Goal: Information Seeking & Learning: Learn about a topic

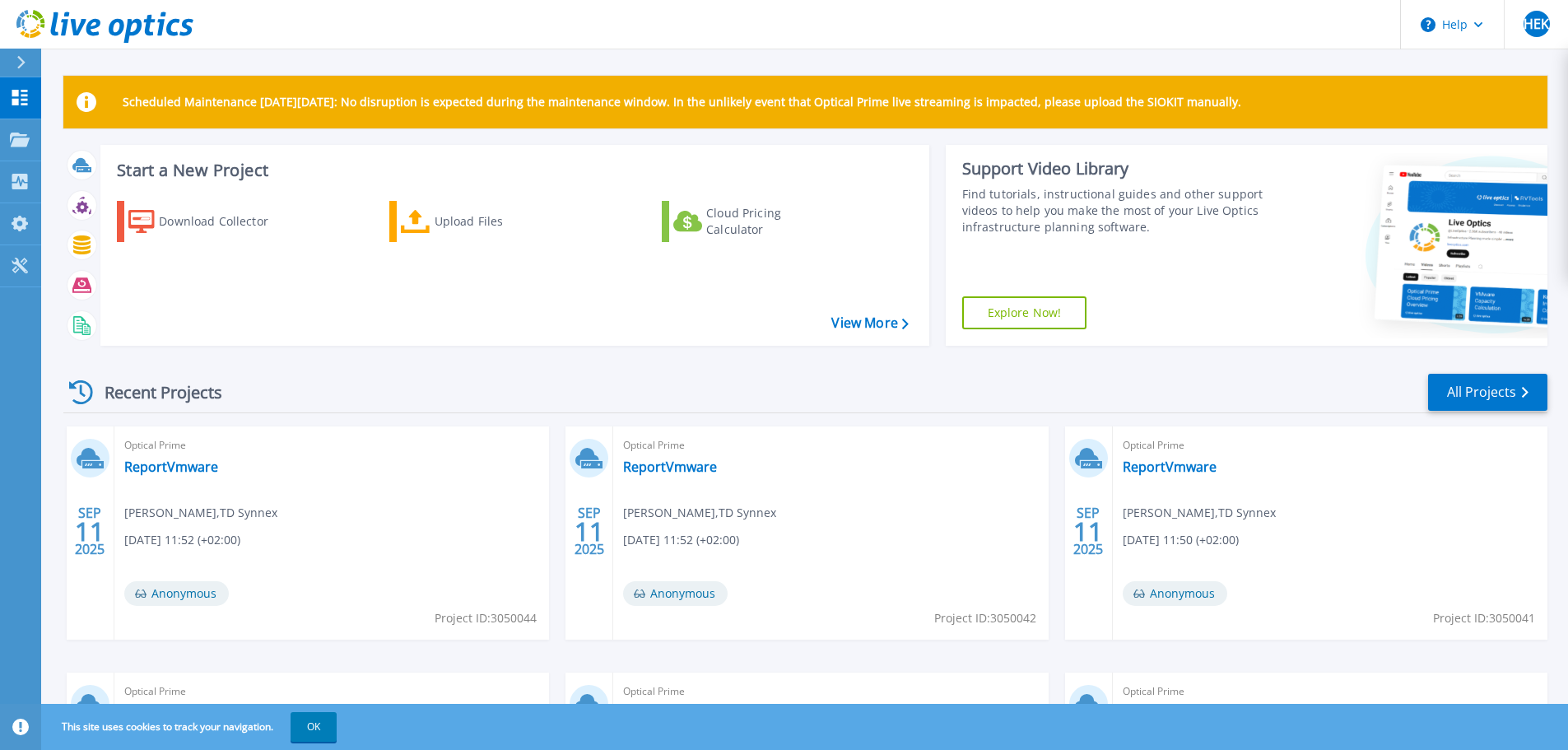
drag, startPoint x: 938, startPoint y: 160, endPoint x: 920, endPoint y: 54, distance: 107.5
click at [920, 54] on div "Scheduled Maintenance on Monday 22nd September: No disruption is expected durin…" at bounding box center [804, 466] width 1527 height 931
click at [73, 179] on p "Collectors" at bounding box center [70, 183] width 54 height 43
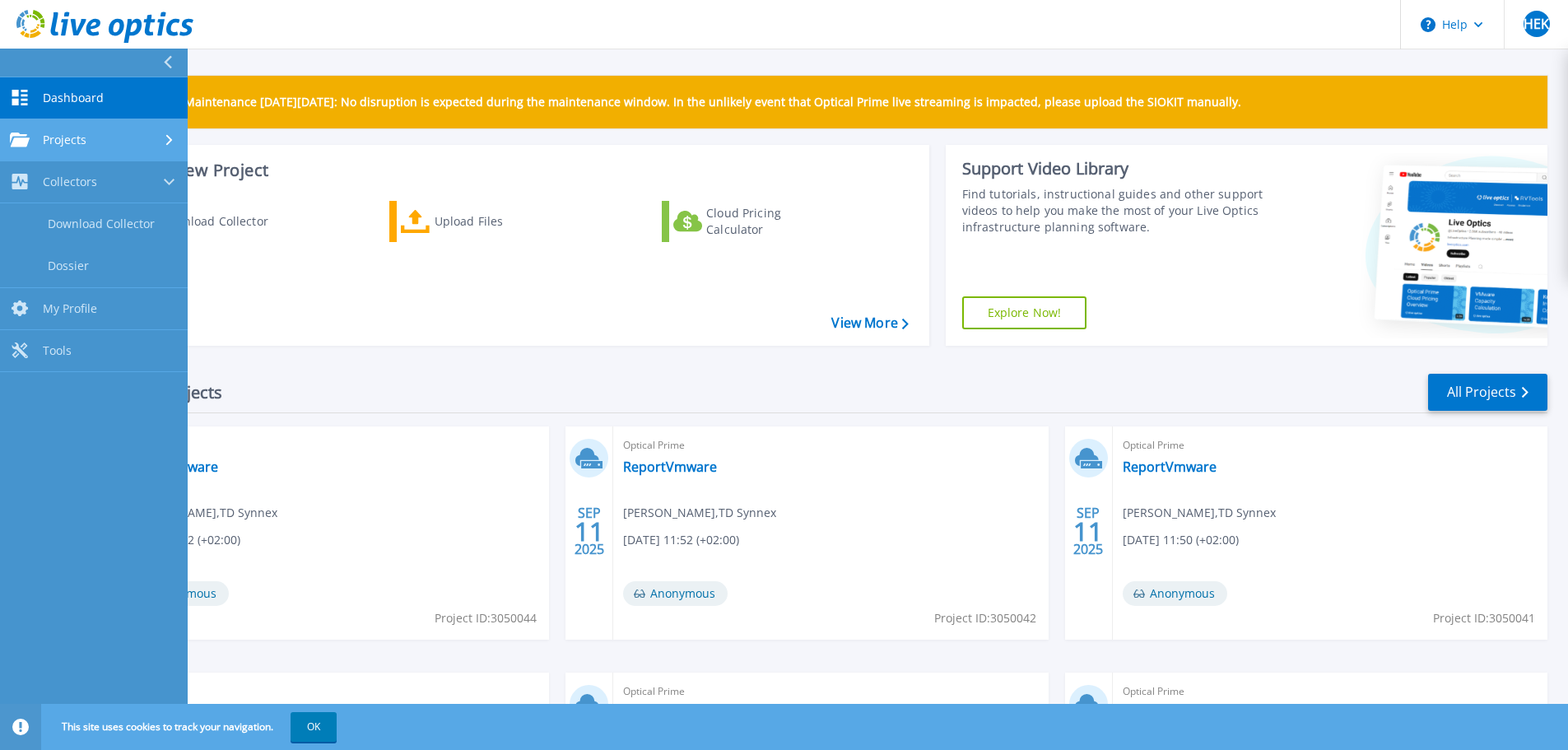
click at [105, 139] on div "Projects" at bounding box center [94, 139] width 168 height 14
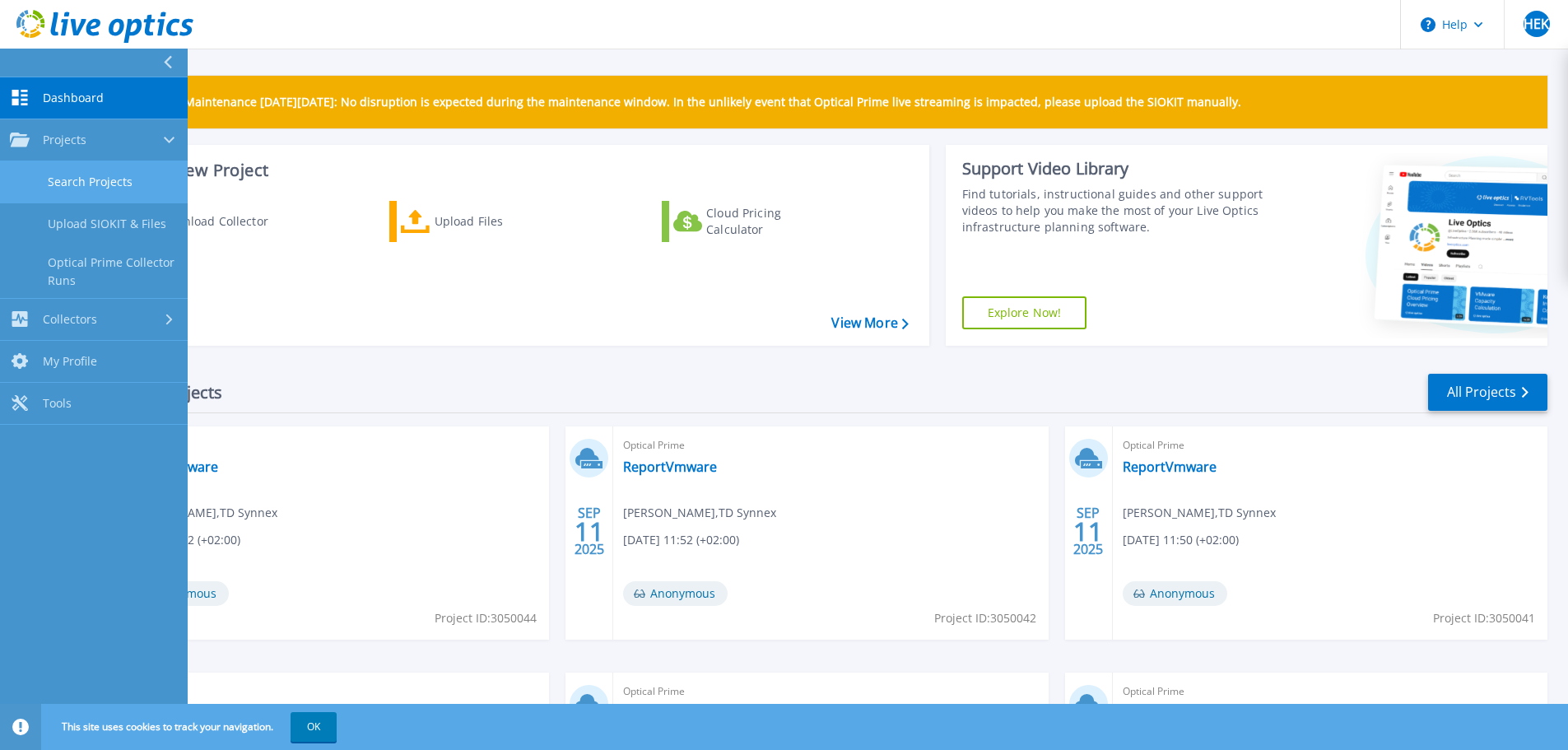
click at [95, 182] on link "Search Projects" at bounding box center [94, 183] width 188 height 42
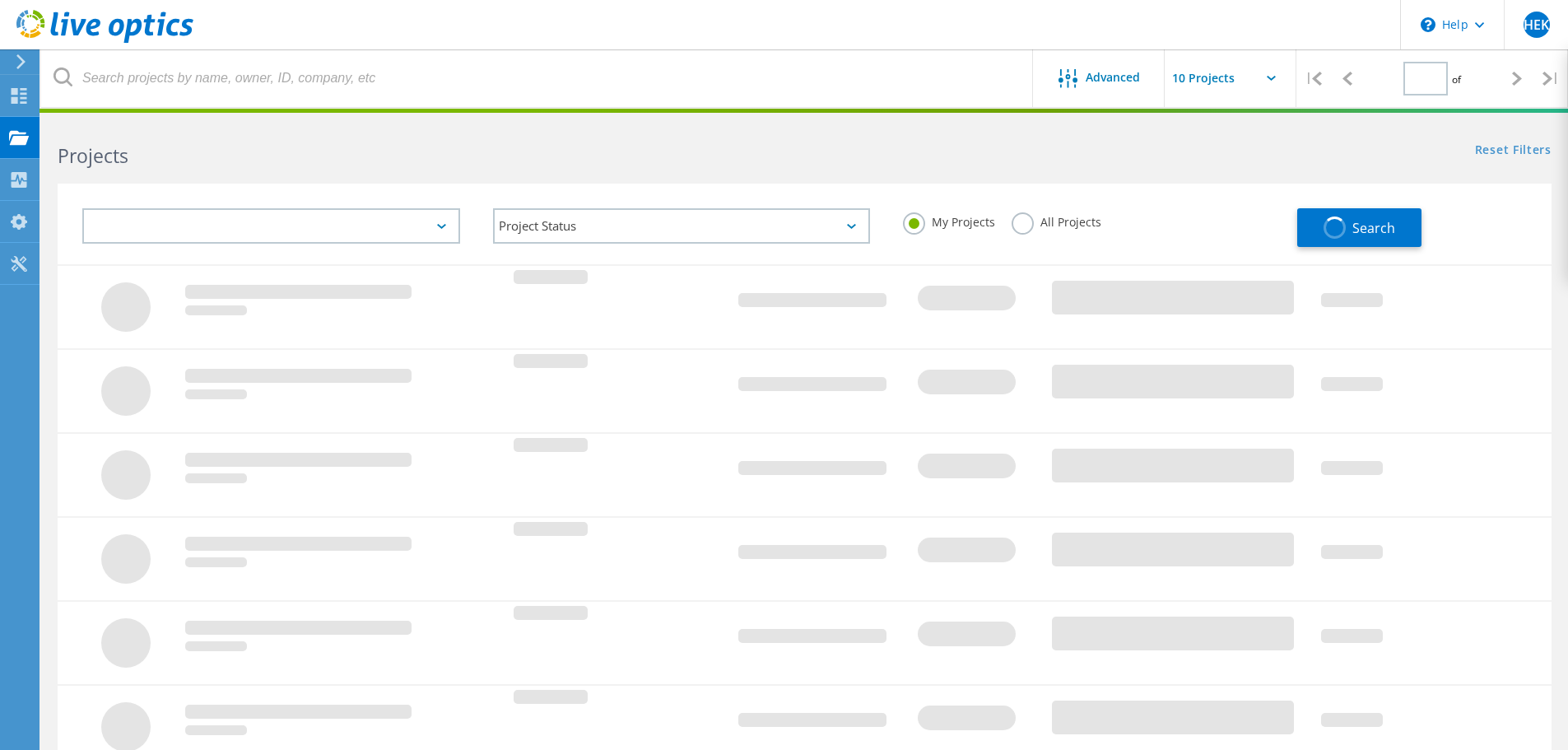
type input "1"
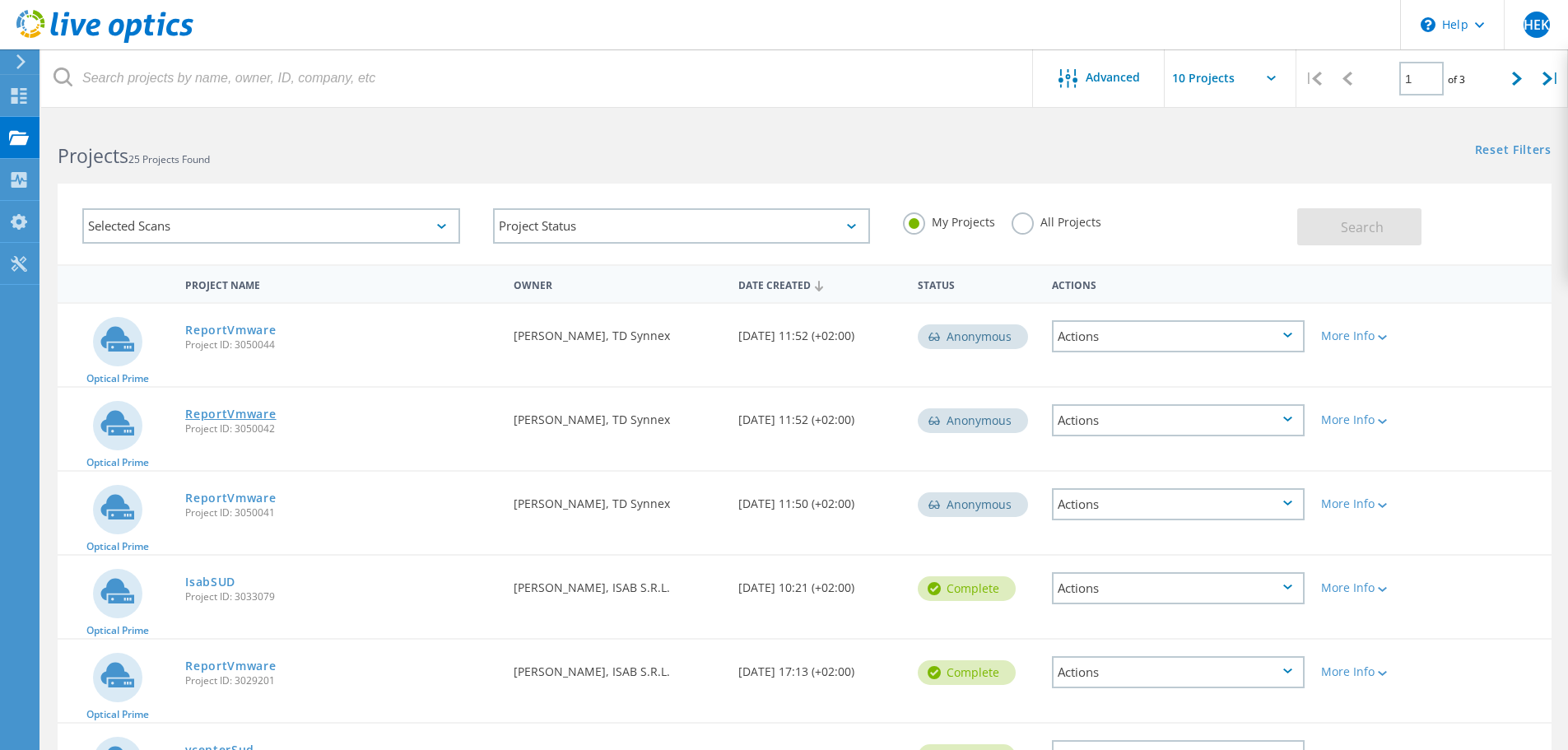
click at [210, 419] on link "ReportVmware" at bounding box center [230, 414] width 91 height 12
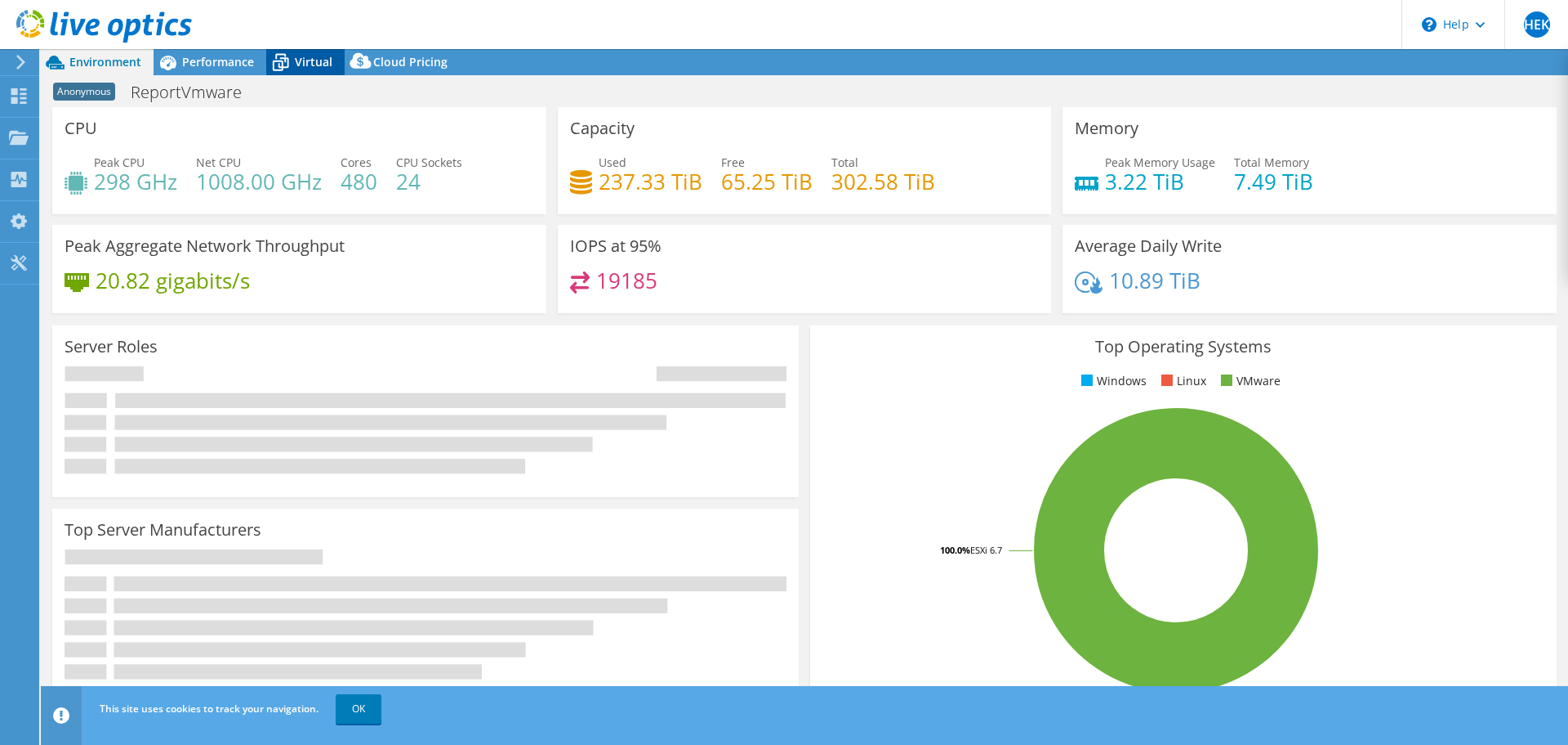
click at [315, 62] on span "Virtual" at bounding box center [313, 61] width 38 height 15
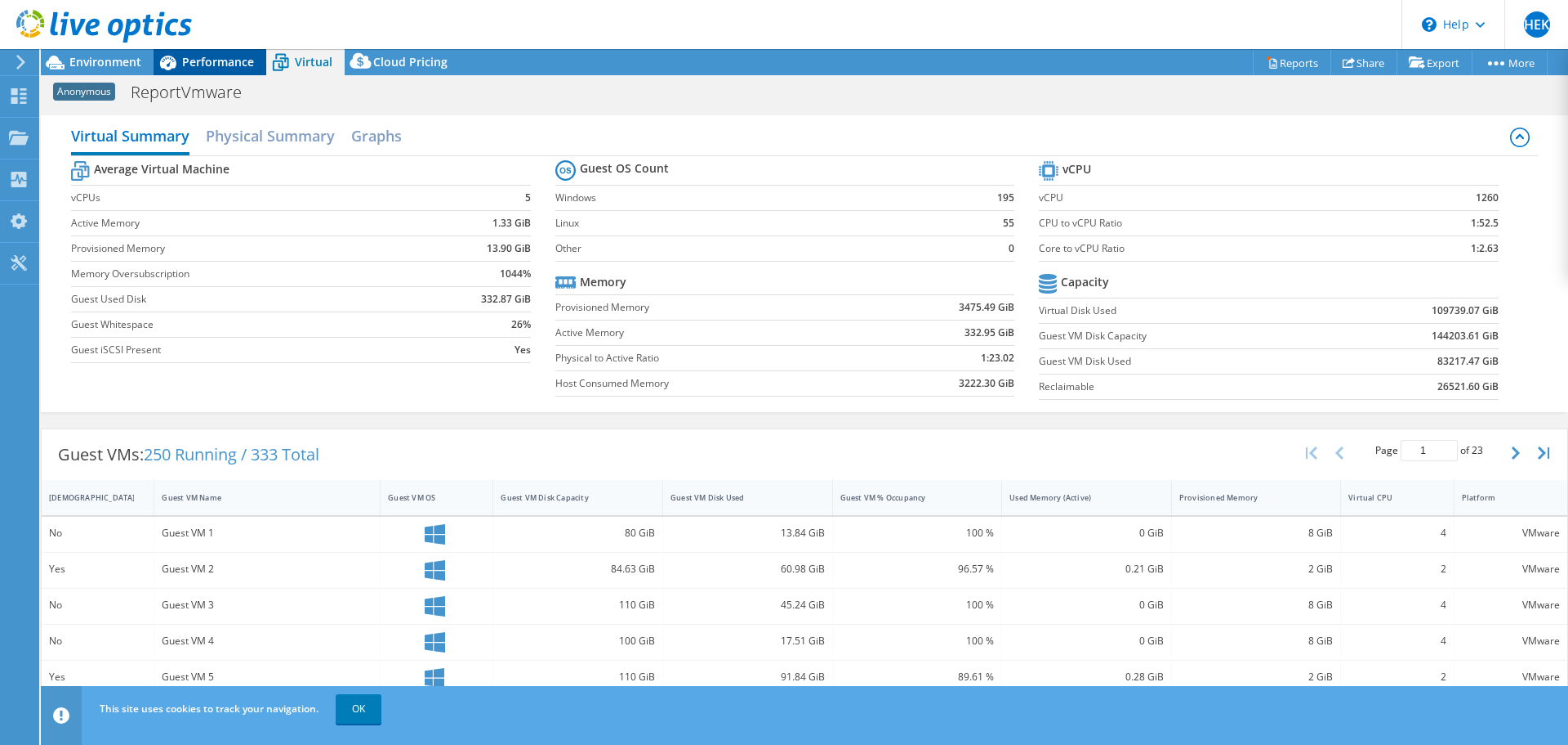
click at [204, 69] on span "Performance" at bounding box center [218, 61] width 72 height 15
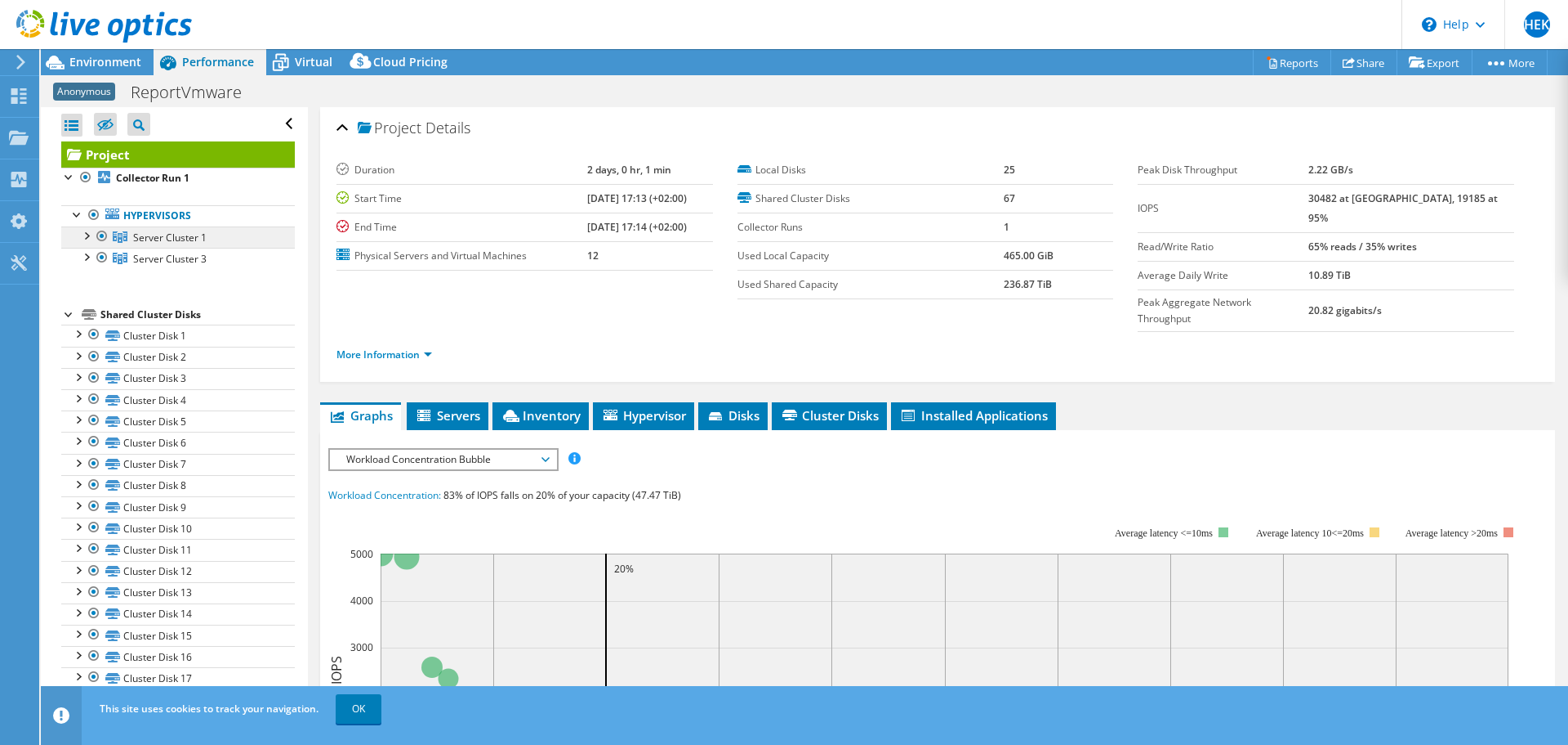
click at [148, 232] on span "Server Cluster 1" at bounding box center [169, 237] width 73 height 14
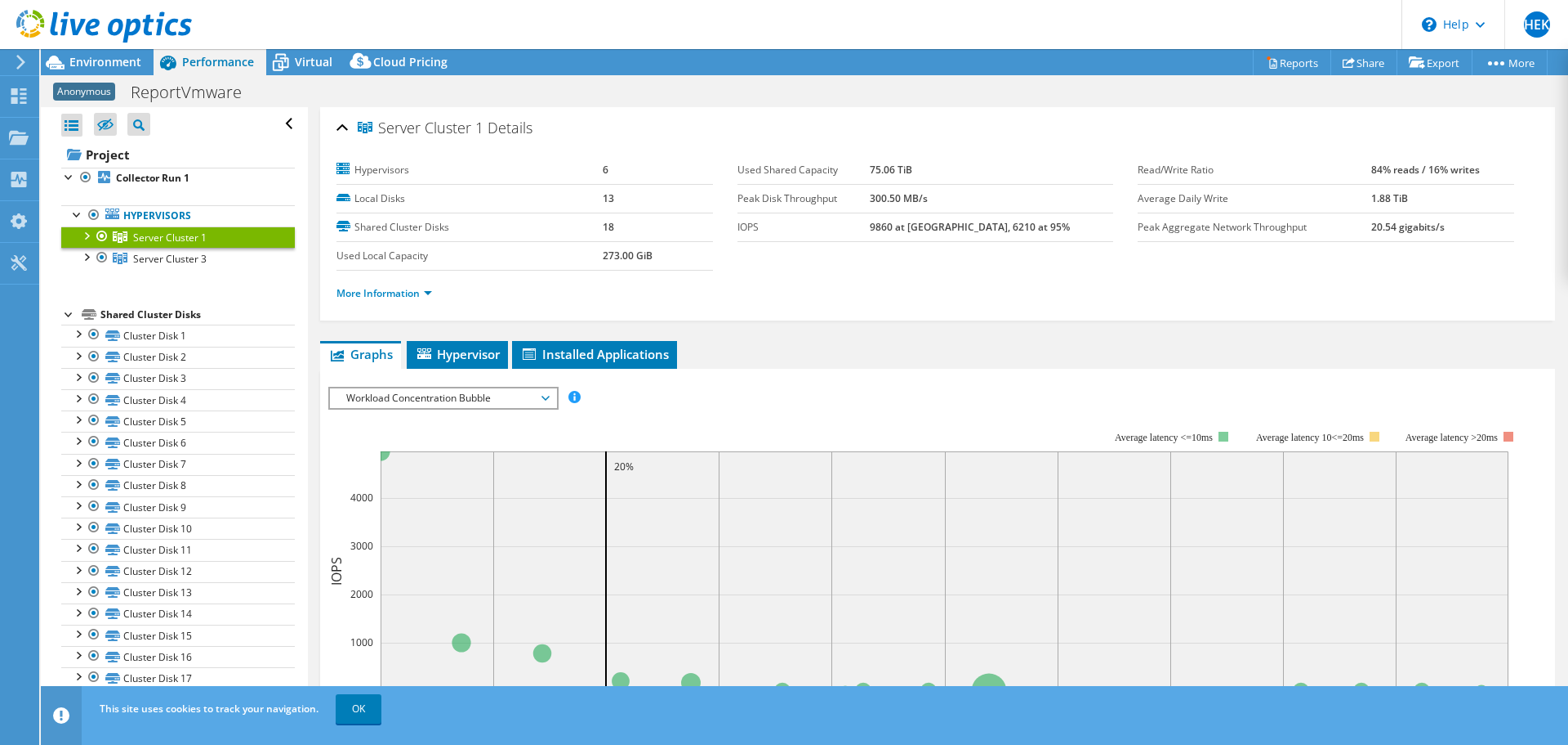
click at [83, 232] on div at bounding box center [85, 234] width 16 height 16
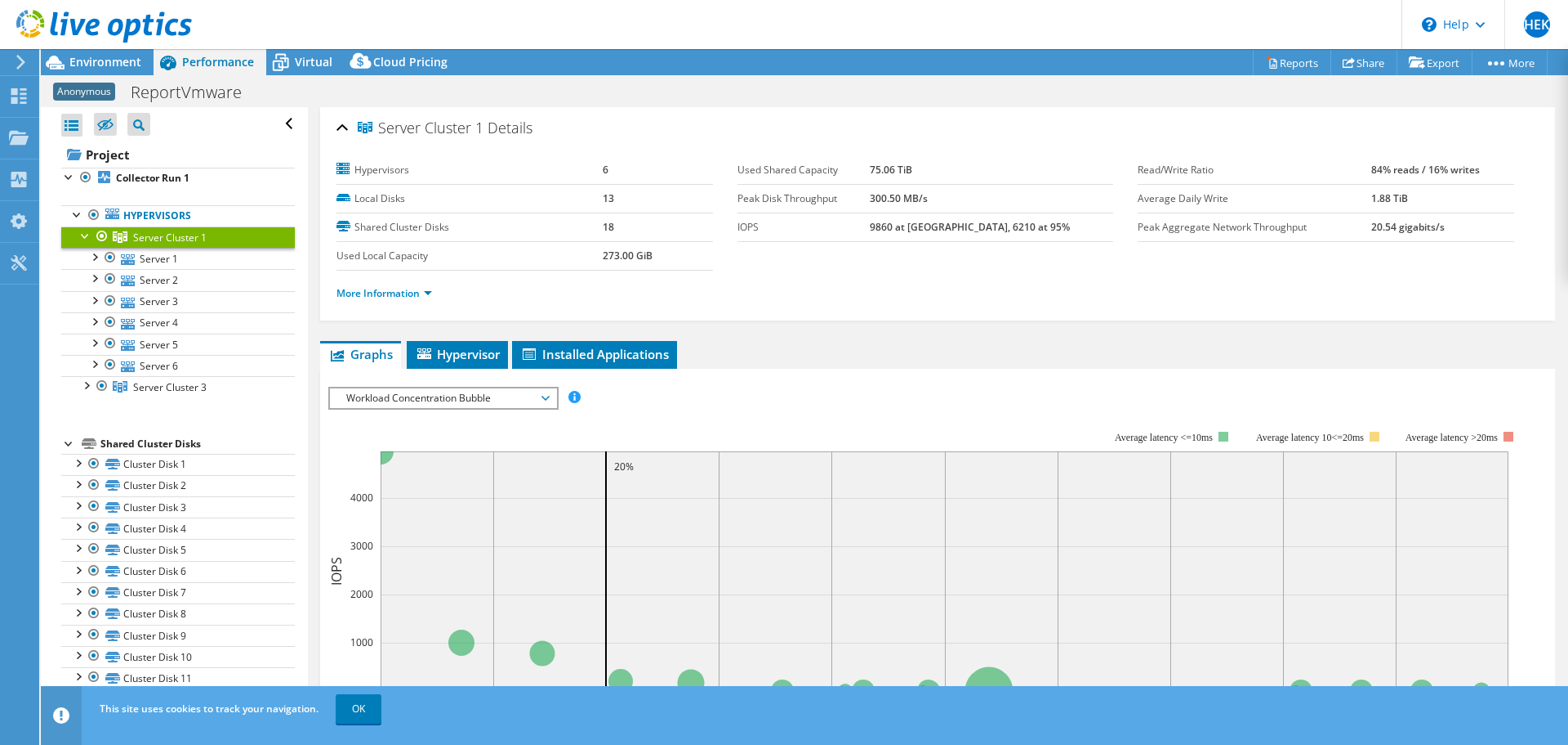
click at [462, 403] on span "Workload Concentration Bubble" at bounding box center [443, 398] width 210 height 19
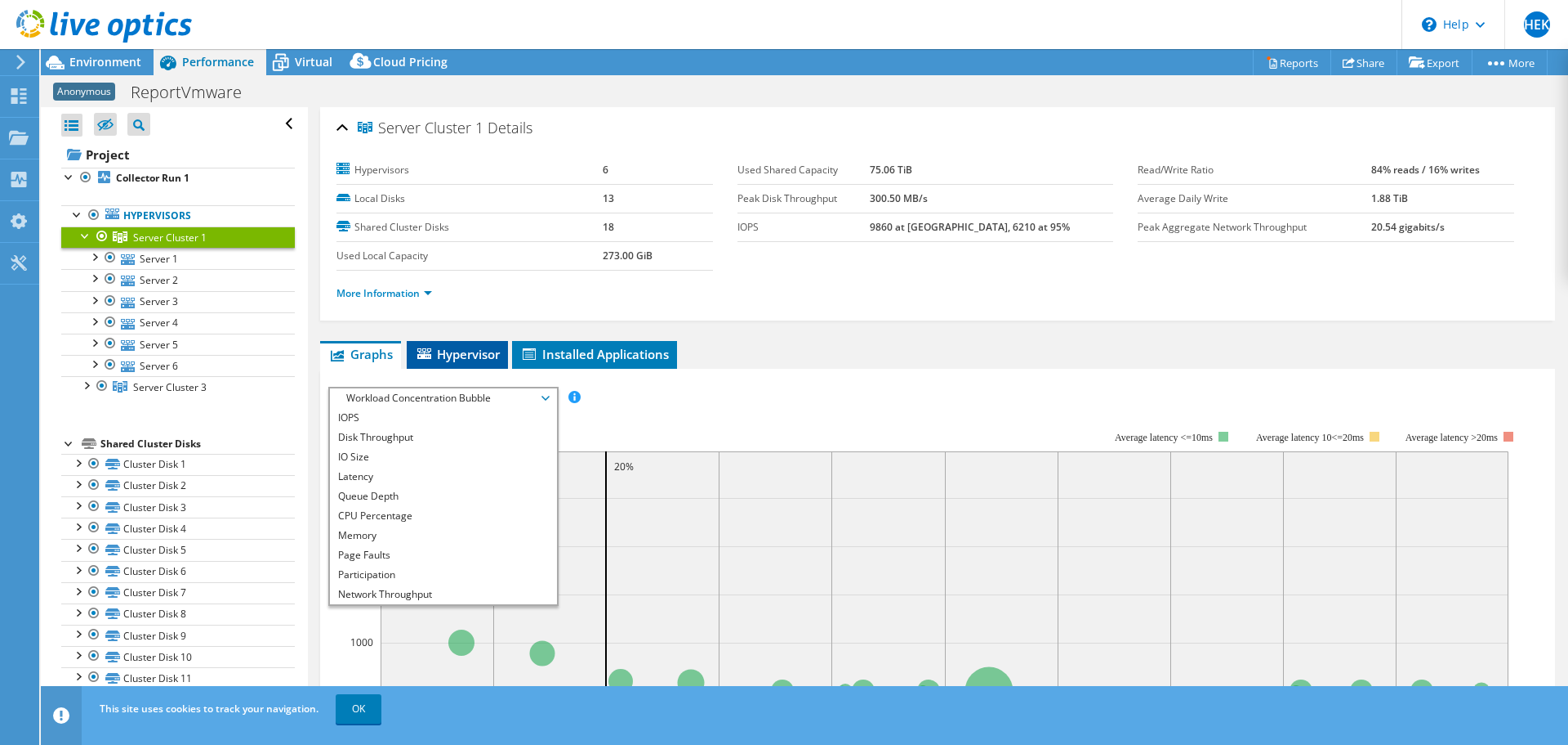
click at [476, 351] on span "Hypervisor" at bounding box center [457, 353] width 85 height 16
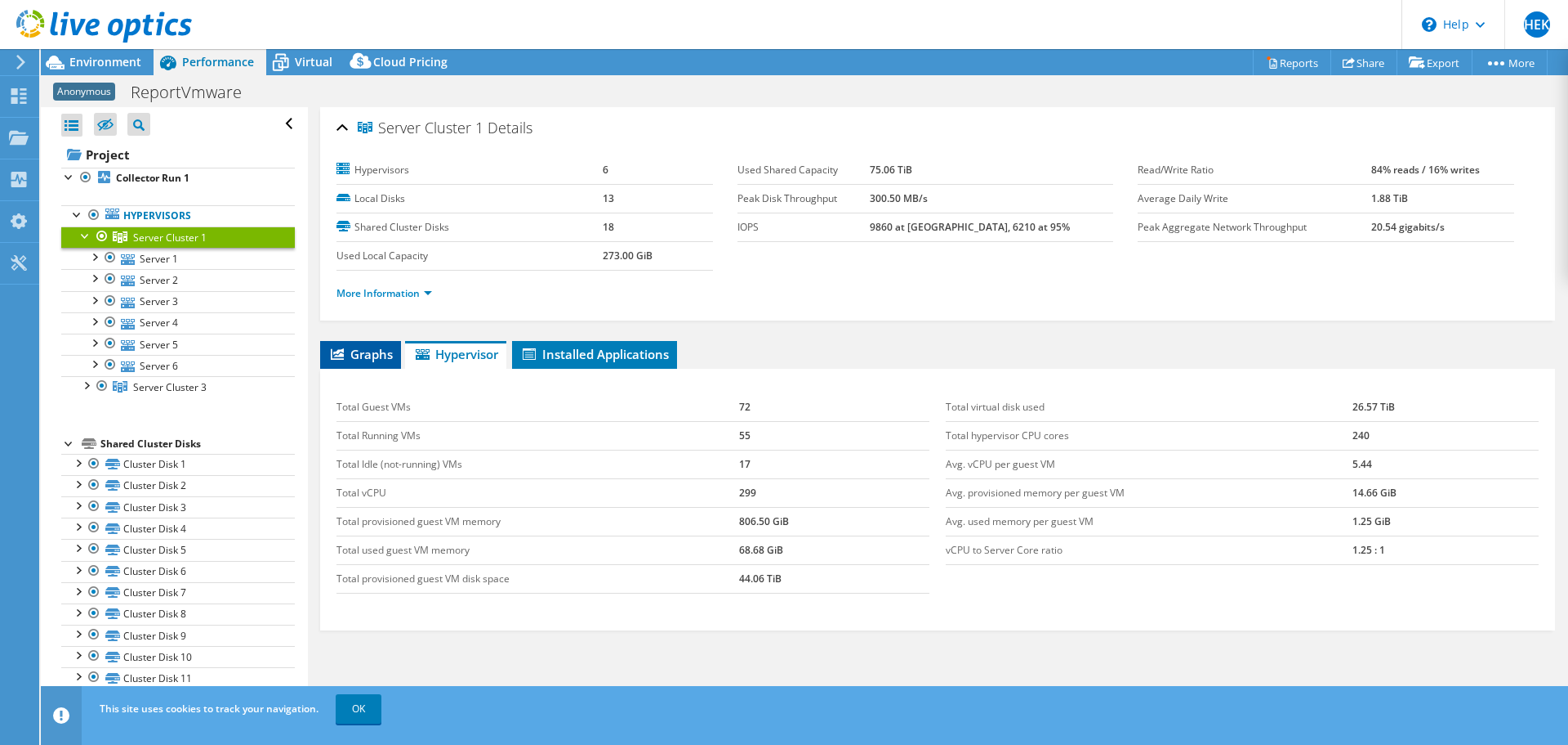
click at [390, 344] on li "Graphs" at bounding box center [360, 354] width 81 height 28
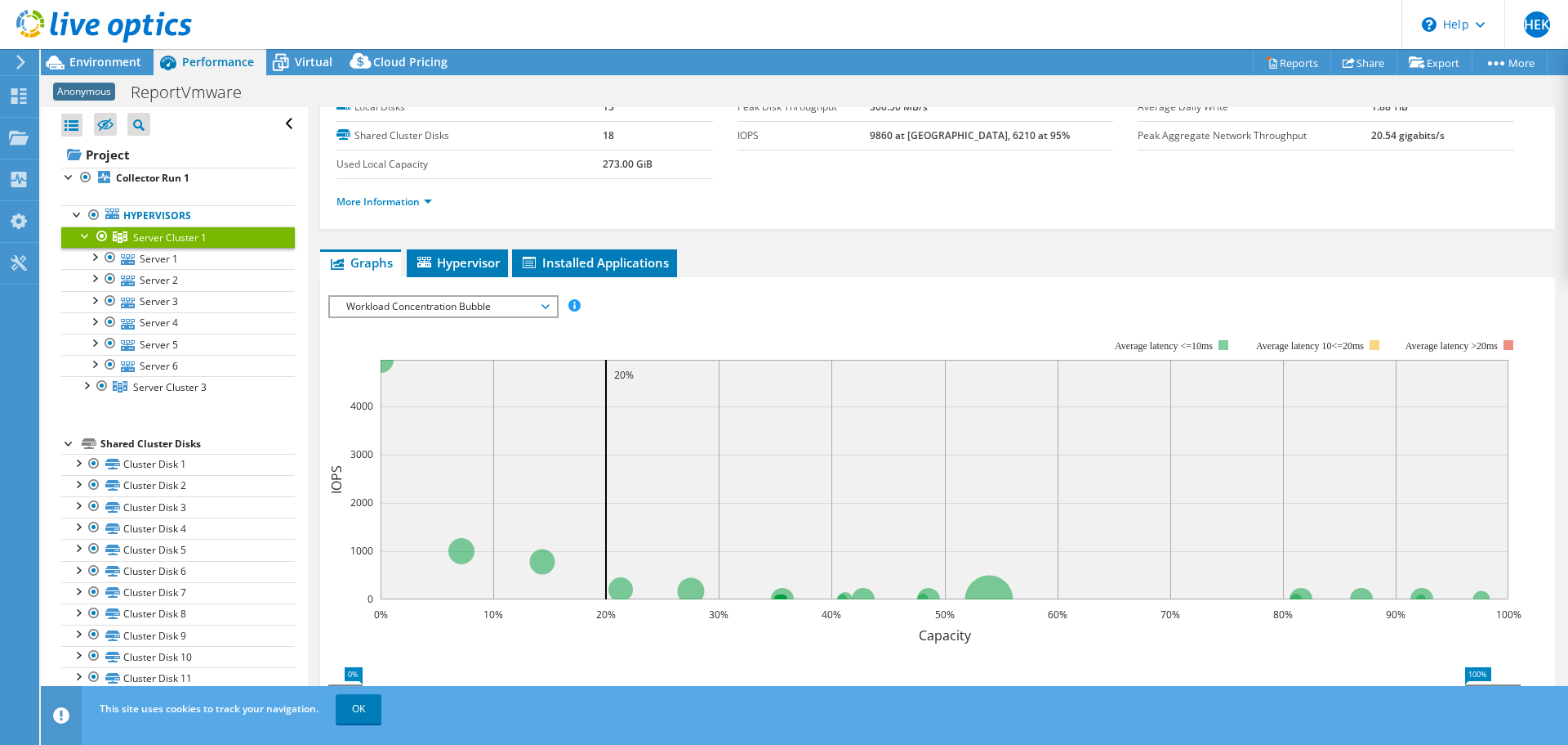
scroll to position [163, 0]
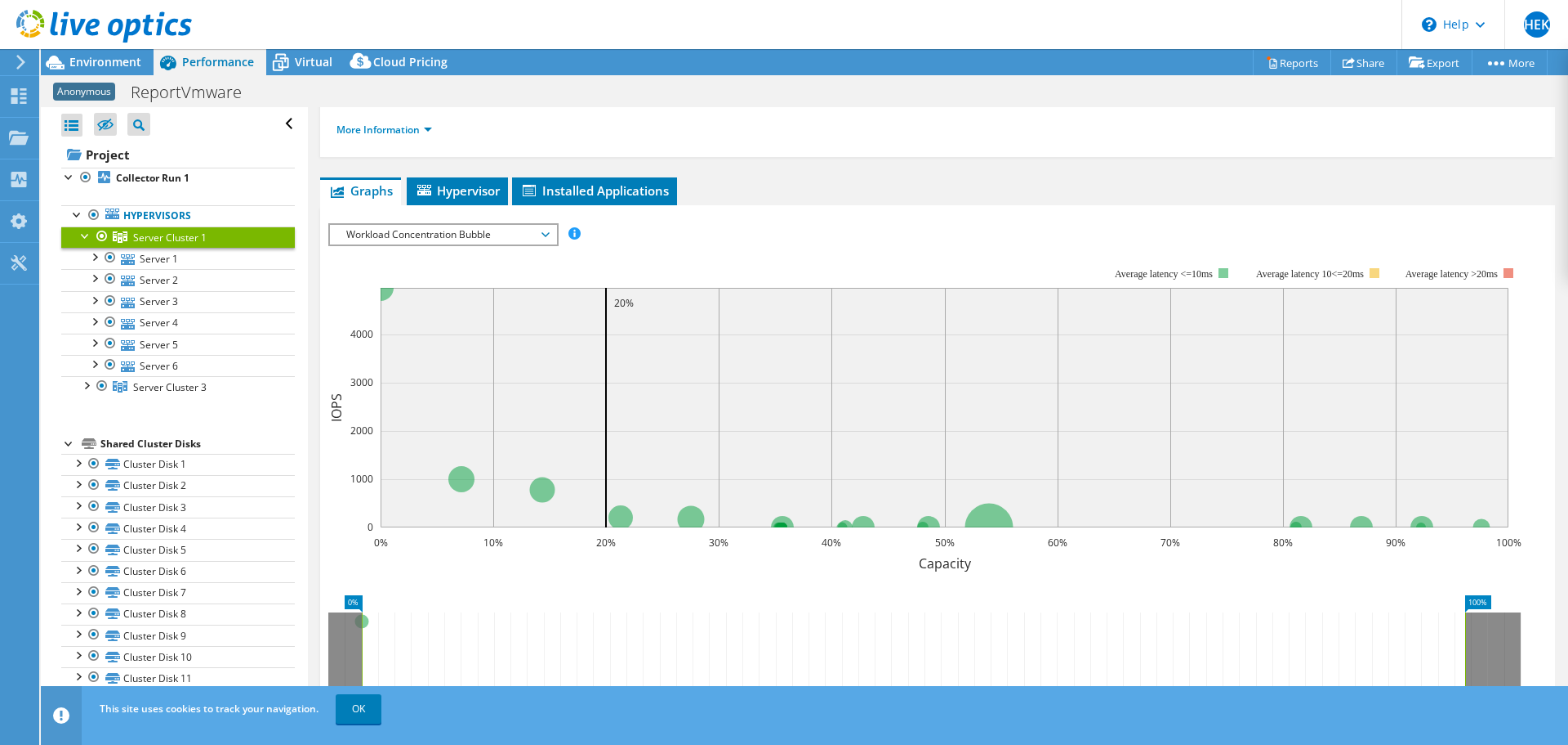
click at [544, 232] on span "Workload Concentration Bubble" at bounding box center [443, 234] width 210 height 19
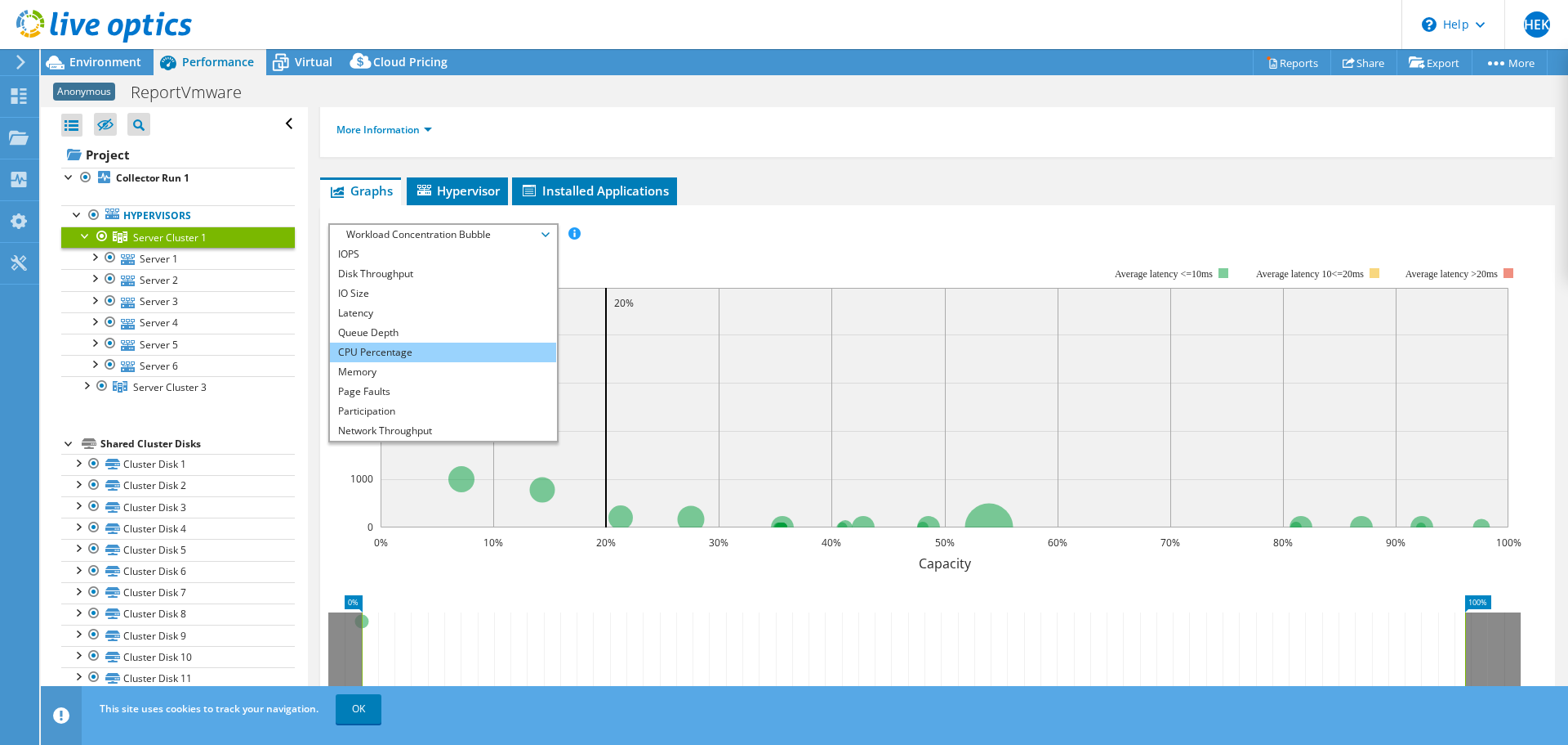
scroll to position [59, 0]
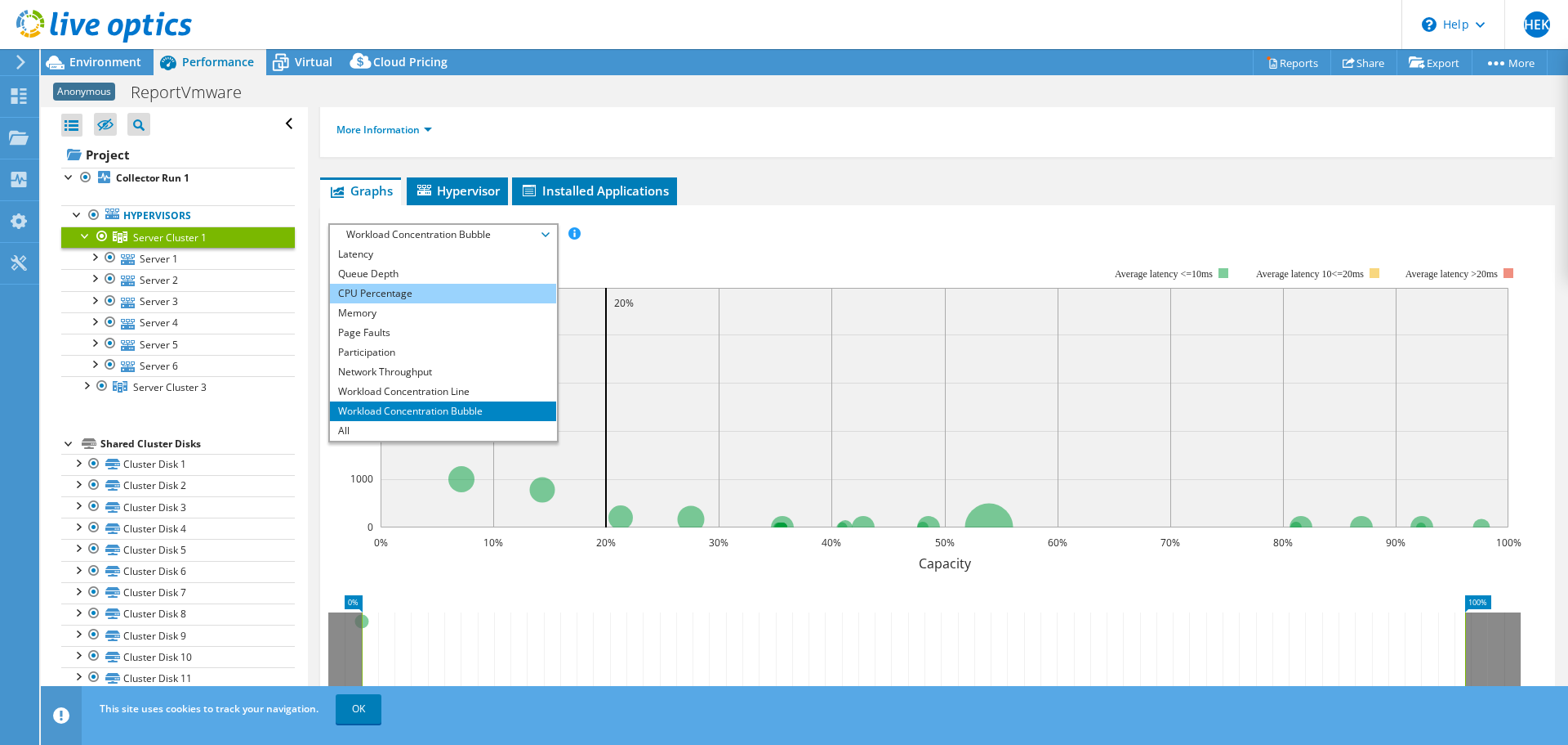
click at [425, 288] on li "CPU Percentage" at bounding box center [443, 293] width 226 height 19
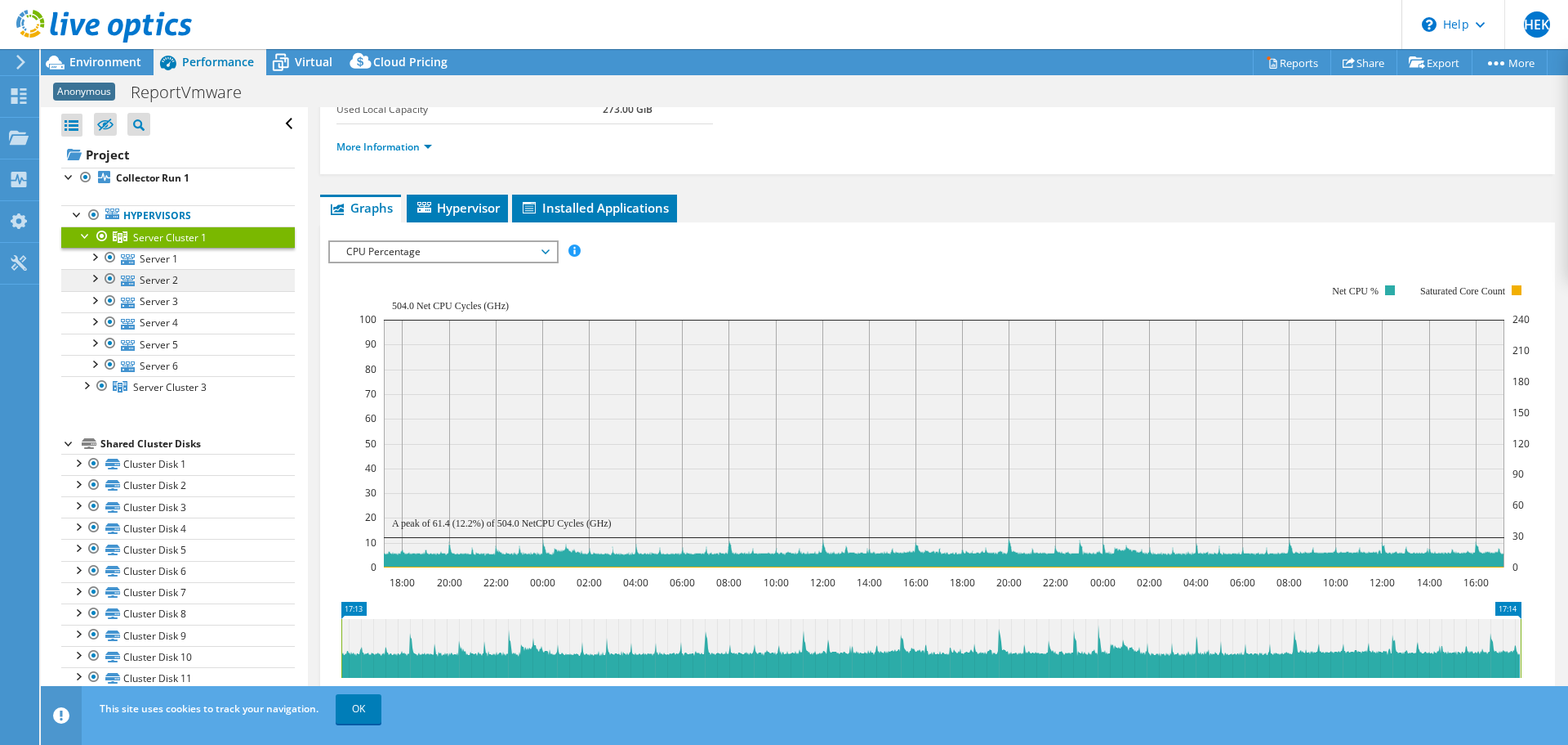
scroll to position [30, 0]
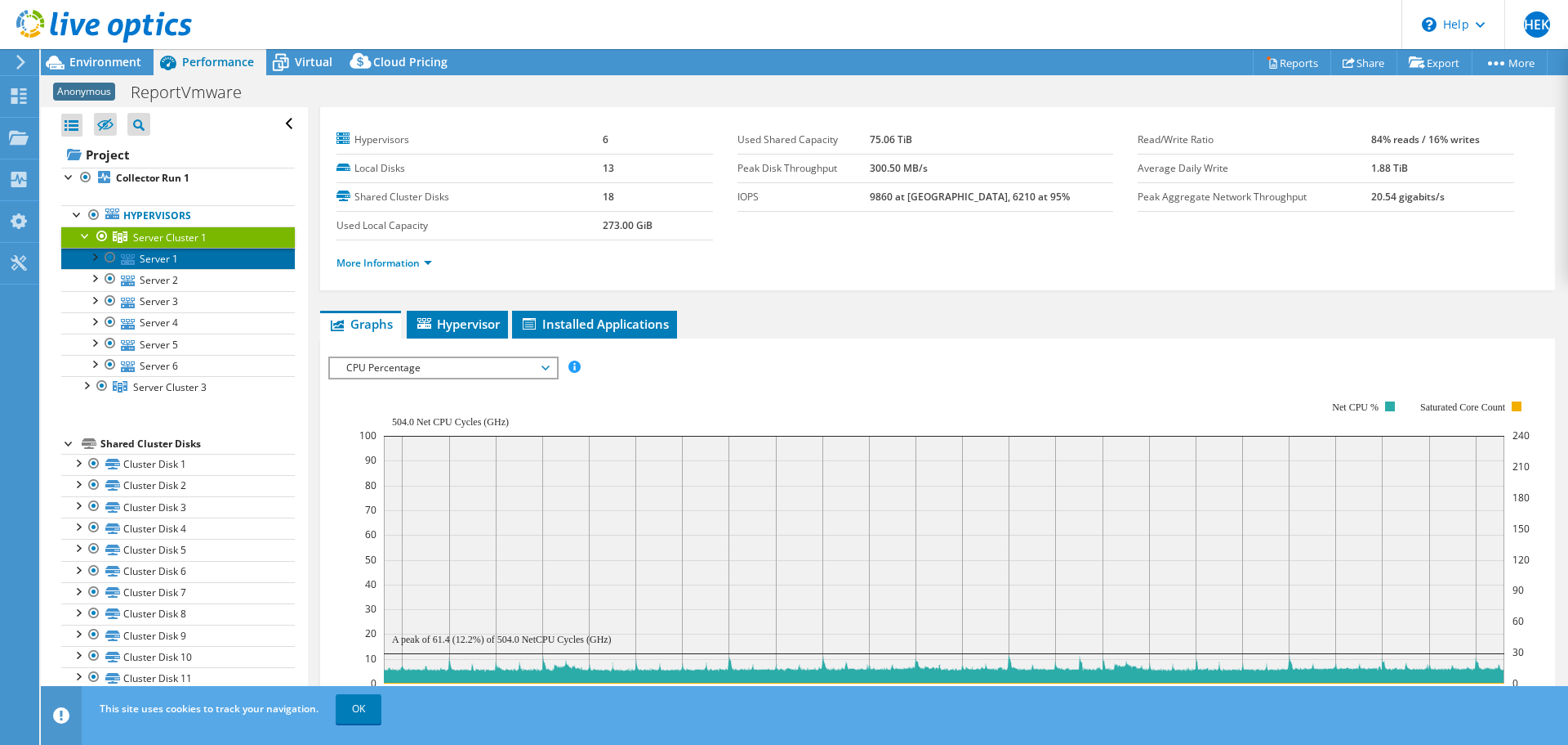
click at [218, 258] on link "Server 1" at bounding box center [178, 258] width 234 height 21
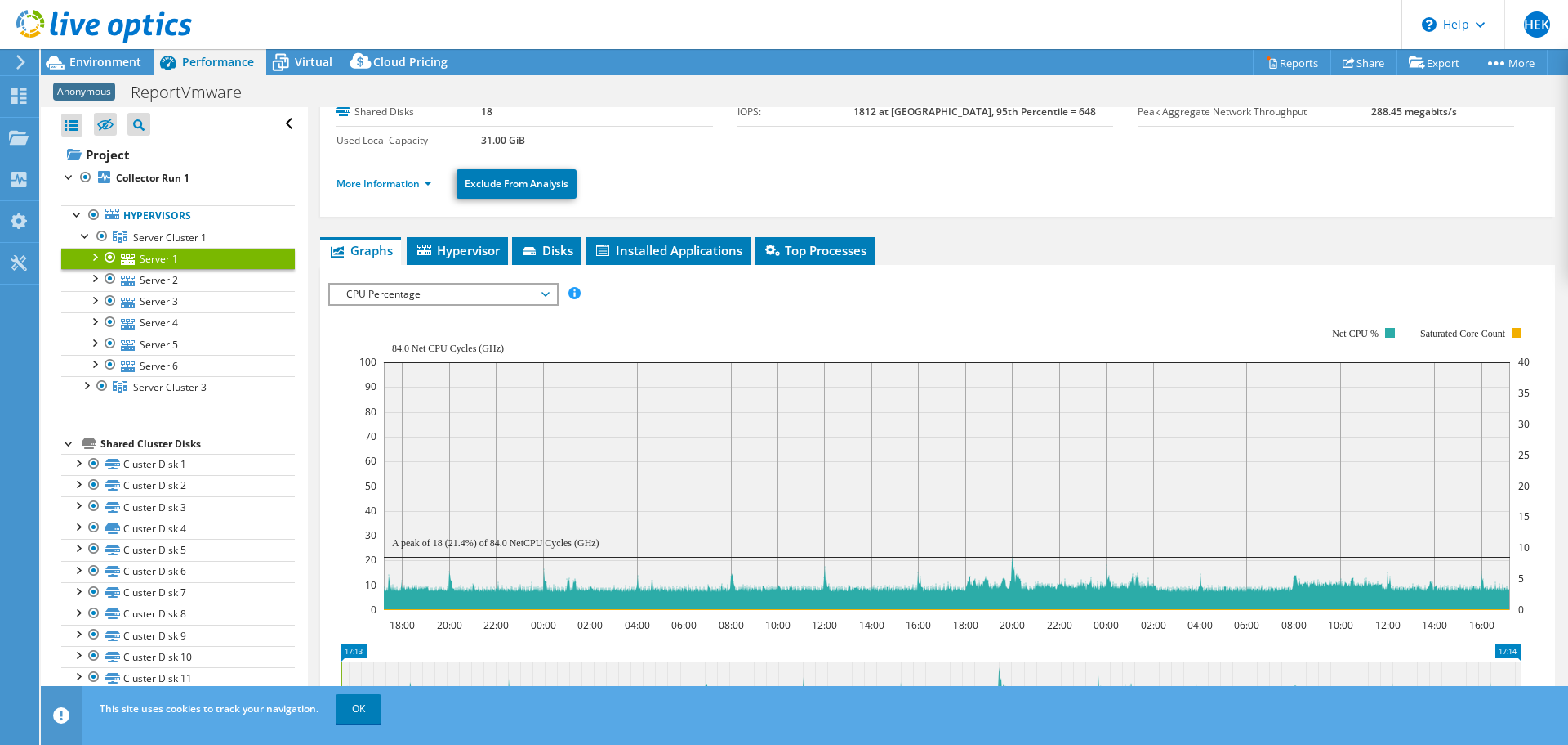
scroll to position [193, 0]
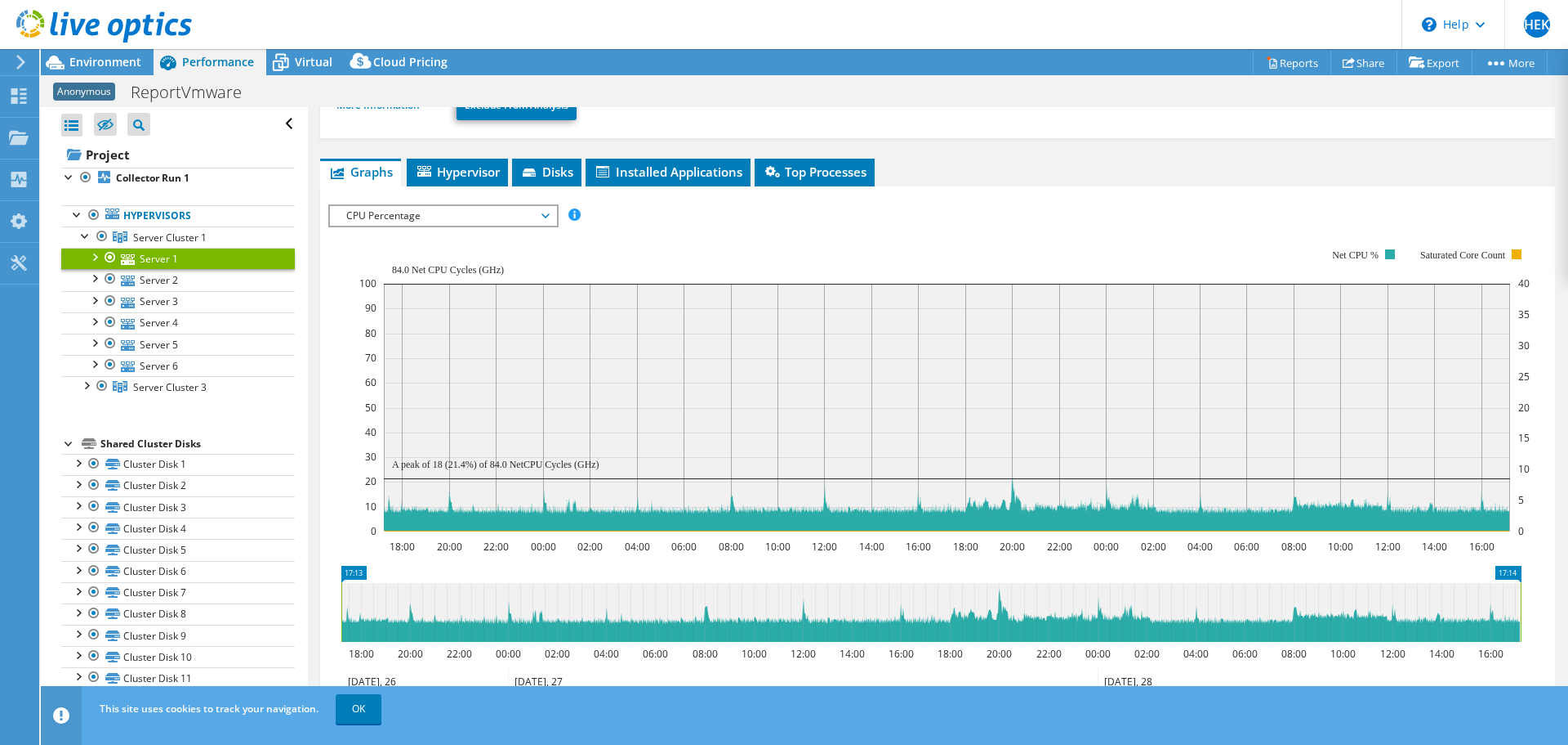
click at [464, 220] on span "CPU Percentage" at bounding box center [443, 215] width 210 height 19
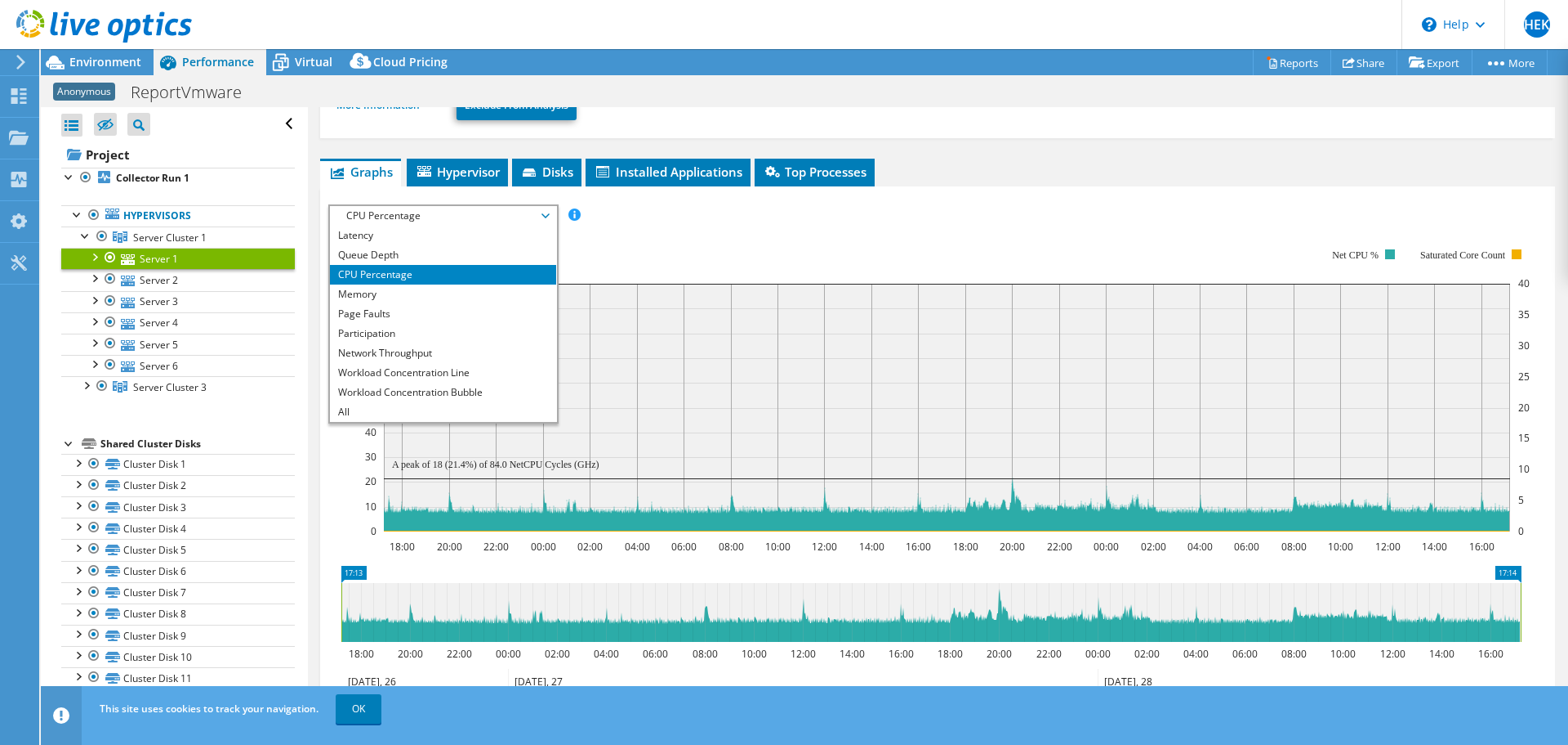
click at [658, 231] on rect at bounding box center [944, 389] width 1171 height 327
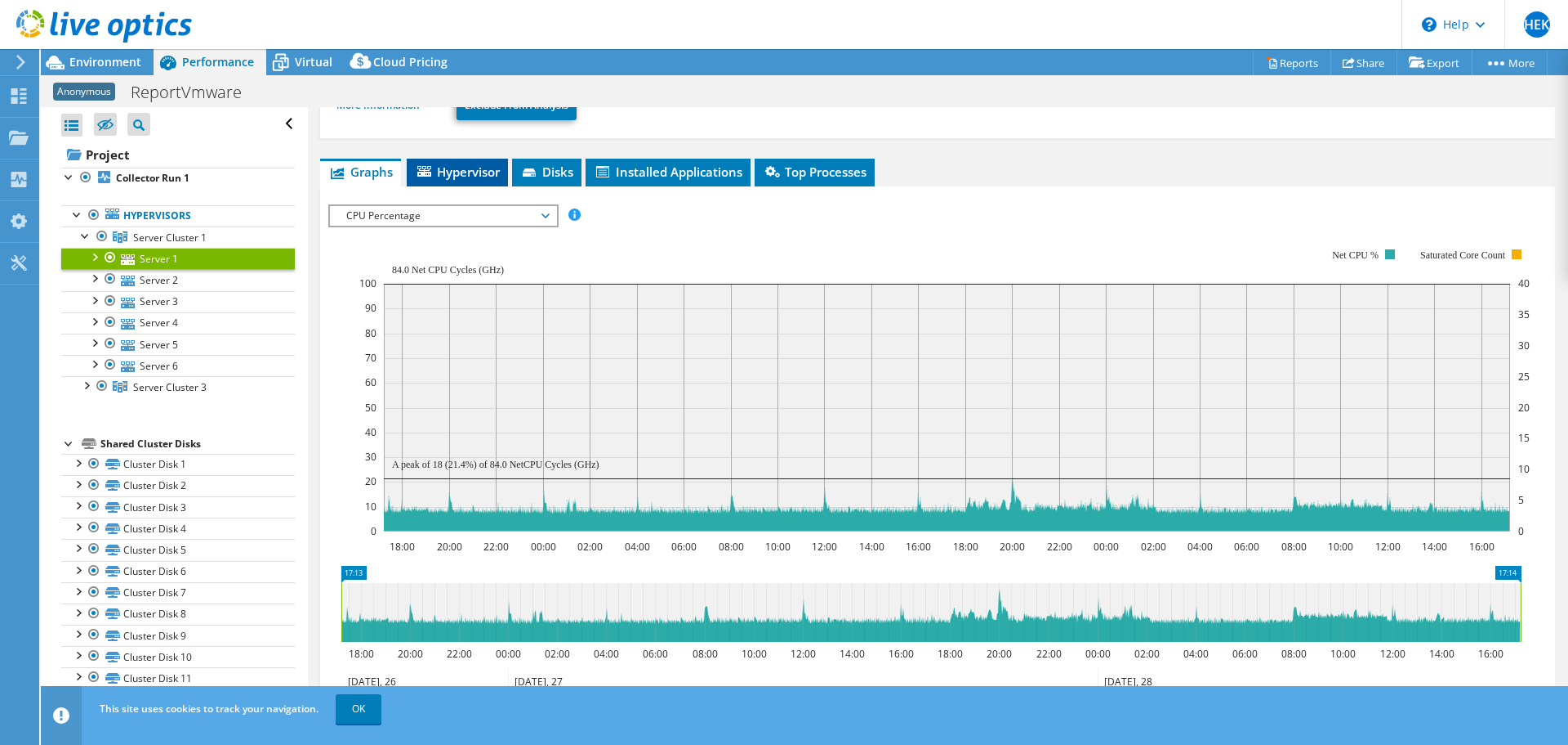
click at [478, 166] on span "Hypervisor" at bounding box center [457, 171] width 85 height 16
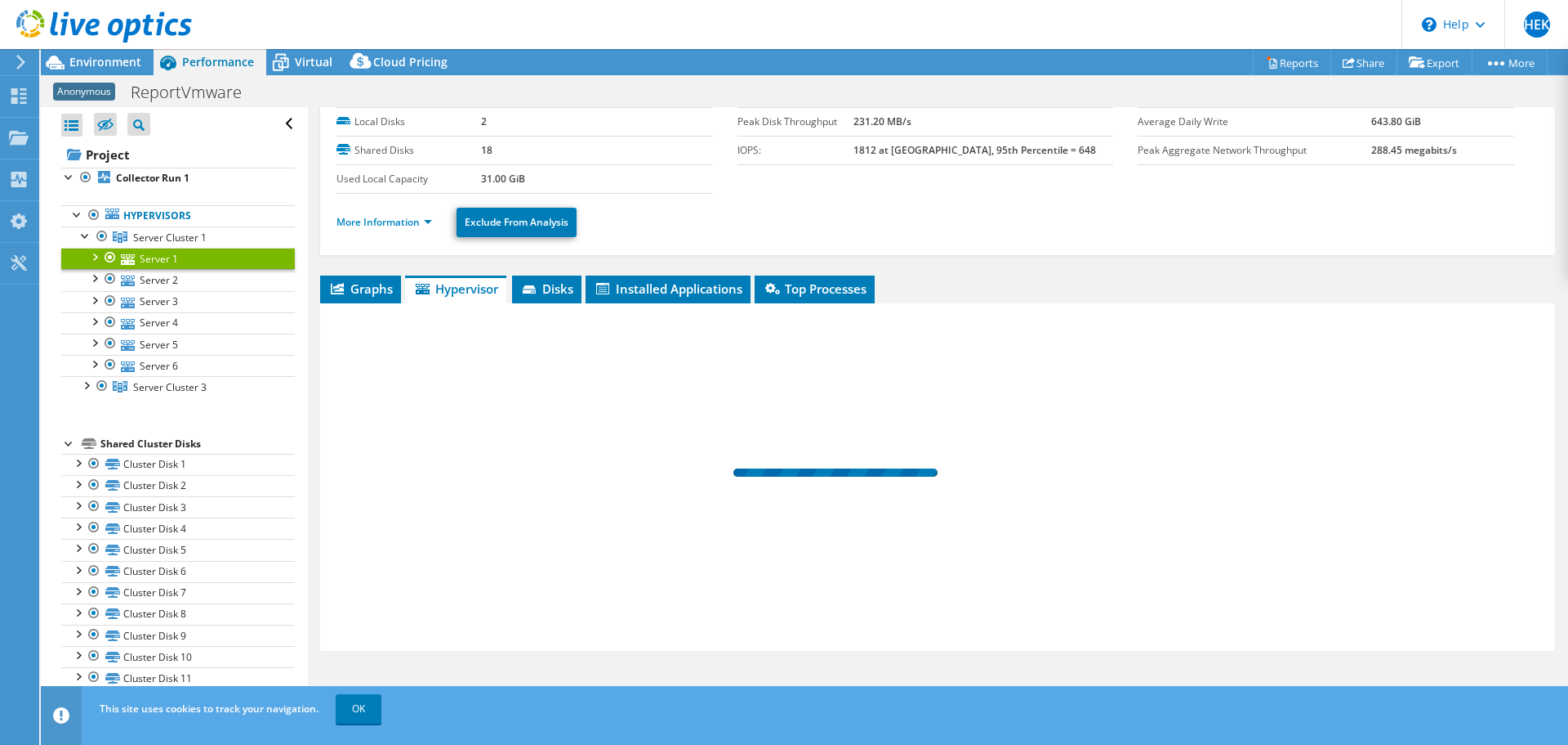
scroll to position [77, 0]
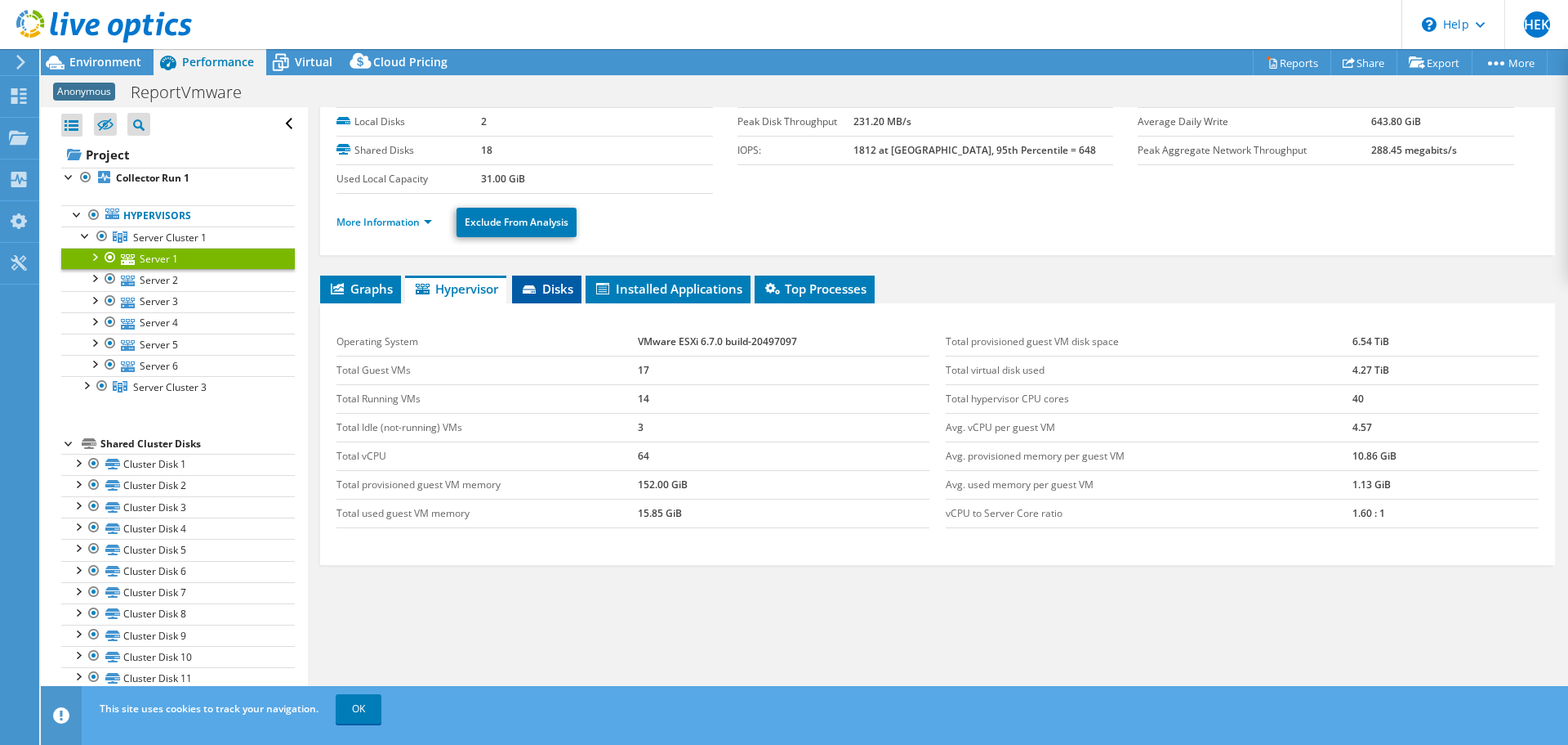
click at [571, 288] on span "Disks" at bounding box center [546, 288] width 53 height 16
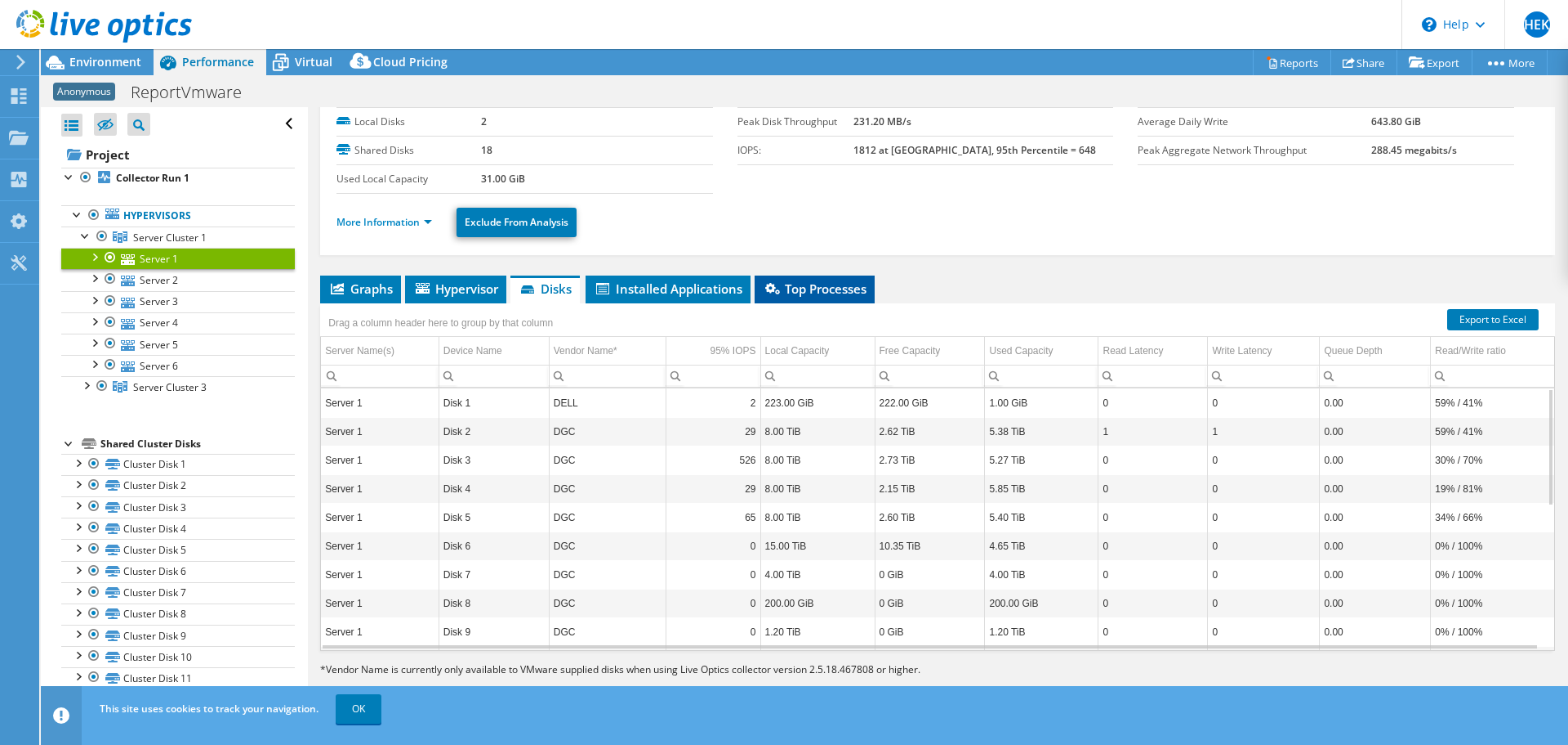
click at [849, 290] on span "Top Processes" at bounding box center [814, 288] width 103 height 16
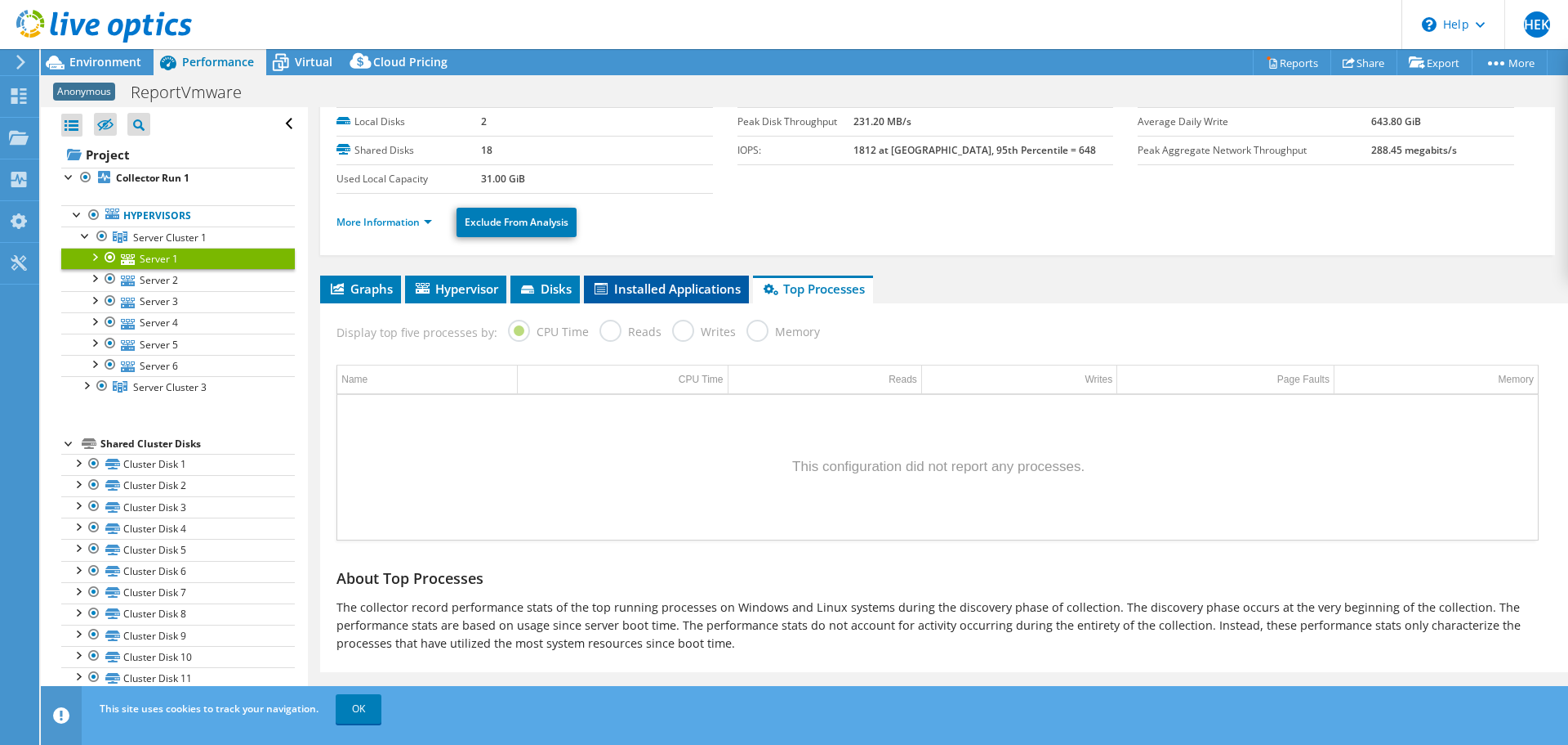
click at [719, 290] on span "Installed Applications" at bounding box center [666, 288] width 149 height 16
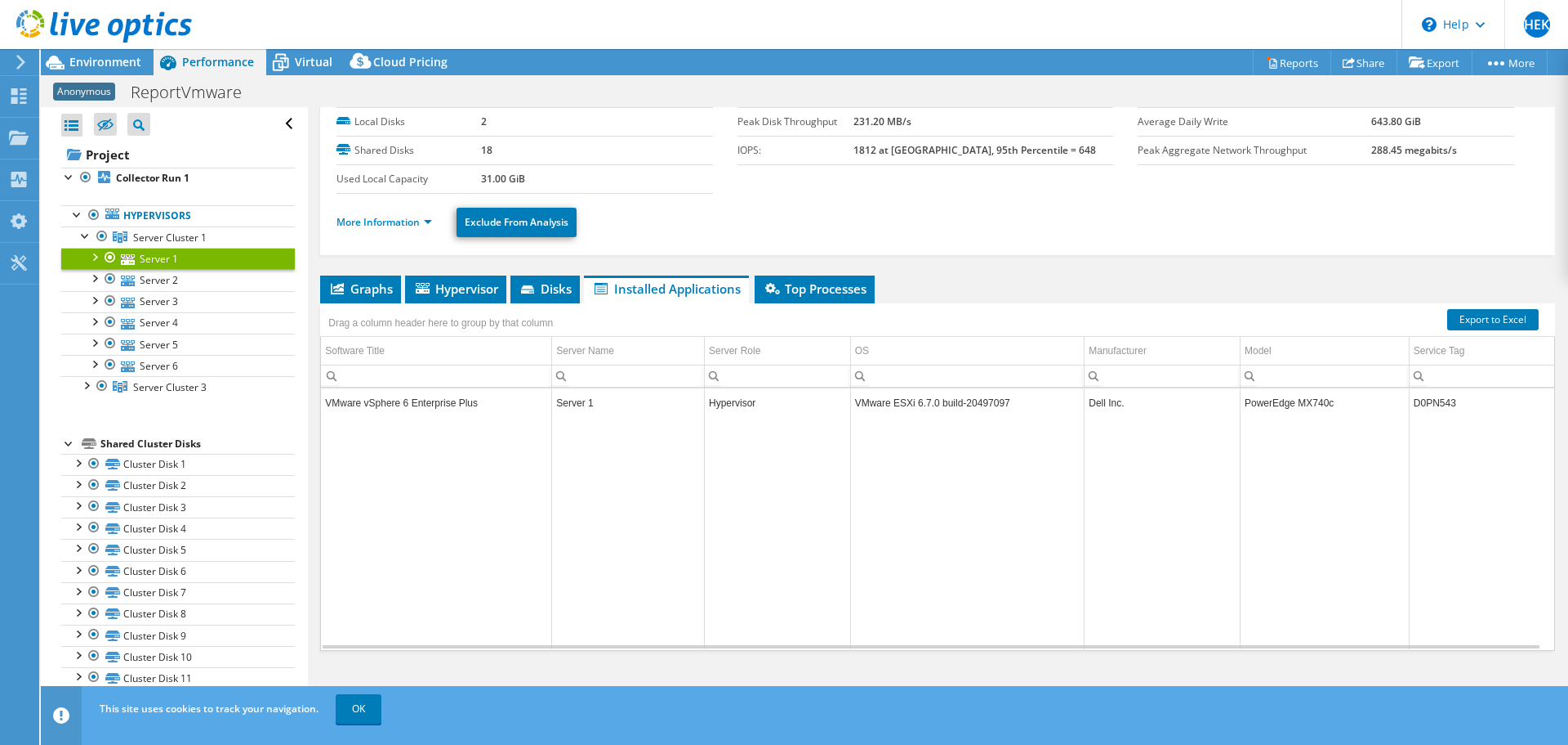
click at [1413, 400] on td "D0PN543" at bounding box center [1481, 403] width 145 height 29
copy td "D0PN543"
click at [305, 61] on span "Virtual" at bounding box center [313, 61] width 38 height 15
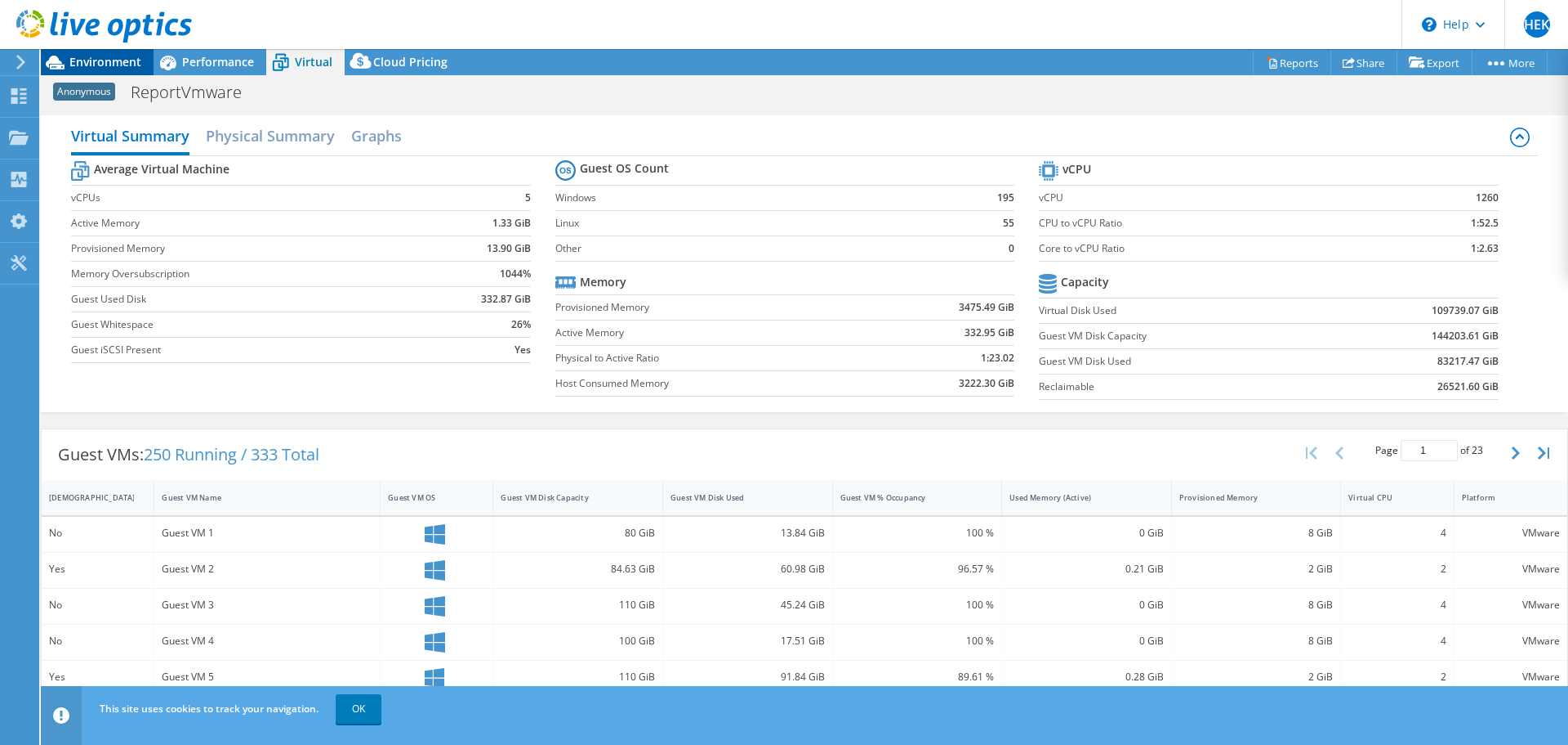
click at [115, 61] on span "Environment" at bounding box center [106, 61] width 72 height 15
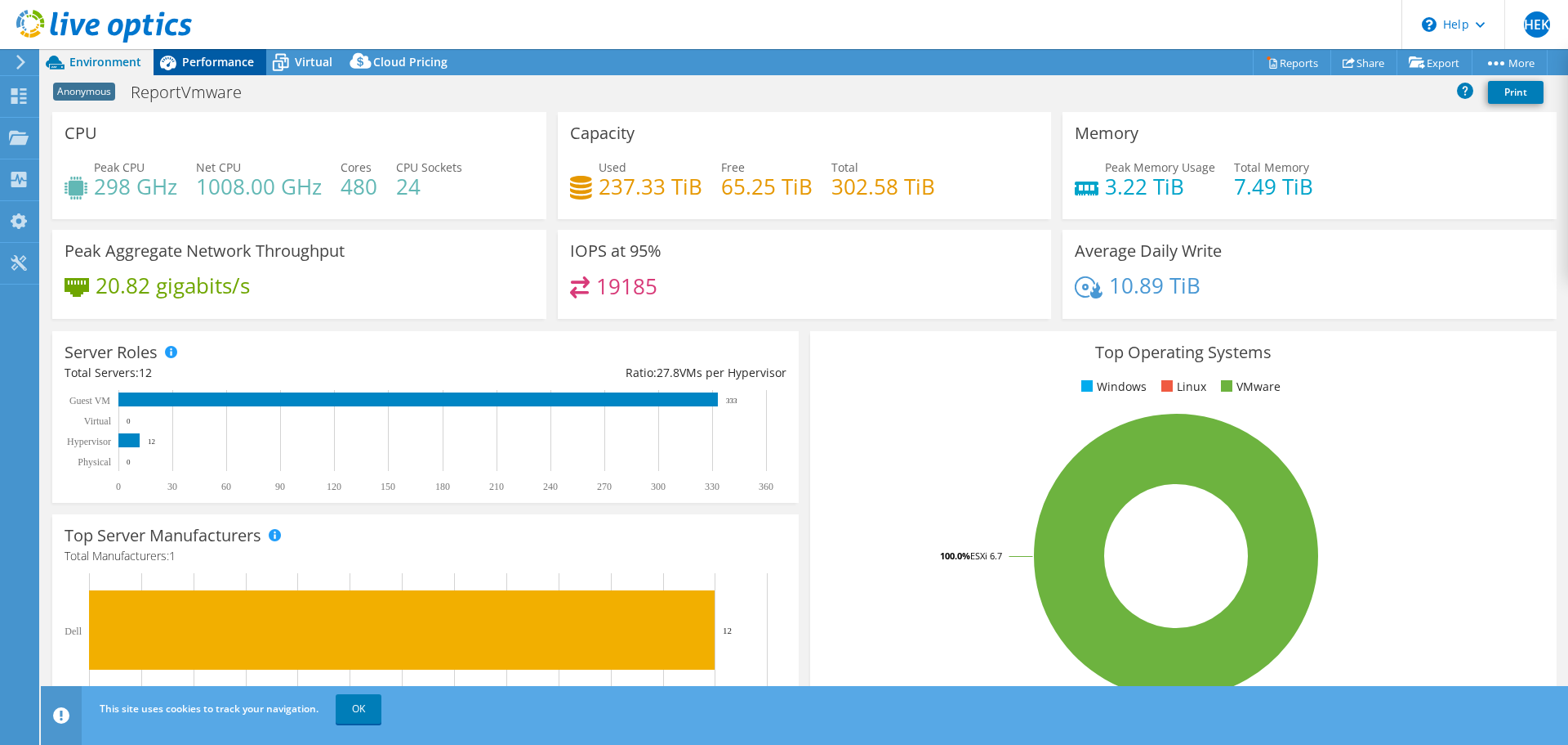
click at [229, 68] on span "Performance" at bounding box center [218, 61] width 72 height 15
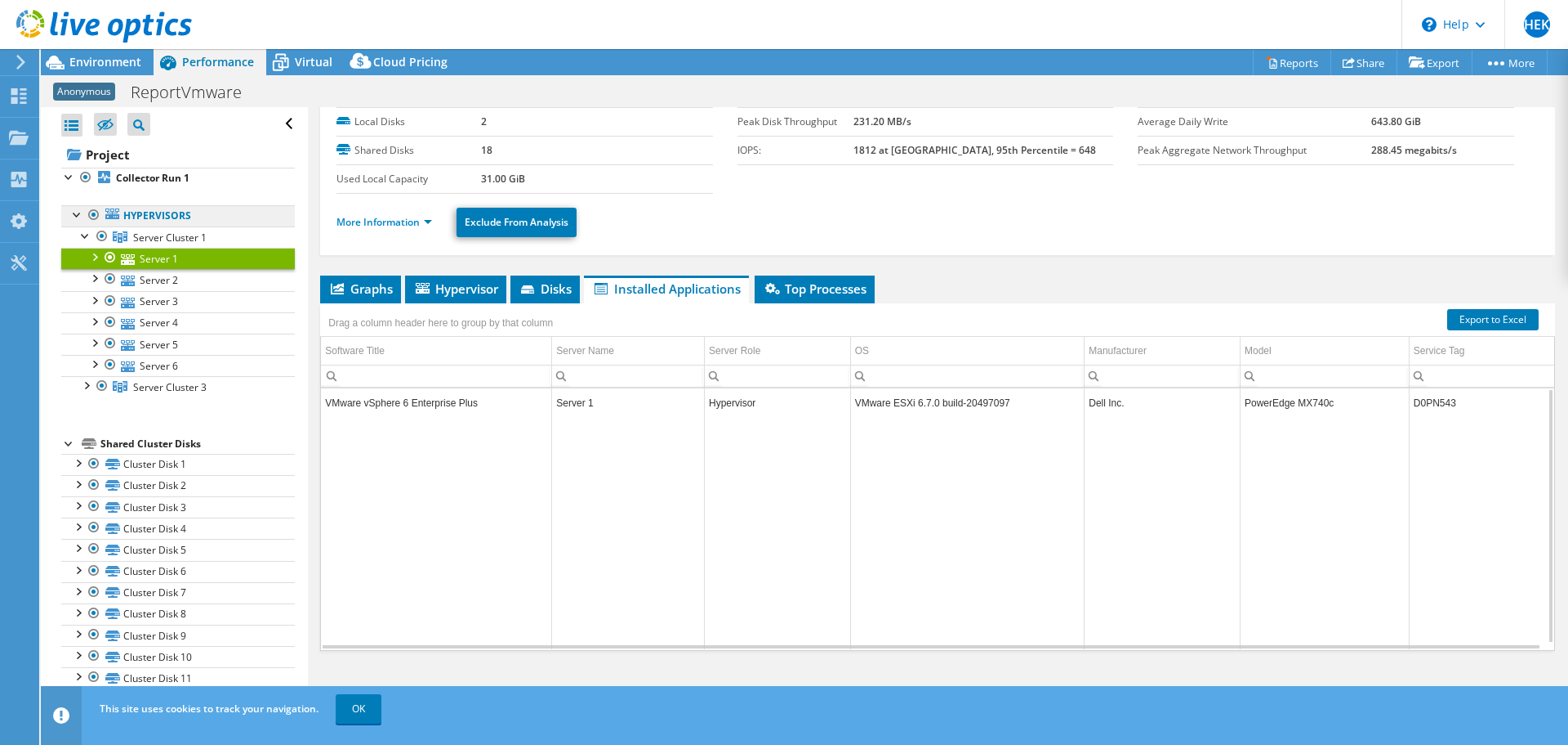
click at [162, 217] on link "Hypervisors" at bounding box center [178, 215] width 234 height 21
click at [365, 288] on span "Graphs" at bounding box center [360, 288] width 65 height 16
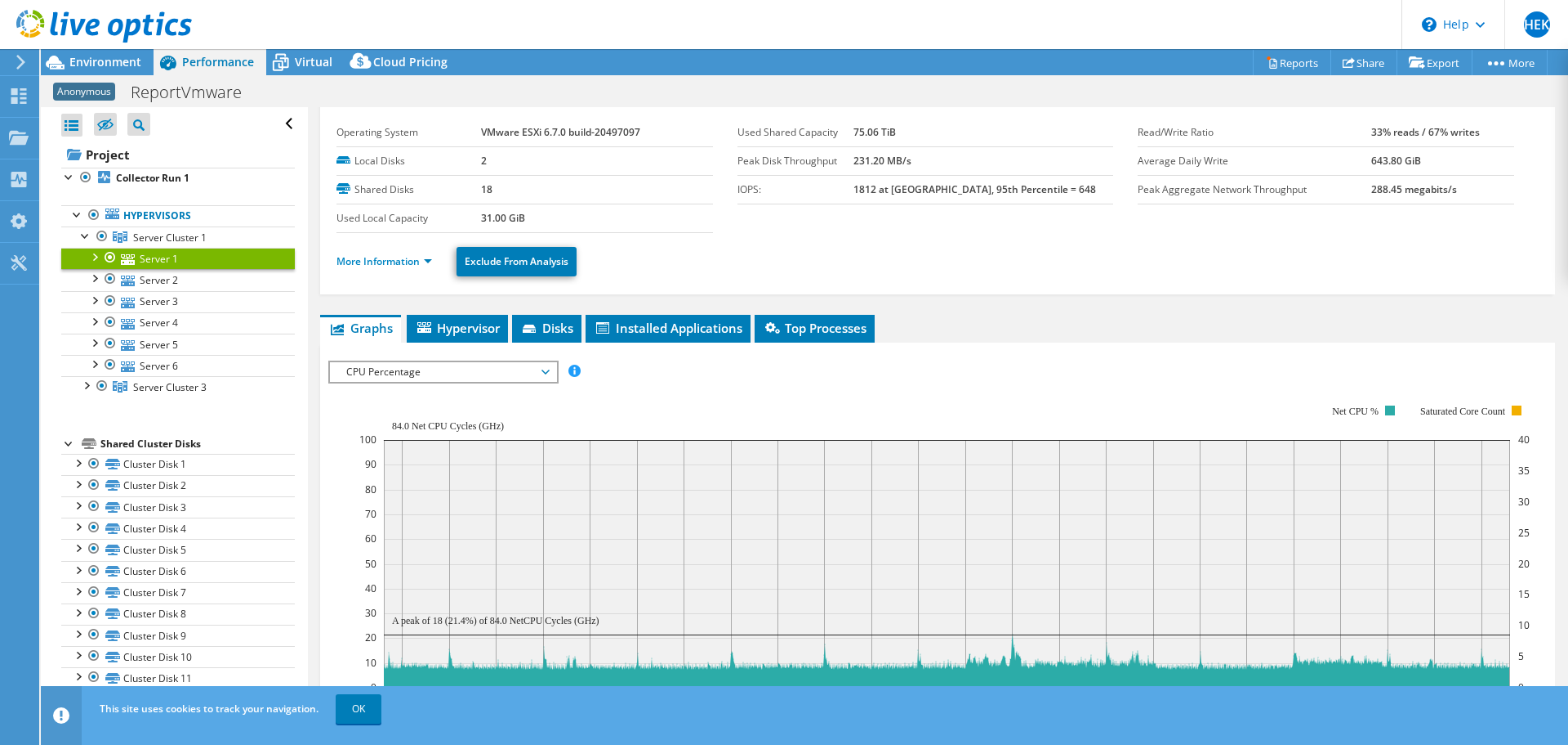
scroll to position [0, 0]
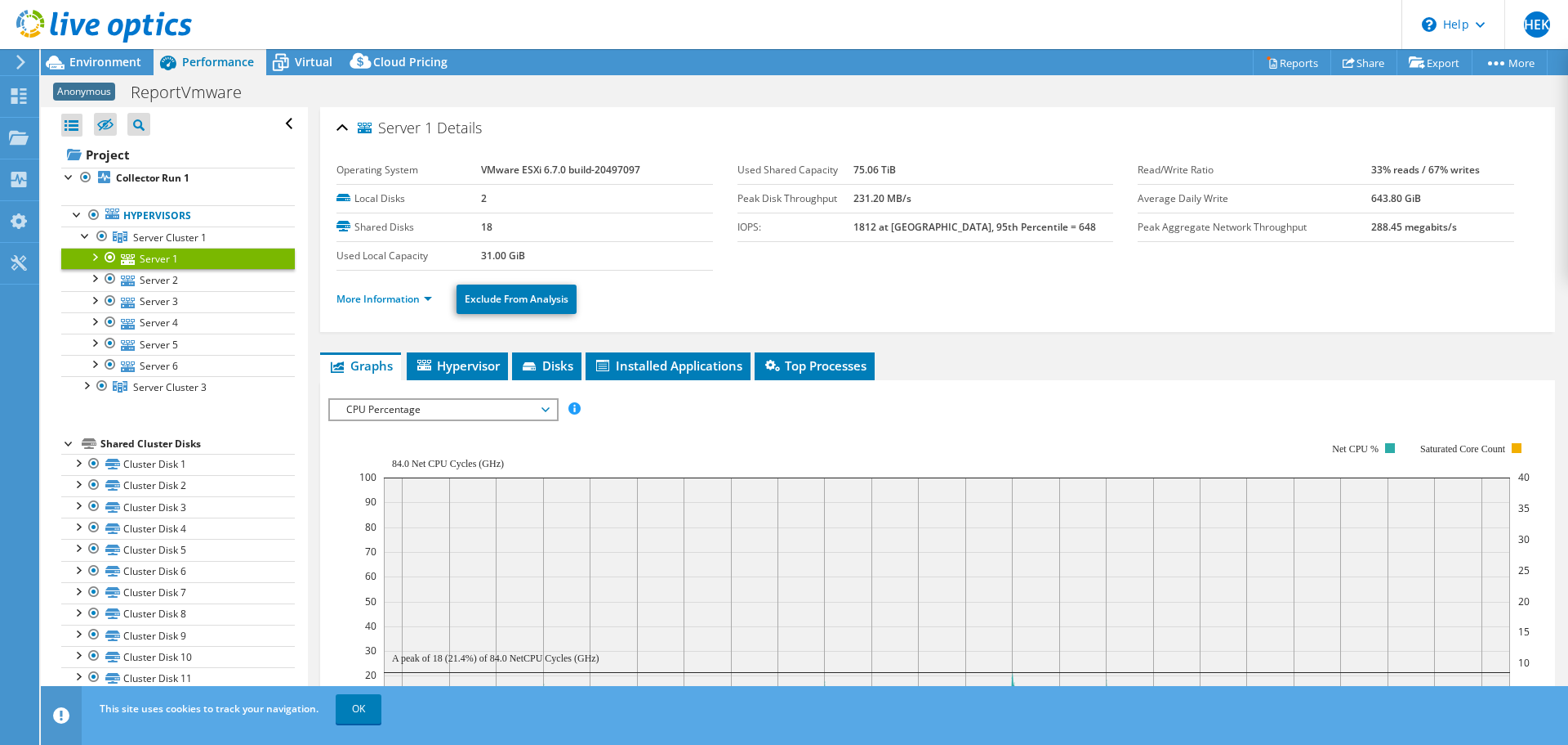
click at [989, 125] on div "Server 1 Details" at bounding box center [937, 129] width 1202 height 35
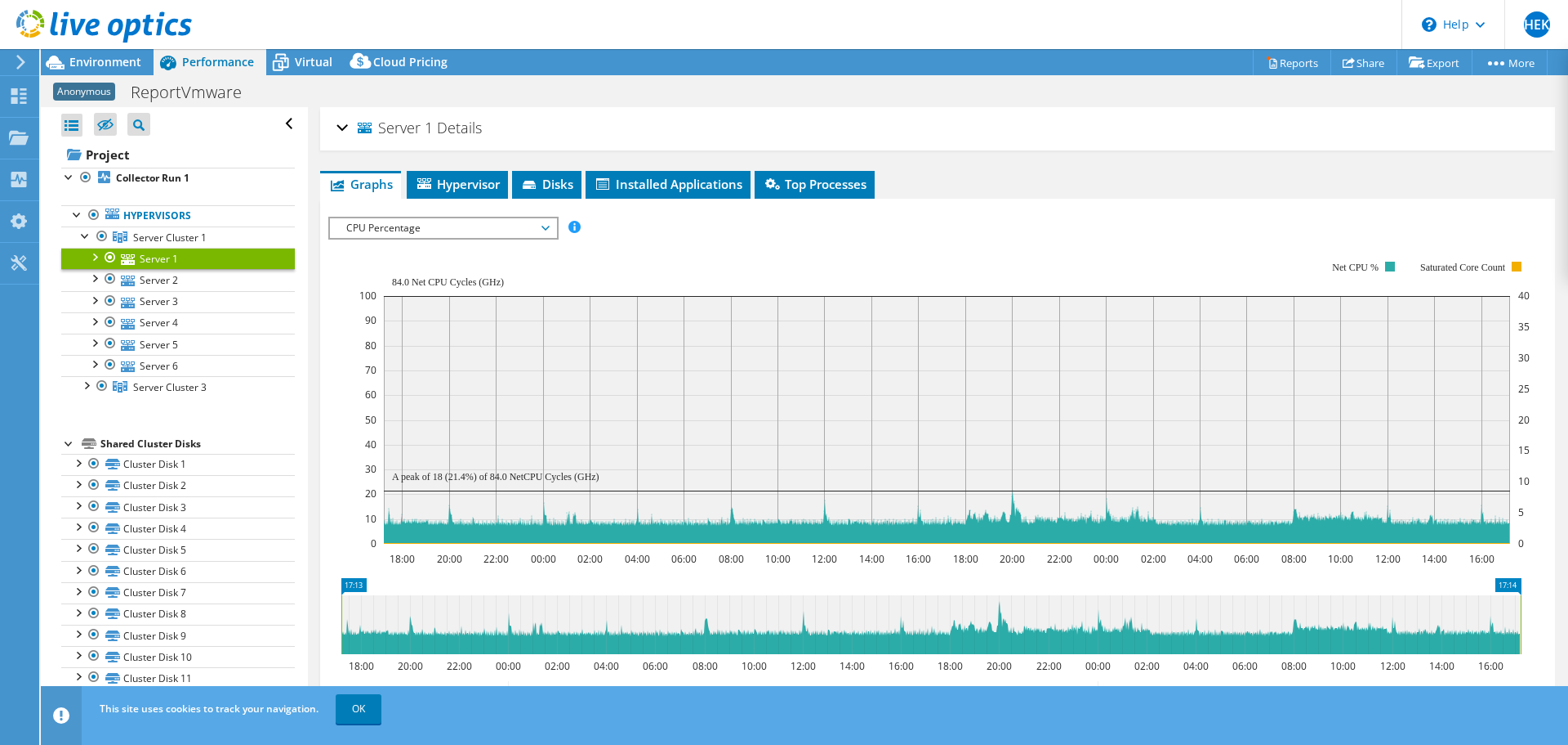
click at [402, 230] on span "CPU Percentage" at bounding box center [443, 228] width 210 height 19
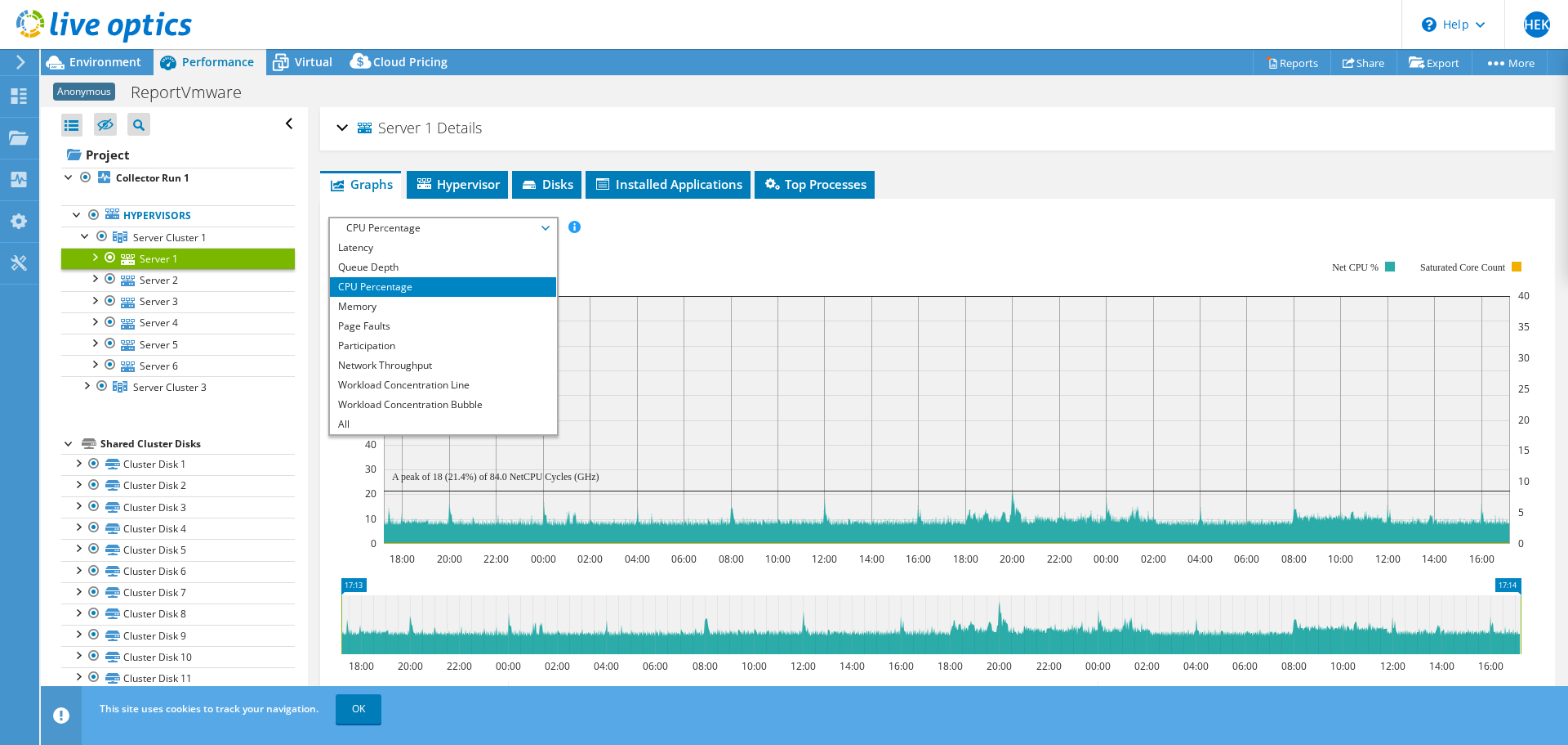
click at [403, 231] on span "CPU Percentage" at bounding box center [443, 228] width 210 height 19
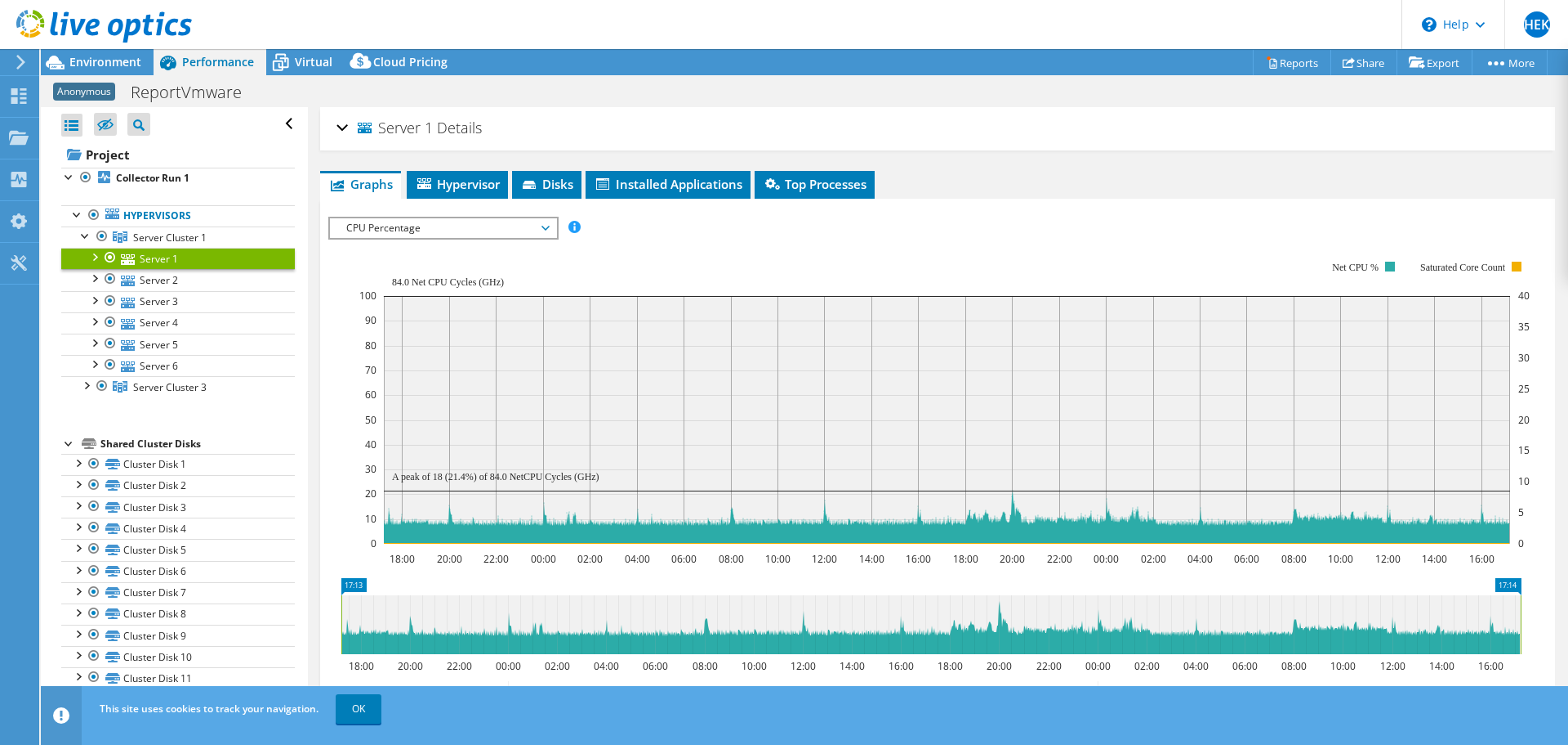
click at [565, 133] on div "Server 1 Details" at bounding box center [937, 129] width 1202 height 35
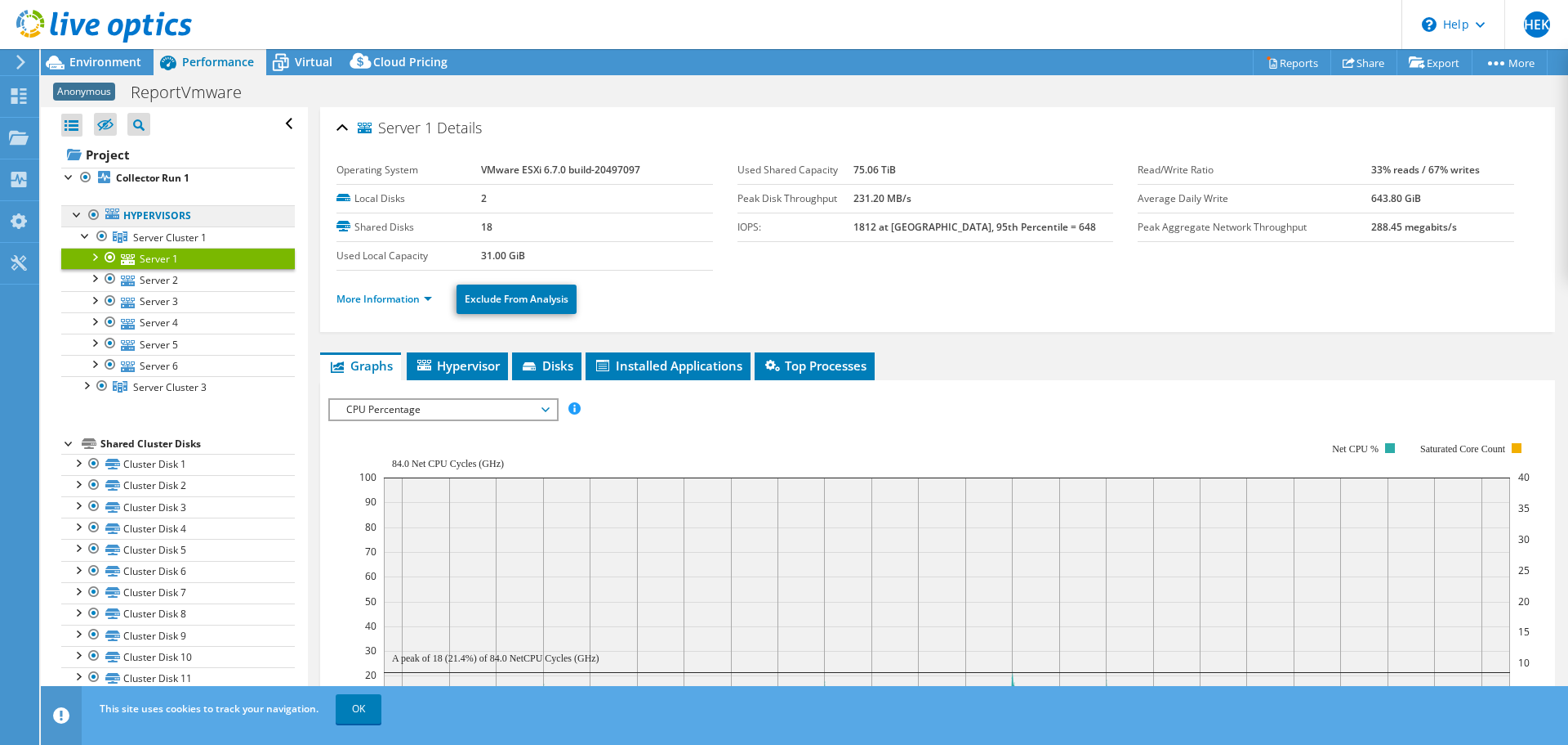
click at [169, 214] on link "Hypervisors" at bounding box center [178, 215] width 234 height 21
click at [145, 237] on span "Server Cluster 1" at bounding box center [169, 237] width 73 height 14
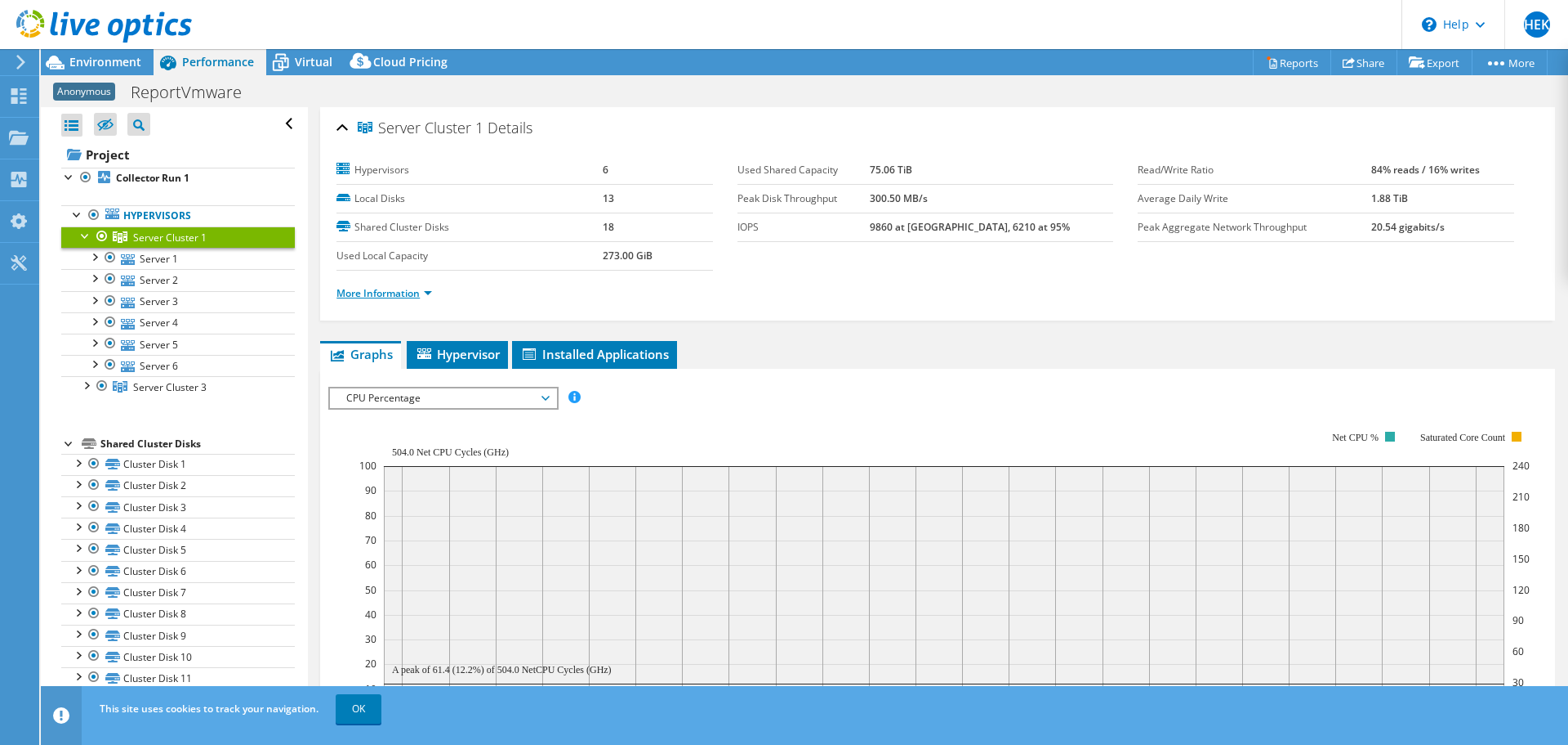
click at [423, 296] on link "More Information" at bounding box center [384, 293] width 96 height 14
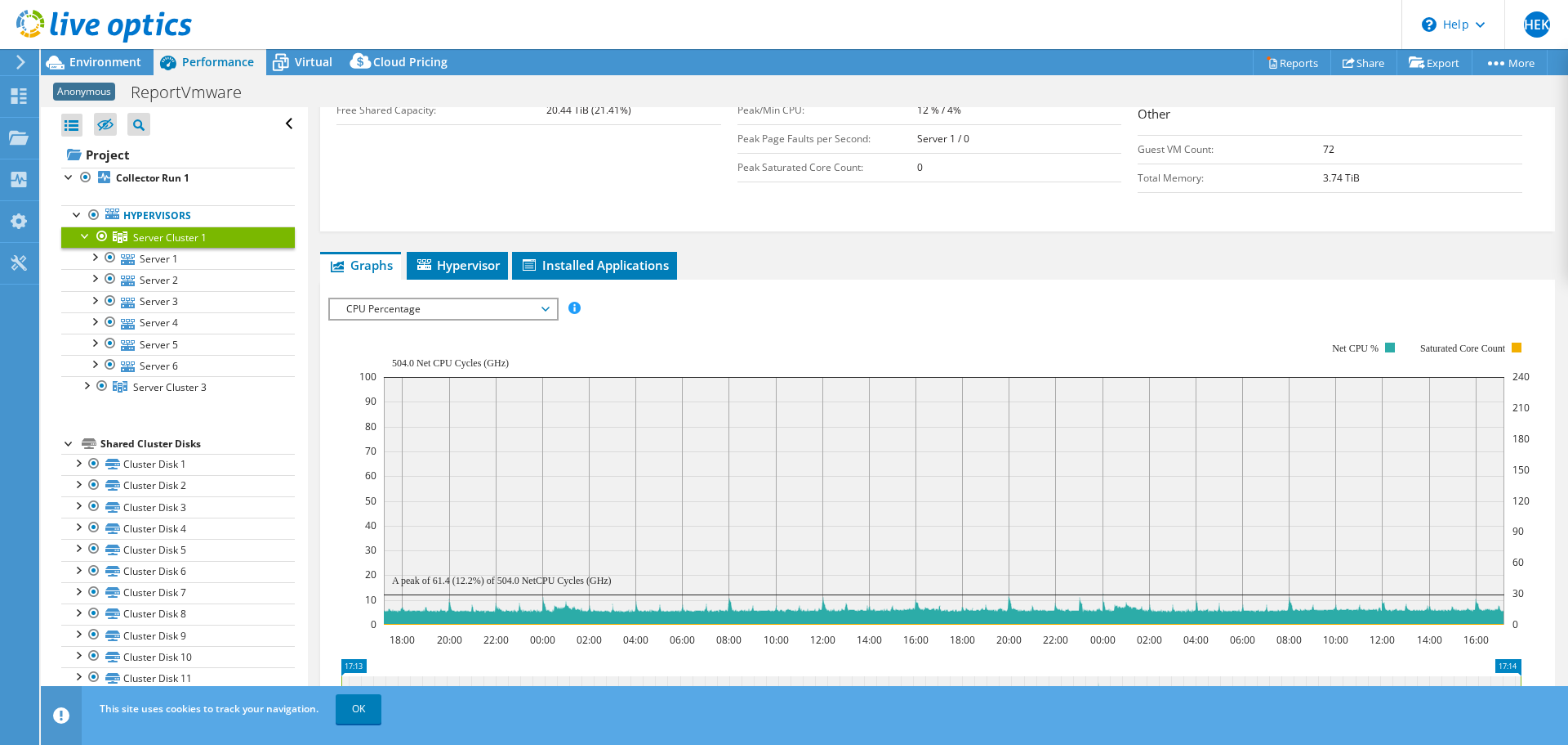
scroll to position [560, 0]
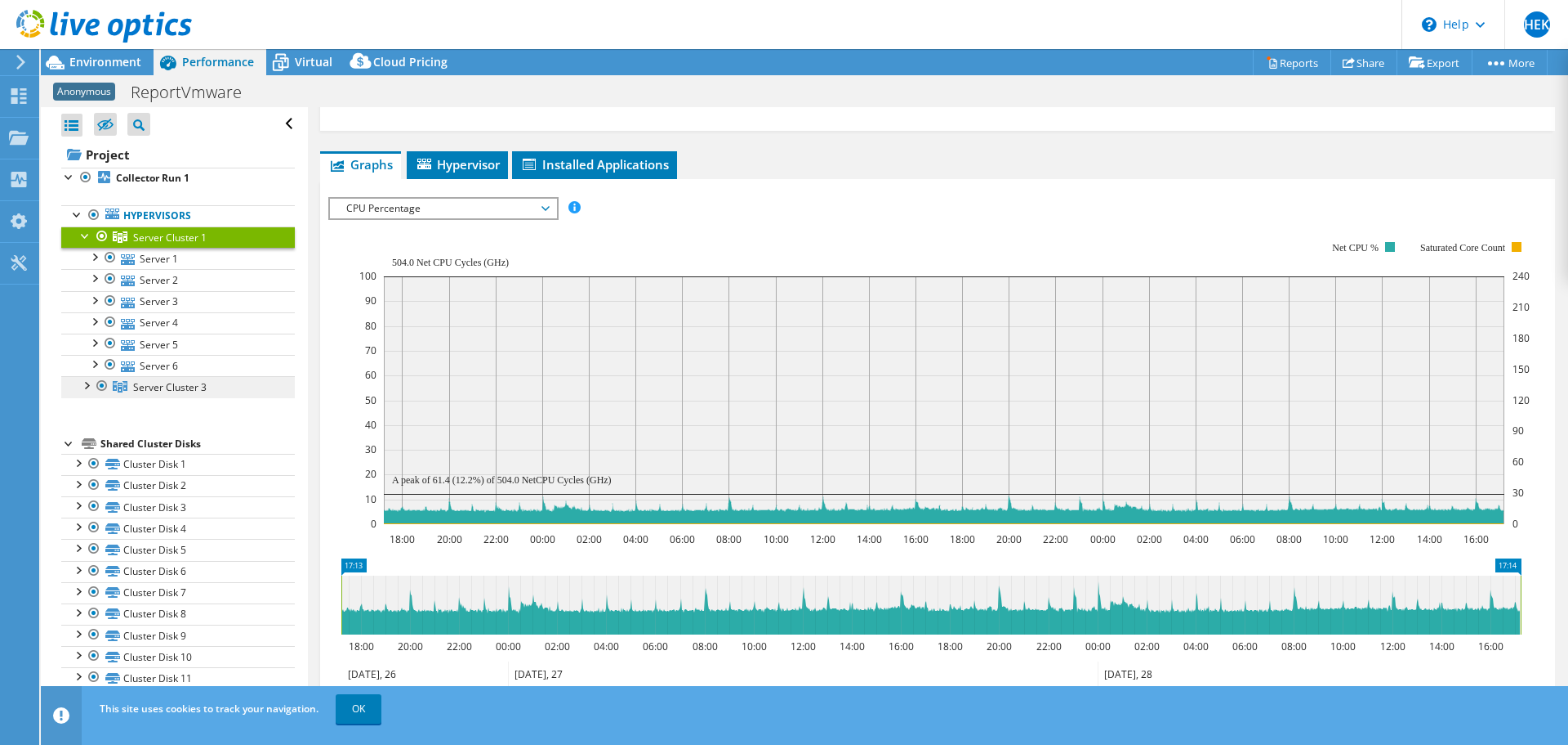
click at [167, 384] on span "Server Cluster 3" at bounding box center [169, 387] width 73 height 14
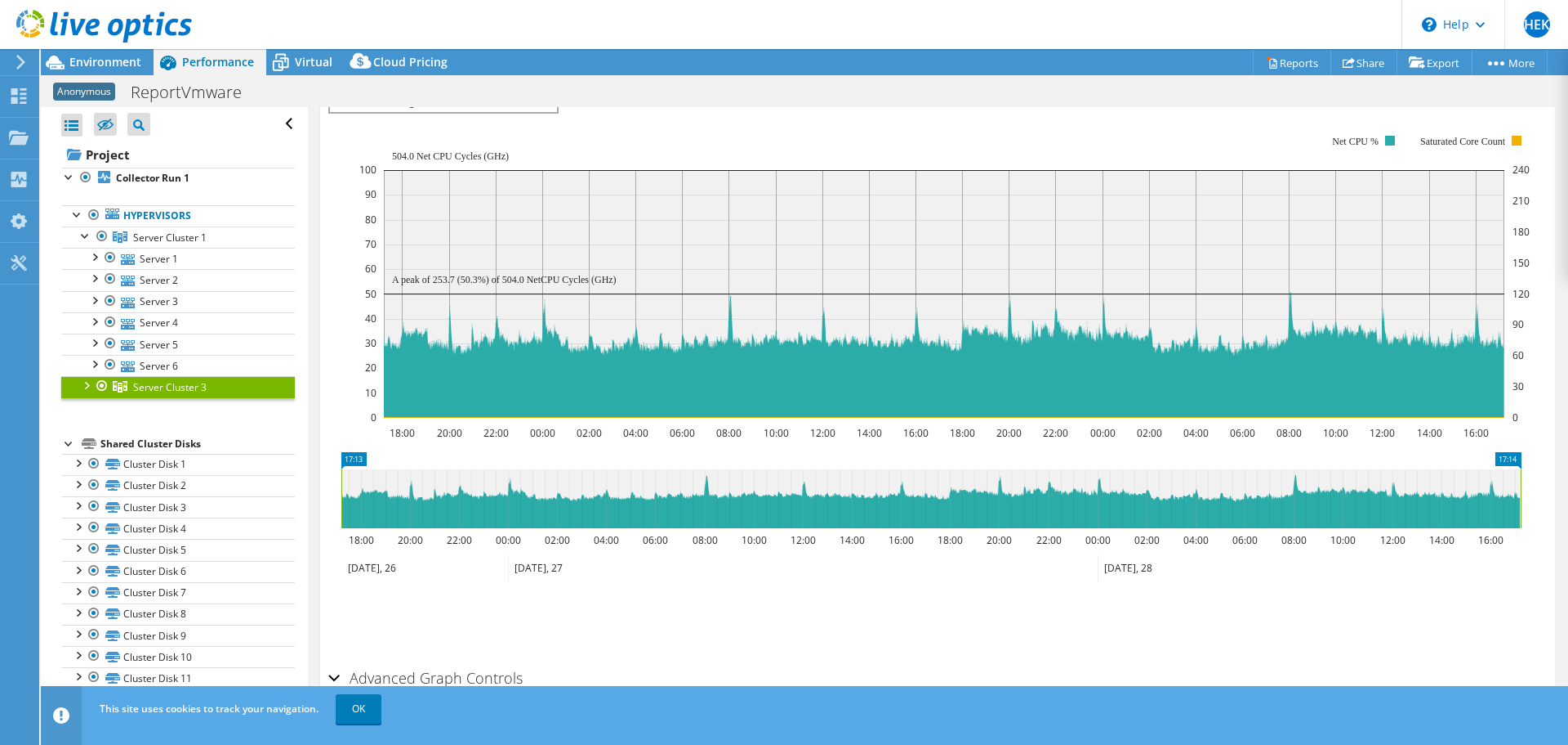
scroll to position [193, 0]
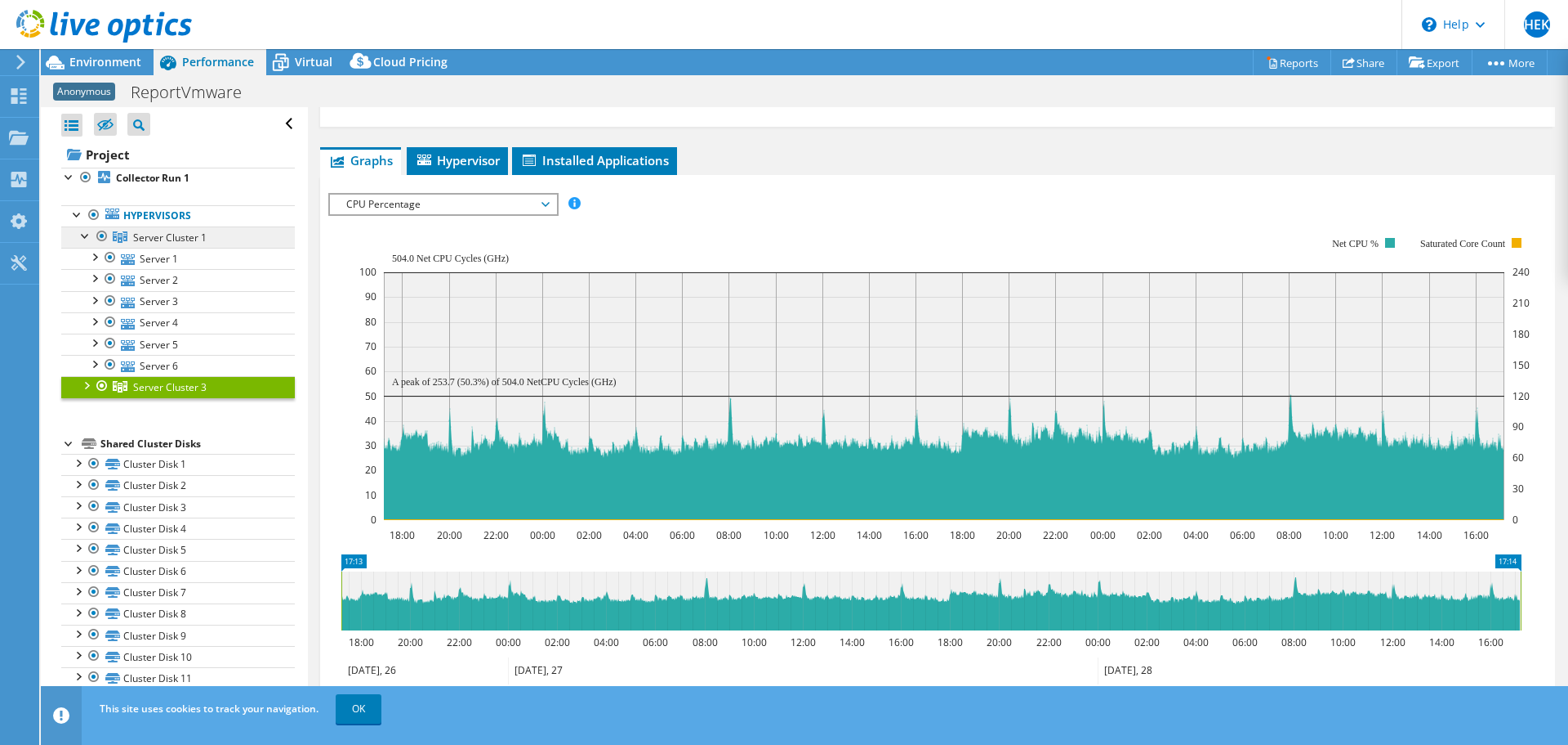
click at [174, 236] on span "Server Cluster 1" at bounding box center [169, 237] width 73 height 14
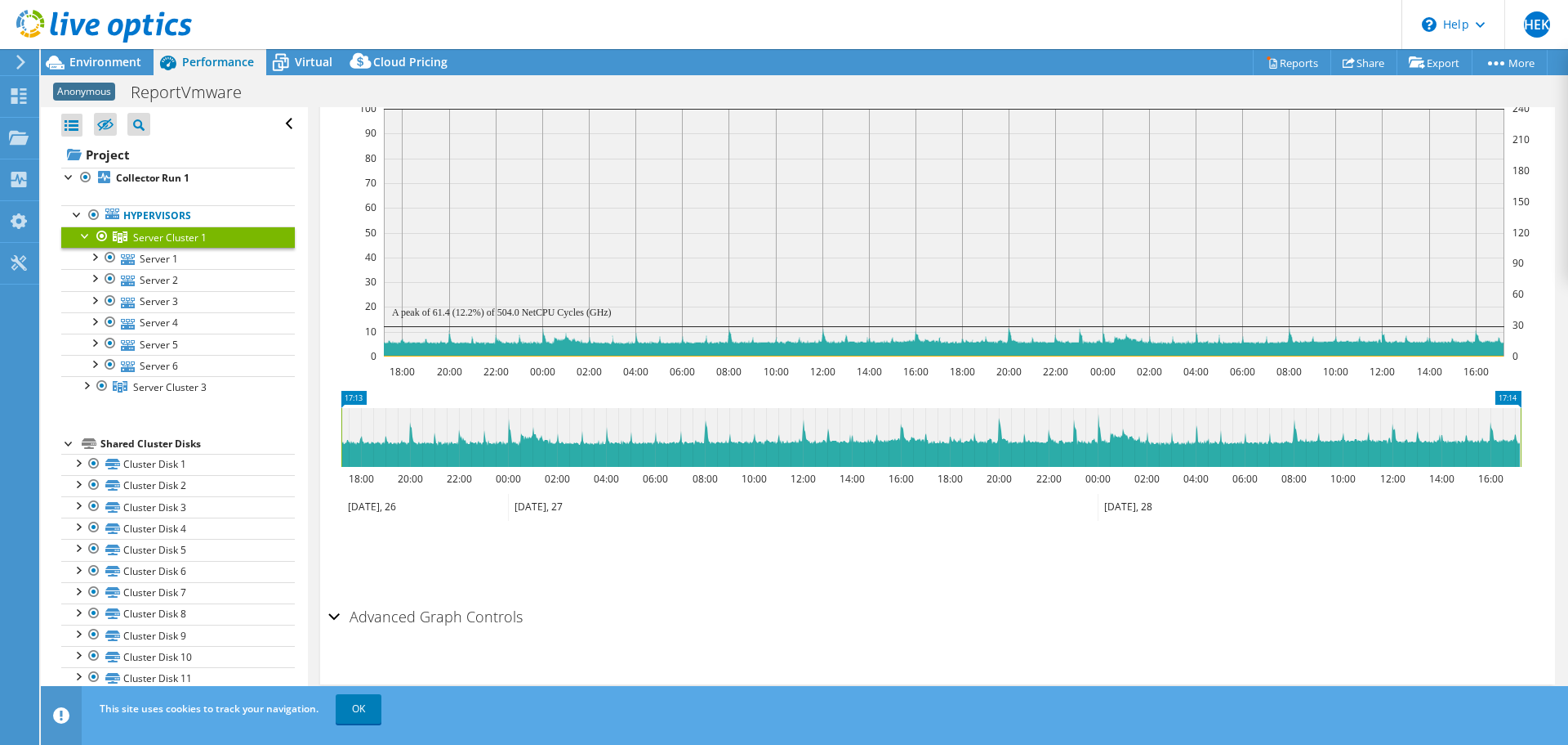
scroll to position [30, 0]
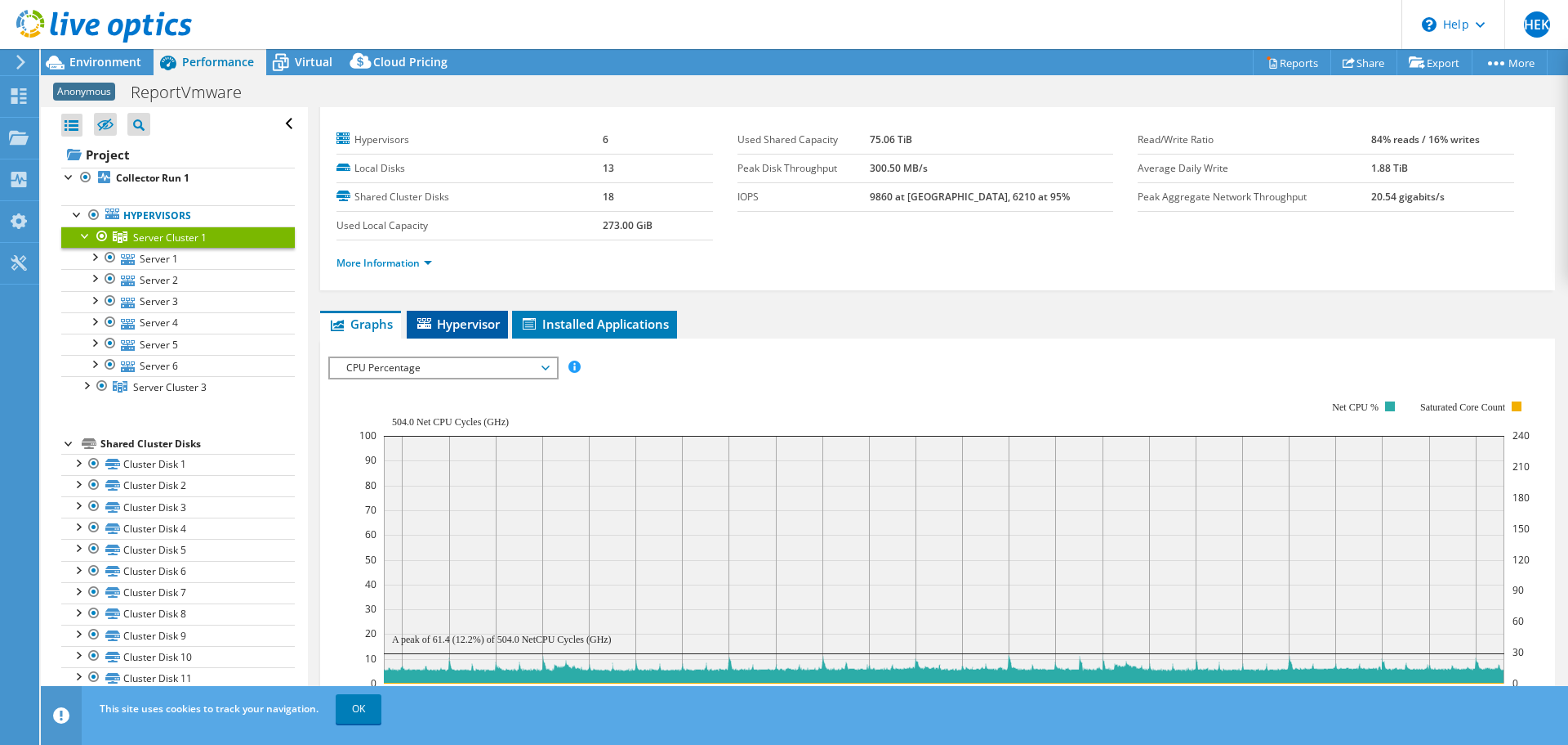
click at [471, 318] on span "Hypervisor" at bounding box center [457, 323] width 85 height 16
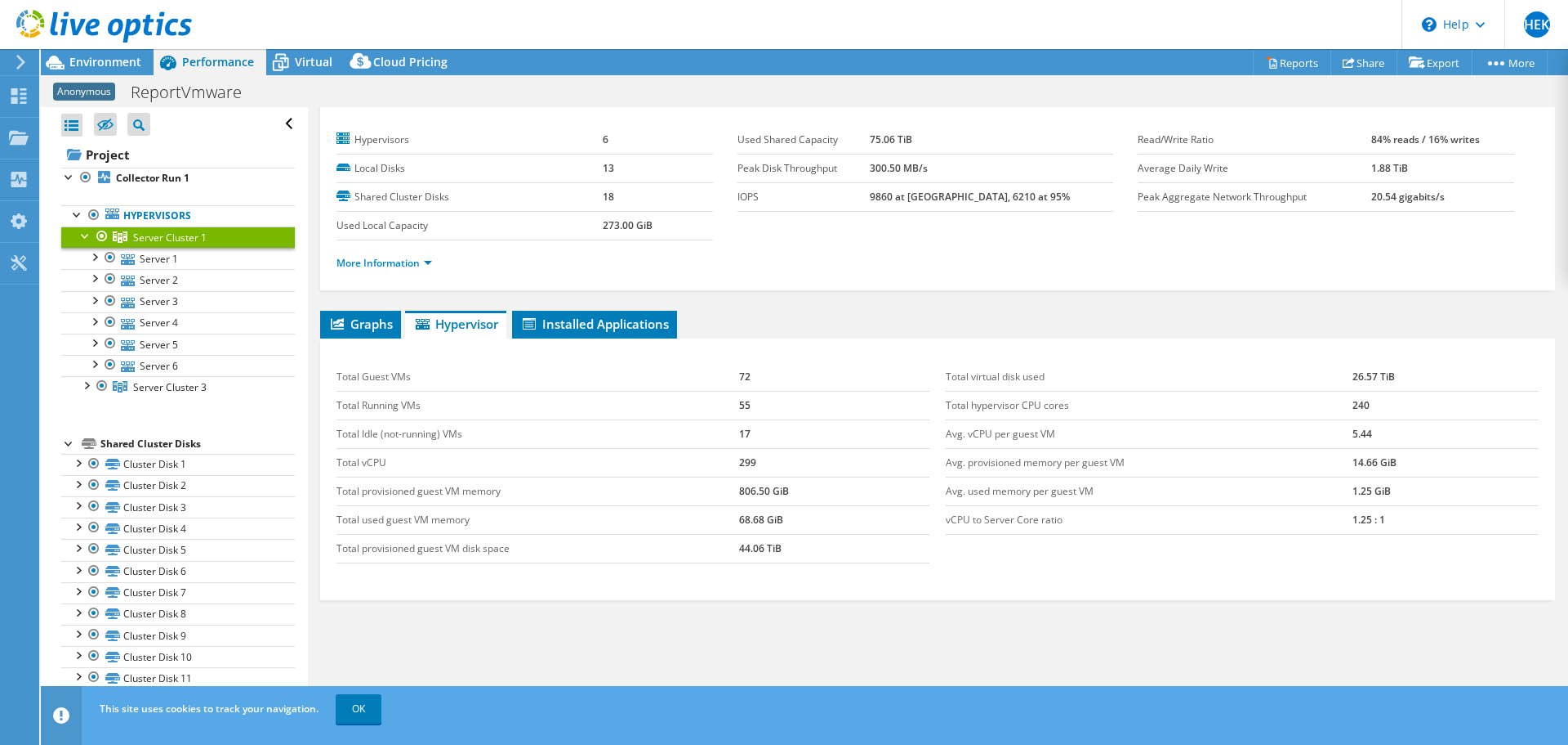
click at [562, 362] on div "Total Guest VMs 72 Total Running VMs 55 Total Idle (not-running) VMs 17 Total v…" at bounding box center [633, 462] width 609 height 233
click at [197, 393] on span "Server Cluster 3" at bounding box center [169, 387] width 73 height 14
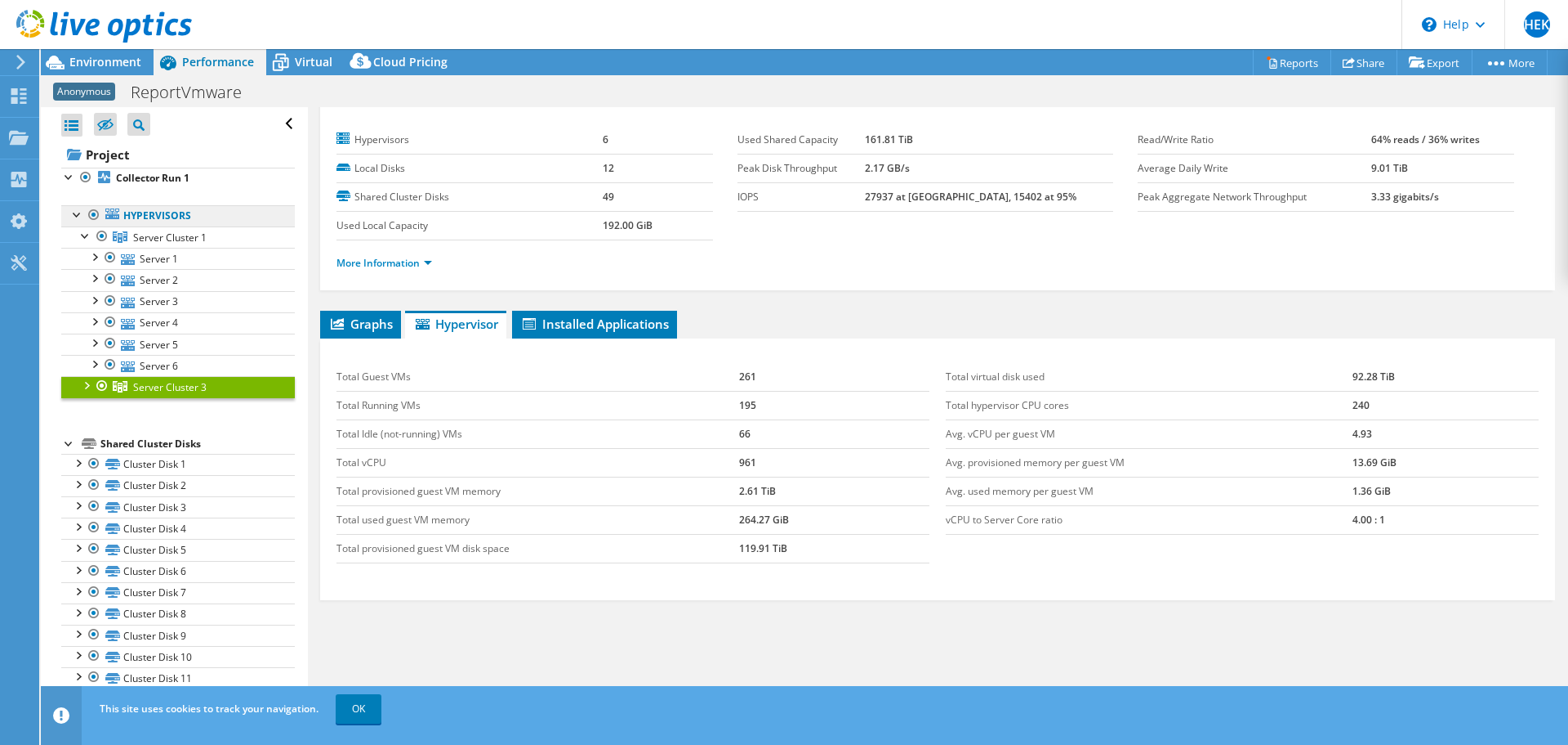
click at [155, 216] on link "Hypervisors" at bounding box center [178, 215] width 234 height 21
click at [153, 208] on link "Hypervisors" at bounding box center [178, 215] width 234 height 21
click at [104, 219] on link "Hypervisors" at bounding box center [178, 215] width 234 height 21
click at [81, 217] on div at bounding box center [77, 213] width 16 height 16
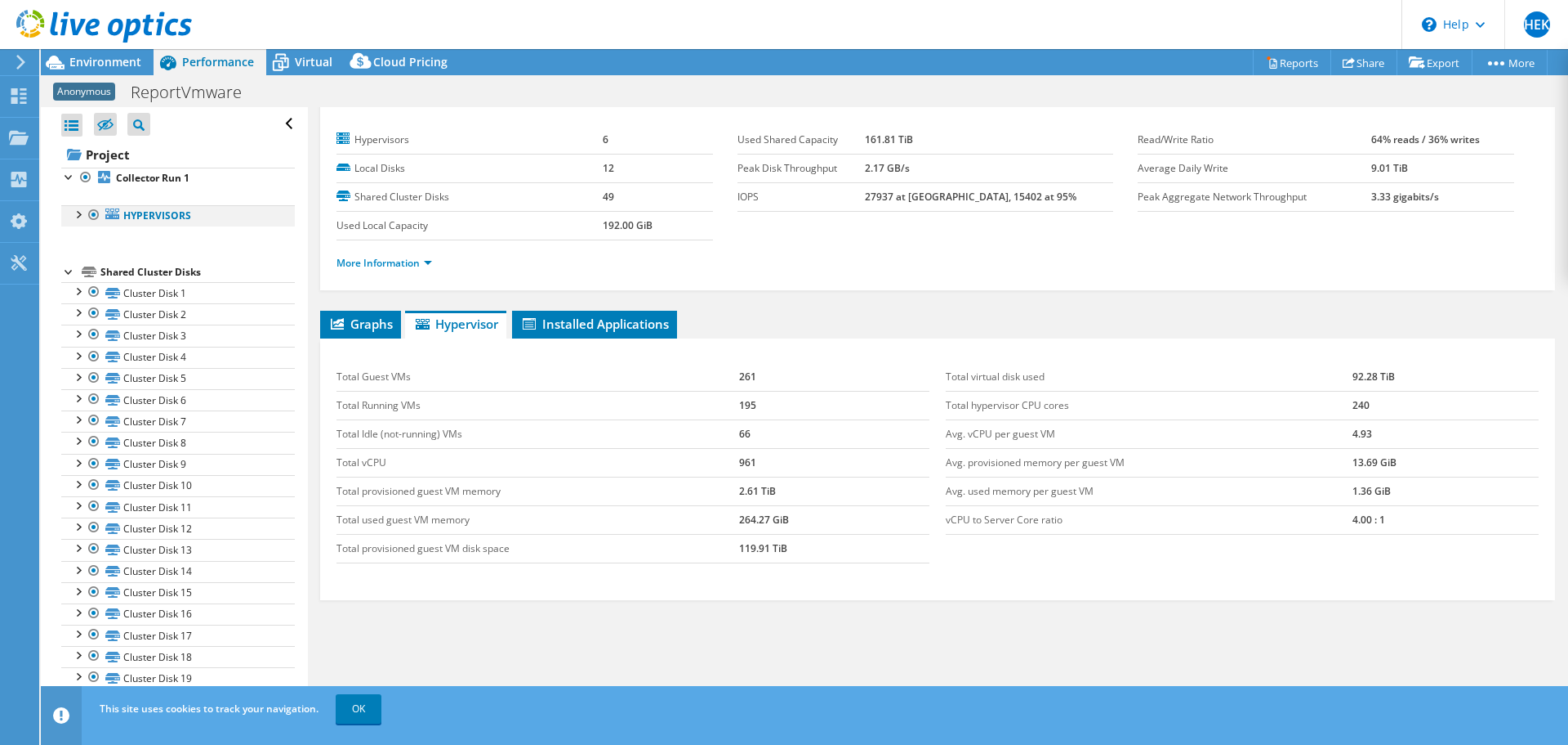
click at [97, 215] on div at bounding box center [93, 214] width 16 height 19
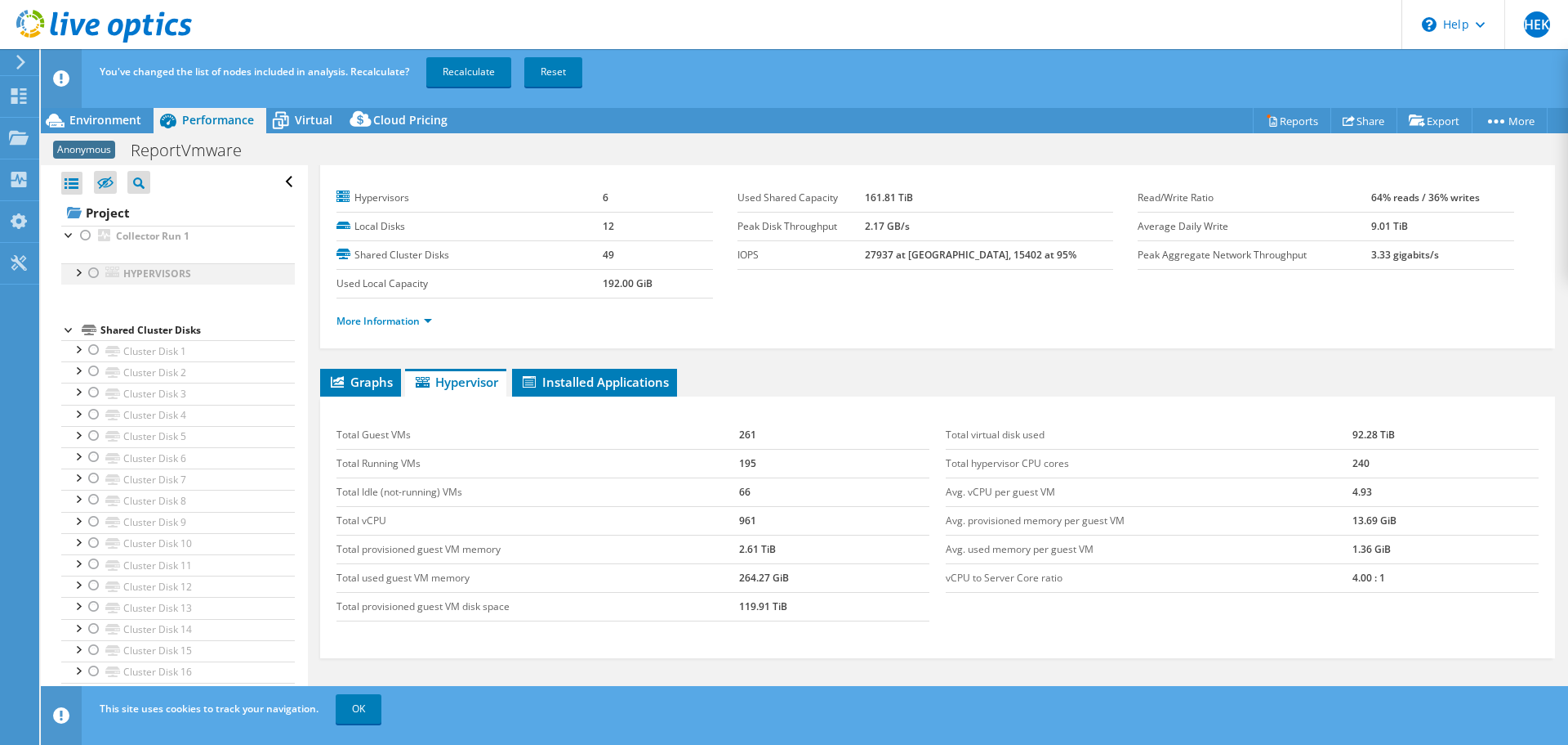
click at [95, 267] on div at bounding box center [93, 272] width 16 height 19
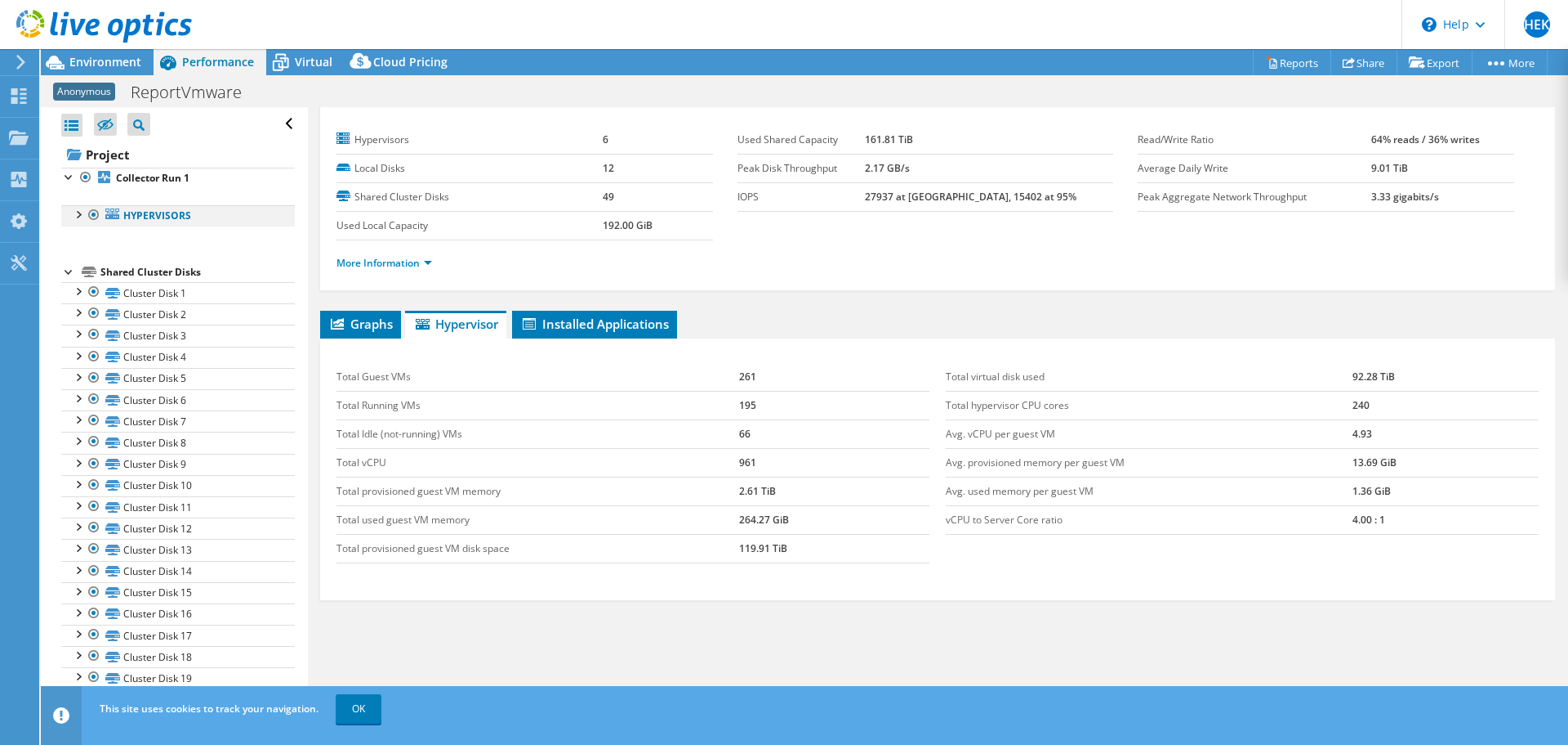
click at [77, 214] on div at bounding box center [77, 213] width 16 height 16
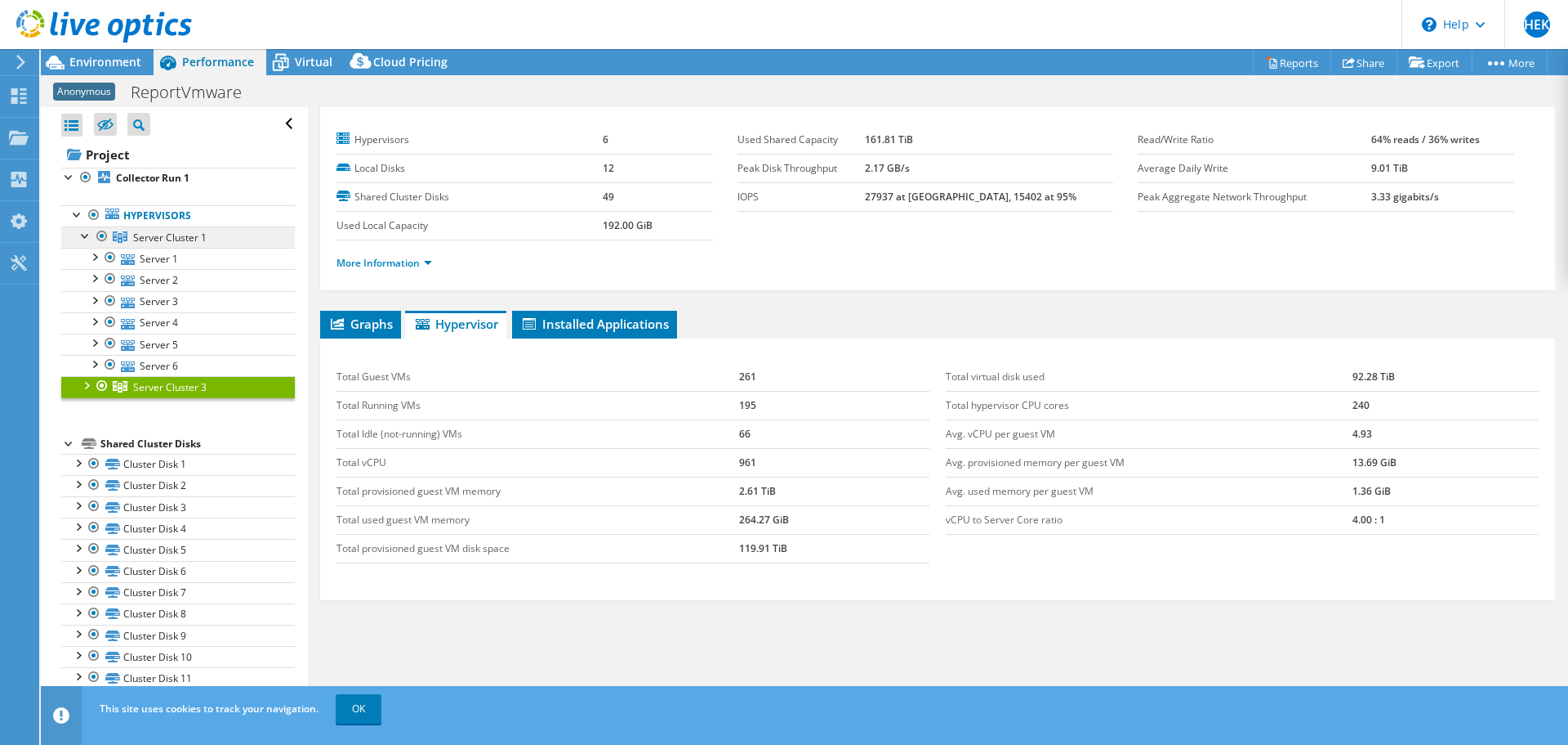
click at [151, 238] on span "Server Cluster 1" at bounding box center [169, 237] width 73 height 14
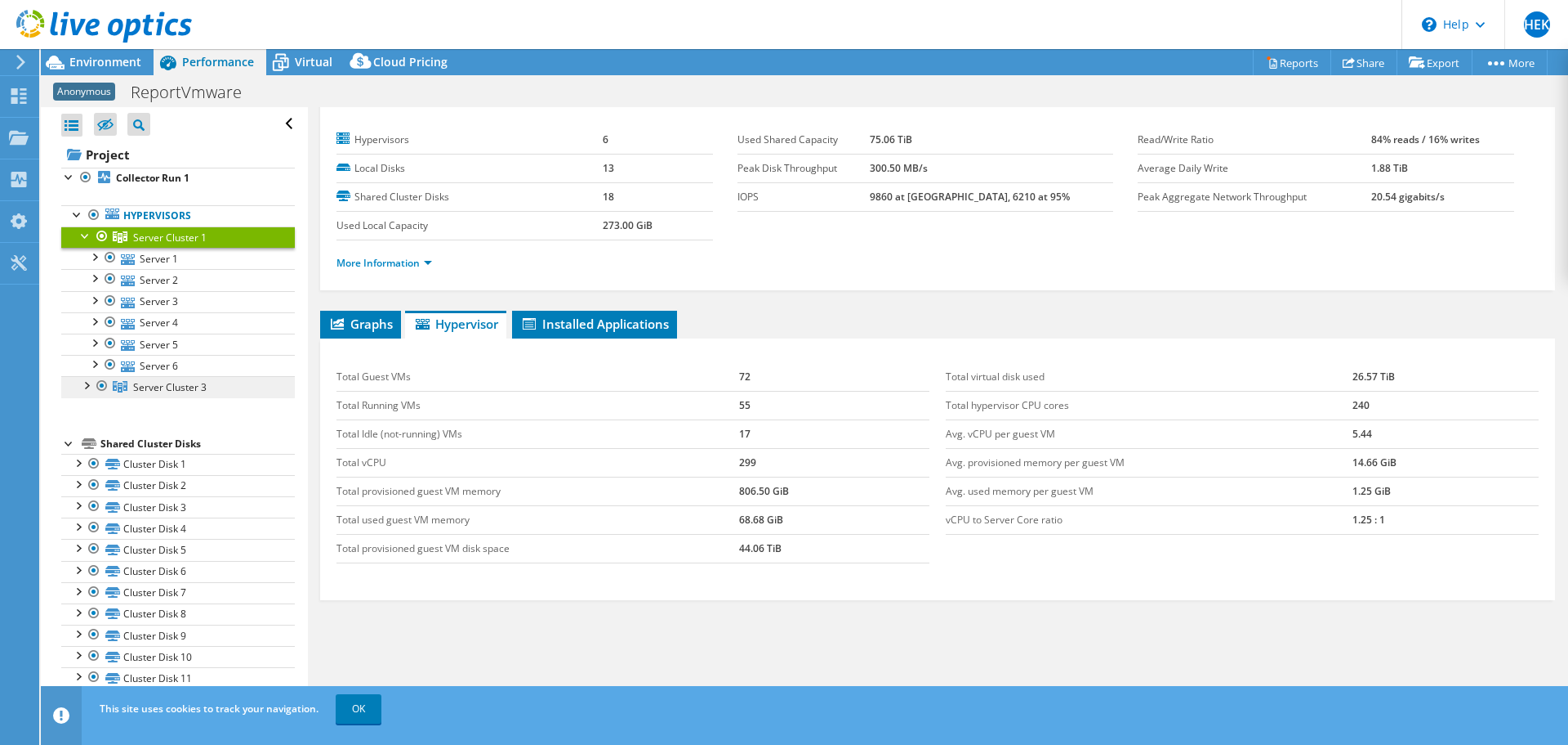
click at [182, 390] on span "Server Cluster 3" at bounding box center [169, 387] width 73 height 14
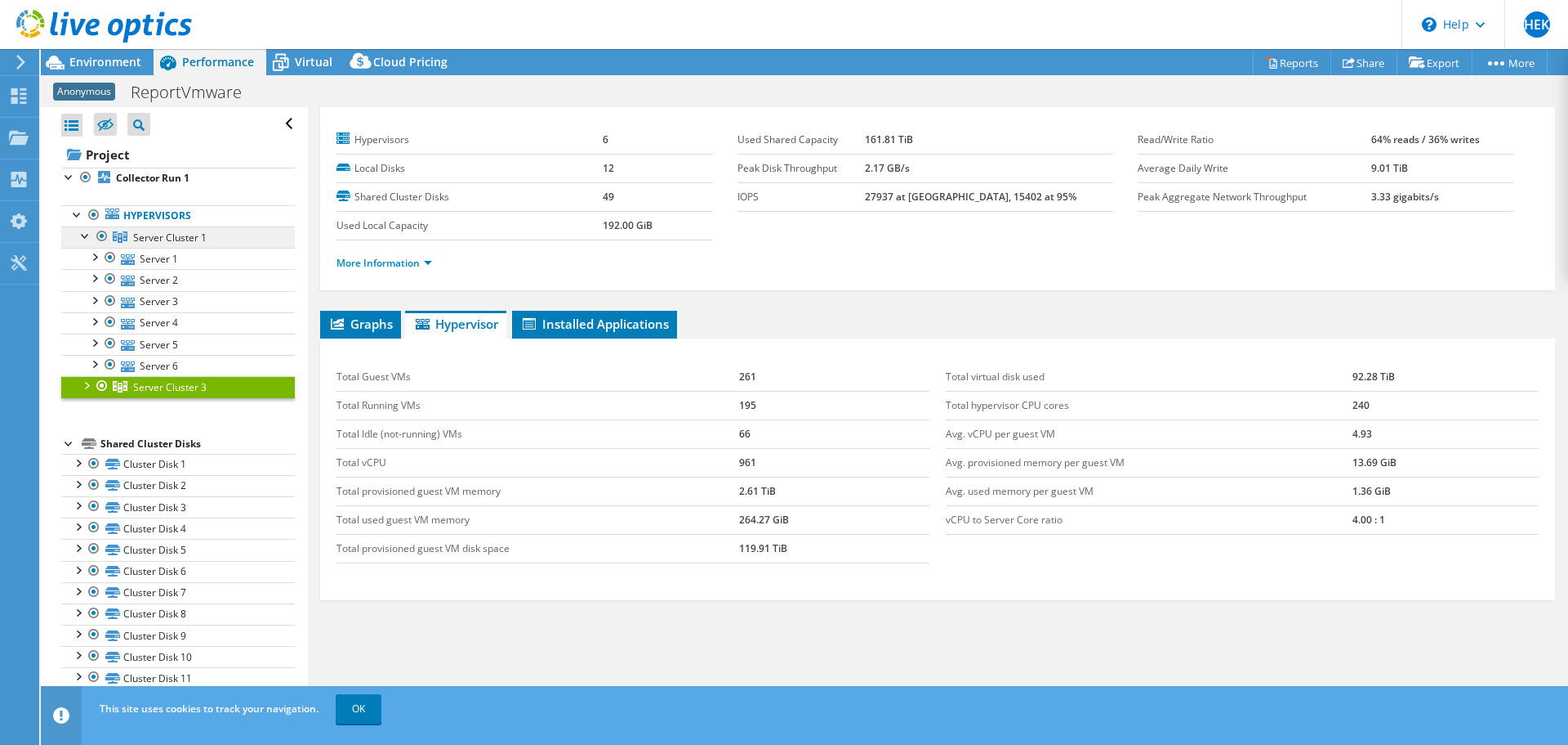
click at [167, 241] on span "Server Cluster 1" at bounding box center [169, 237] width 73 height 14
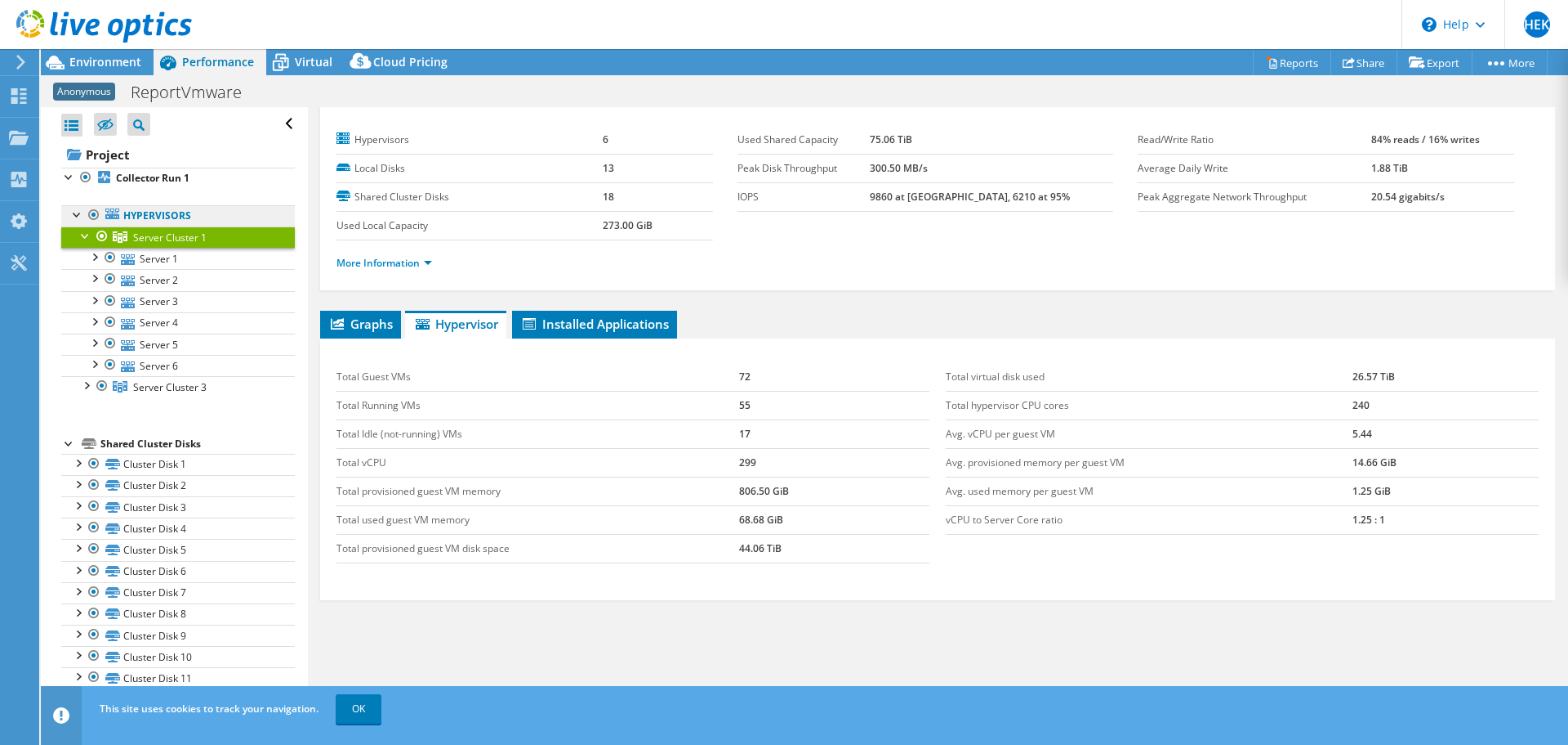
click at [170, 217] on link "Hypervisors" at bounding box center [178, 215] width 234 height 21
click at [160, 385] on span "Server Cluster 3" at bounding box center [169, 387] width 73 height 14
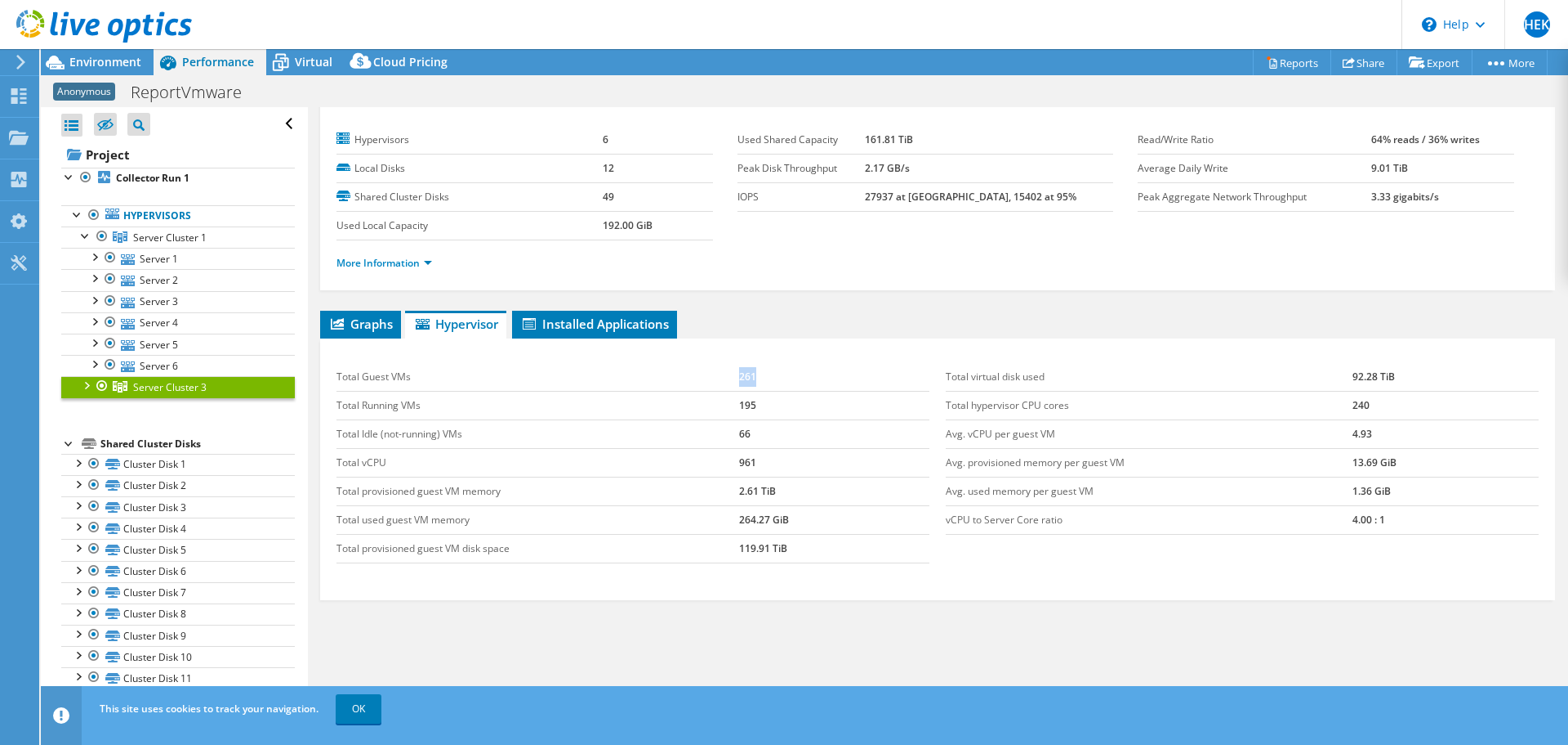
drag, startPoint x: 705, startPoint y: 381, endPoint x: 778, endPoint y: 379, distance: 73.0
click at [778, 379] on tr "Total Guest VMs 261" at bounding box center [633, 378] width 593 height 29
click at [778, 379] on td "261" at bounding box center [834, 378] width 190 height 29
click at [197, 231] on span "Server Cluster 1" at bounding box center [169, 237] width 73 height 14
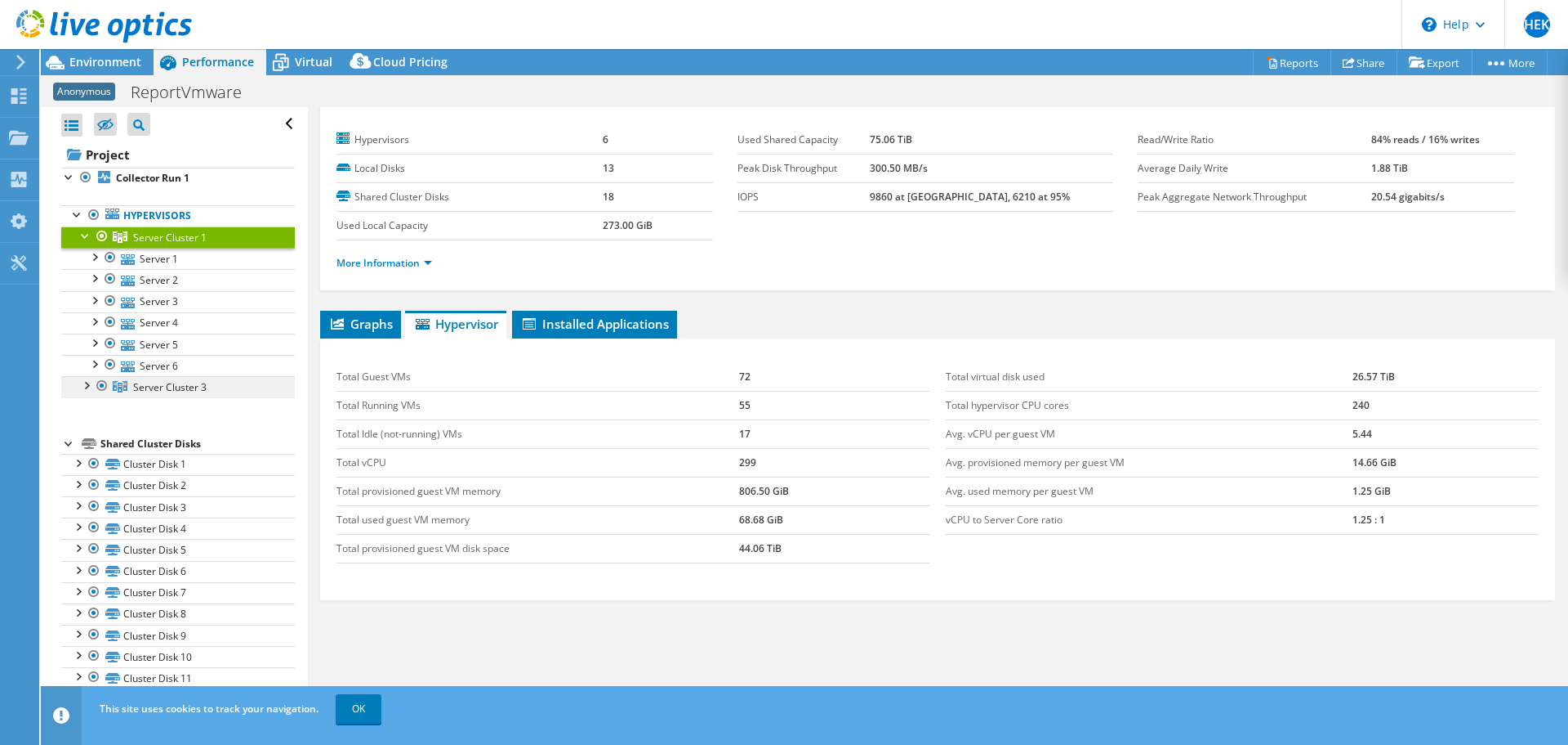
click at [227, 387] on link "Server Cluster 3" at bounding box center [178, 386] width 234 height 21
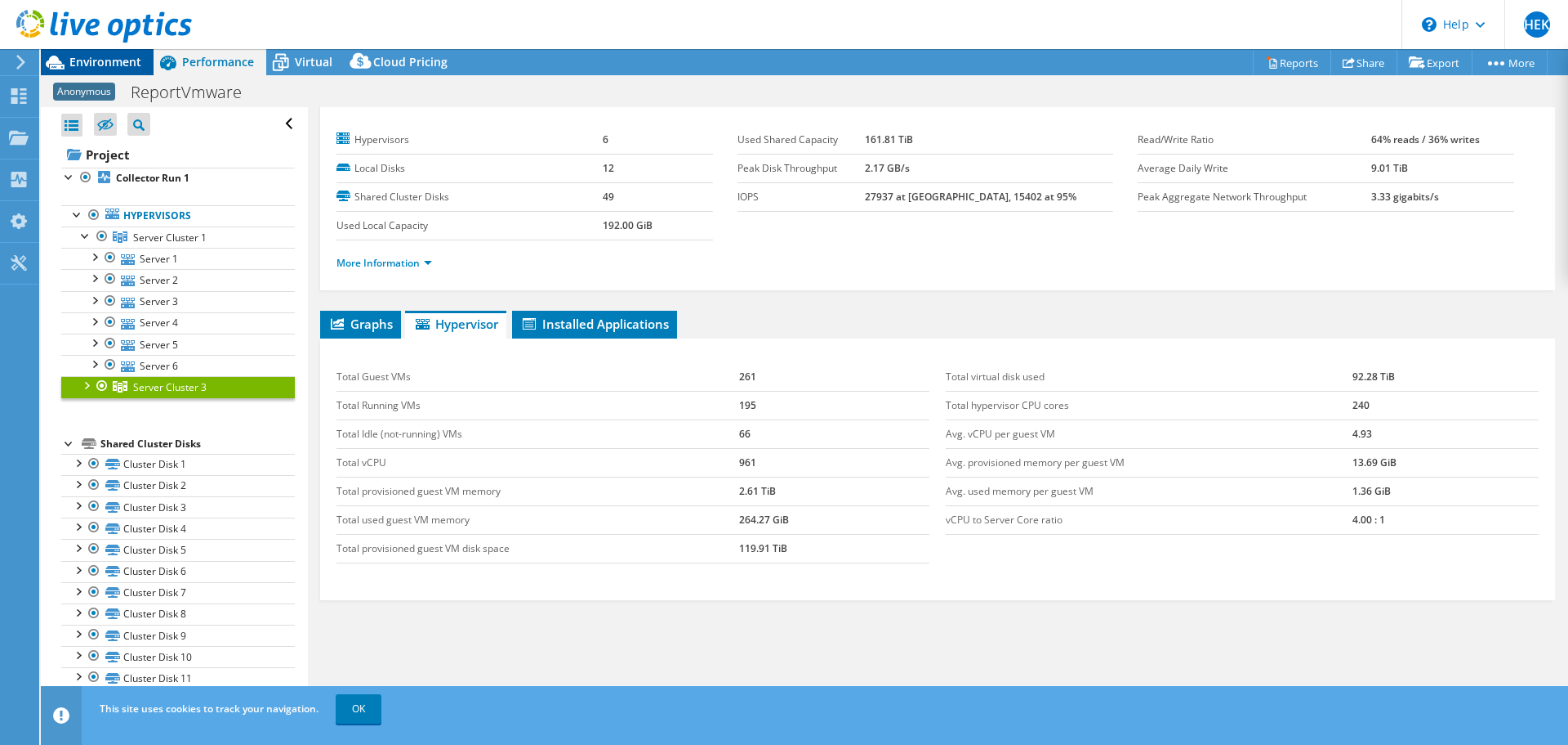
click at [114, 60] on span "Environment" at bounding box center [106, 61] width 72 height 15
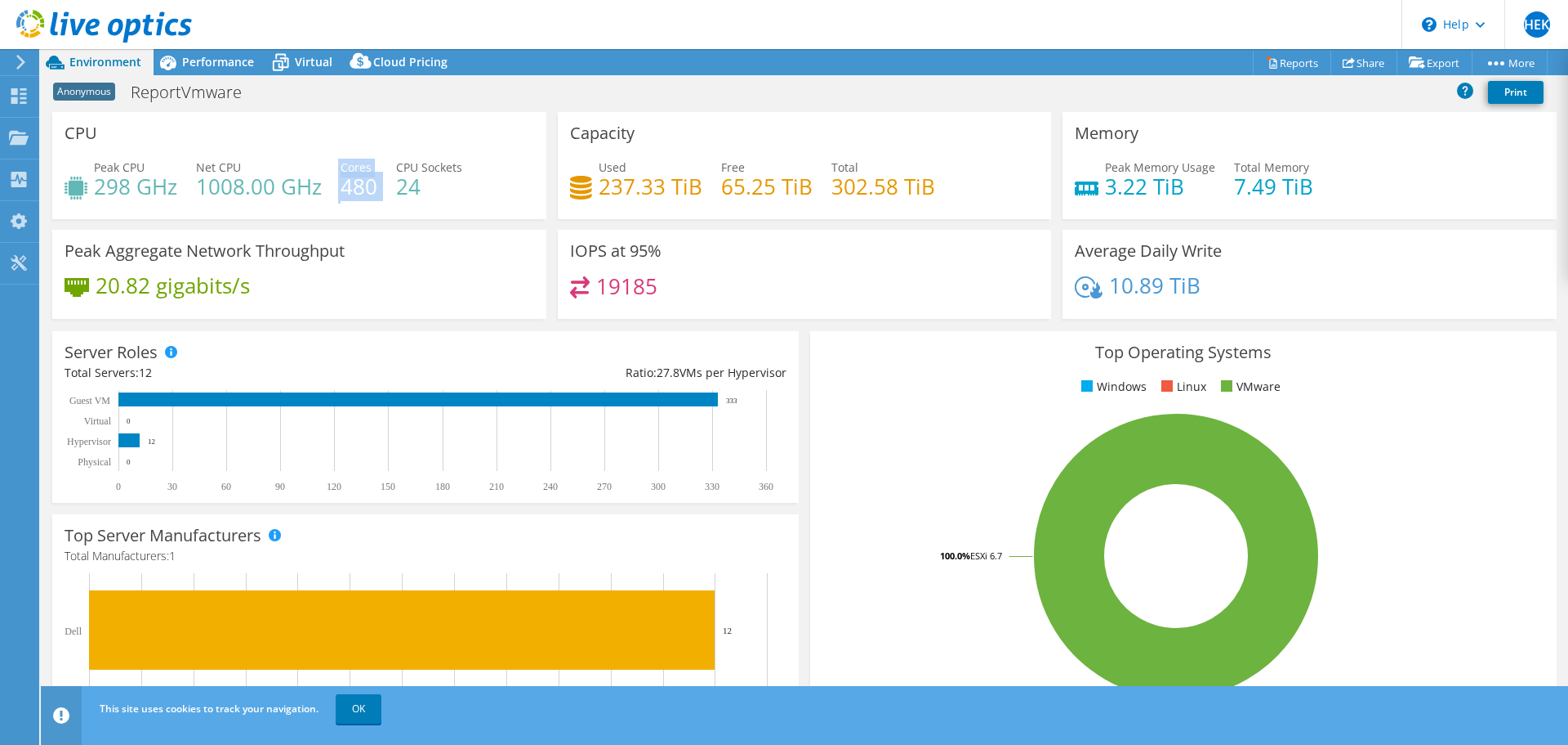
drag, startPoint x: 350, startPoint y: 183, endPoint x: 382, endPoint y: 182, distance: 32.0
click at [382, 182] on div "Peak CPU 298 GHz Net CPU 1008.00 GHz Cores 480 CPU Sockets 24" at bounding box center [299, 185] width 470 height 53
click at [764, 119] on div "Capacity Used 237.33 TiB Free 65.25 TiB Total 302.58 TiB" at bounding box center [805, 165] width 494 height 107
drag, startPoint x: 597, startPoint y: 188, endPoint x: 636, endPoint y: 182, distance: 39.5
click at [636, 182] on h4 "237.33 TiB" at bounding box center [650, 186] width 103 height 18
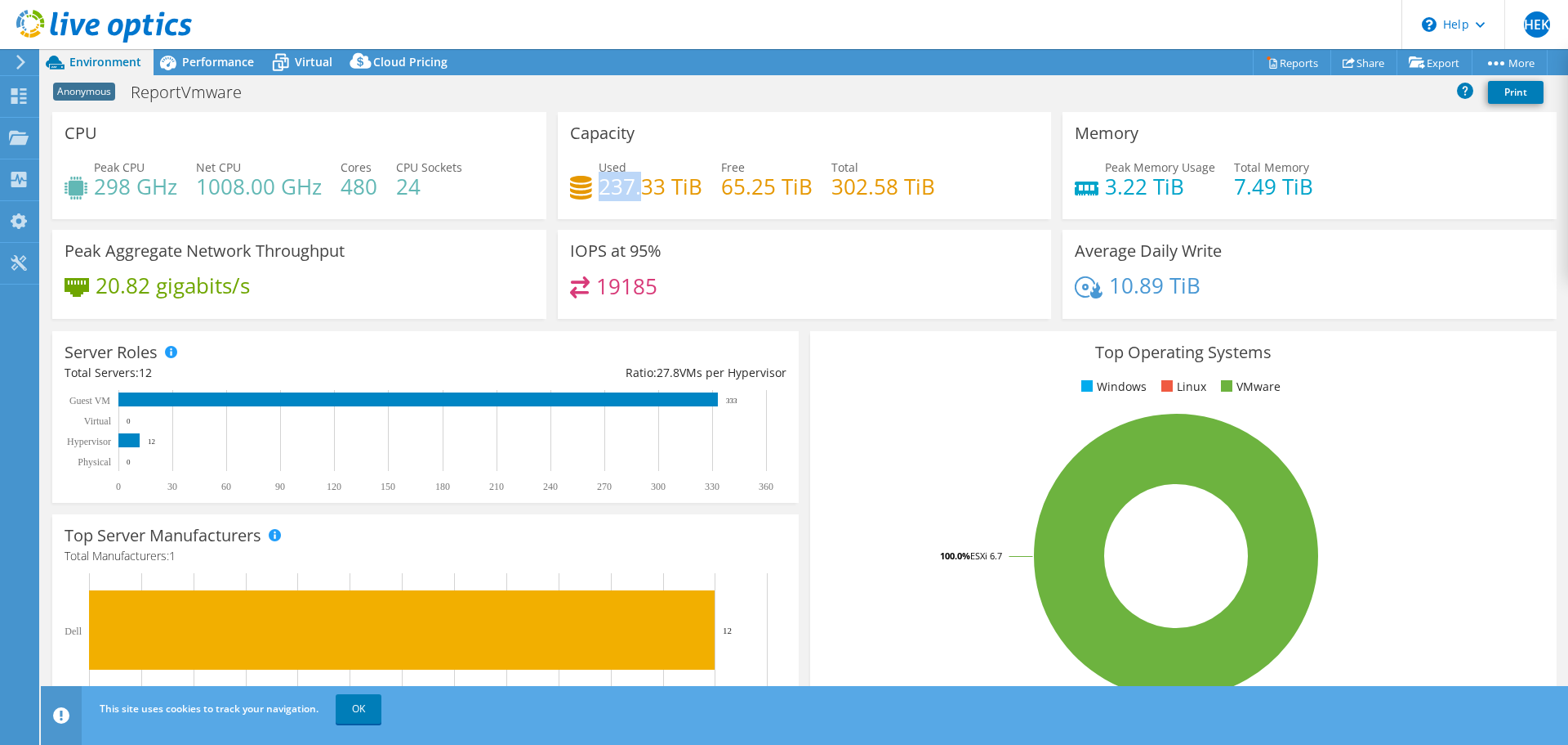
click at [832, 188] on h4 "302.58 TiB" at bounding box center [883, 186] width 103 height 18
drag, startPoint x: 824, startPoint y: 188, endPoint x: 928, endPoint y: 186, distance: 104.0
click at [928, 186] on div "Used 237.33 TiB Free 65.25 TiB Total 302.58 TiB" at bounding box center [804, 185] width 470 height 53
click at [897, 133] on div "Capacity Used 237.33 TiB Free 65.25 TiB Total 302.58 TiB" at bounding box center [805, 165] width 494 height 107
drag, startPoint x: 827, startPoint y: 187, endPoint x: 931, endPoint y: 187, distance: 104.0
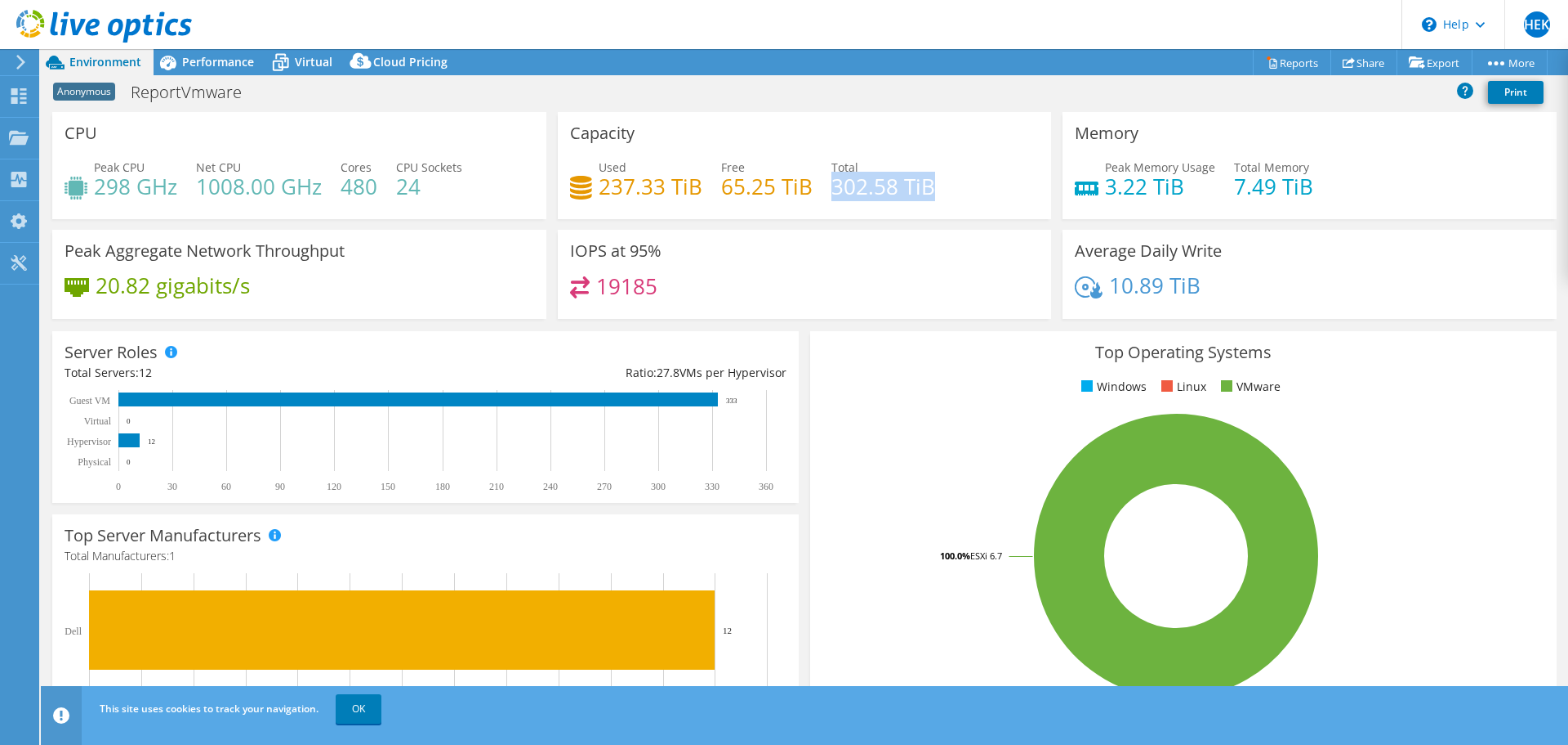
click at [931, 187] on div "Used 237.33 TiB Free 65.25 TiB Total 302.58 TiB" at bounding box center [804, 185] width 470 height 53
click at [886, 145] on div "Capacity Used 237.33 TiB Free 65.25 TiB Total 302.58 TiB" at bounding box center [805, 165] width 494 height 107
drag, startPoint x: 1102, startPoint y: 185, endPoint x: 1180, endPoint y: 181, distance: 78.1
click at [1180, 181] on h4 "3.22 TiB" at bounding box center [1160, 186] width 110 height 18
drag, startPoint x: 660, startPoint y: 289, endPoint x: 597, endPoint y: 288, distance: 63.0
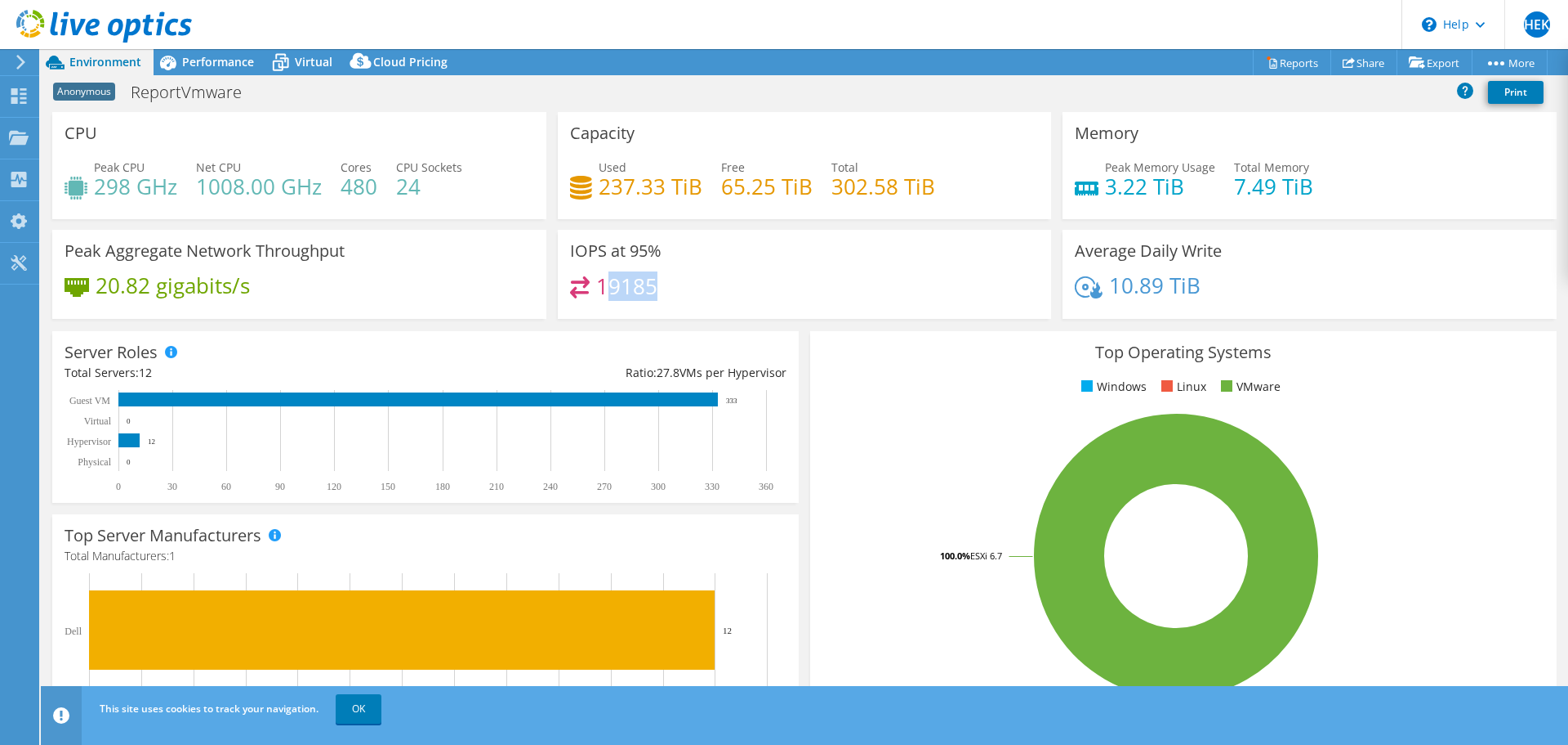
click at [598, 288] on div "19185" at bounding box center [804, 294] width 470 height 35
click at [597, 282] on h4 "19185" at bounding box center [627, 286] width 61 height 18
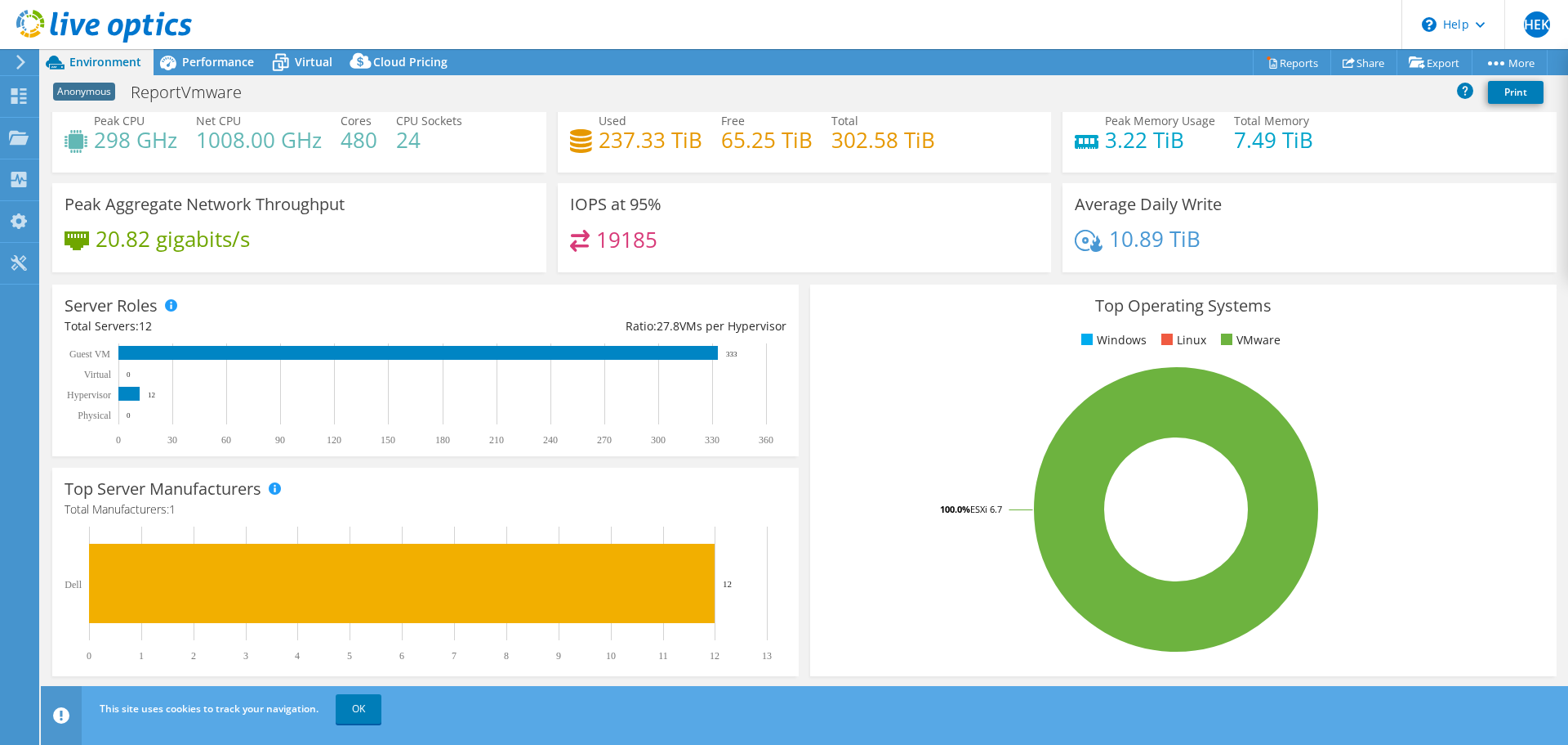
scroll to position [0, 0]
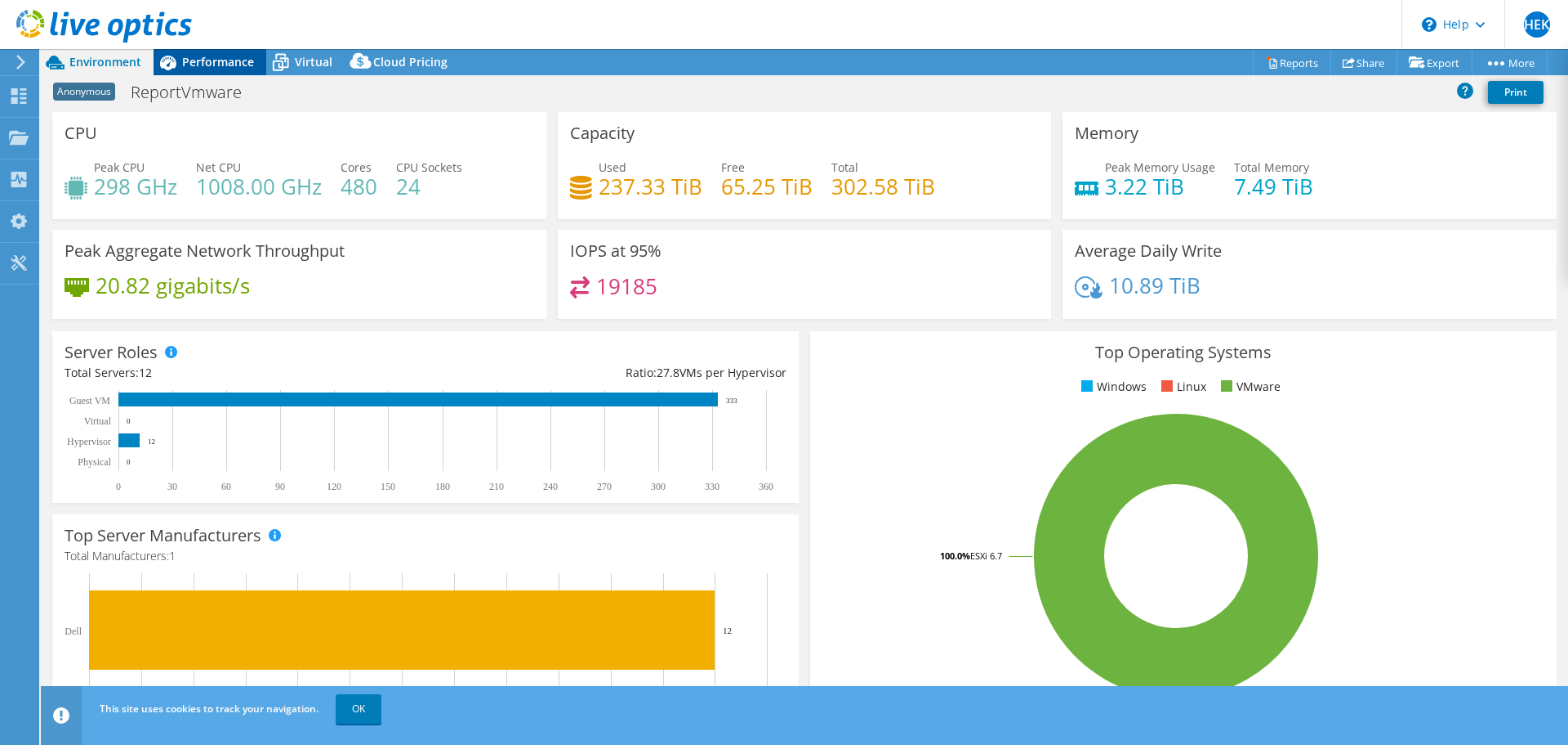
click at [229, 61] on span "Performance" at bounding box center [218, 61] width 72 height 15
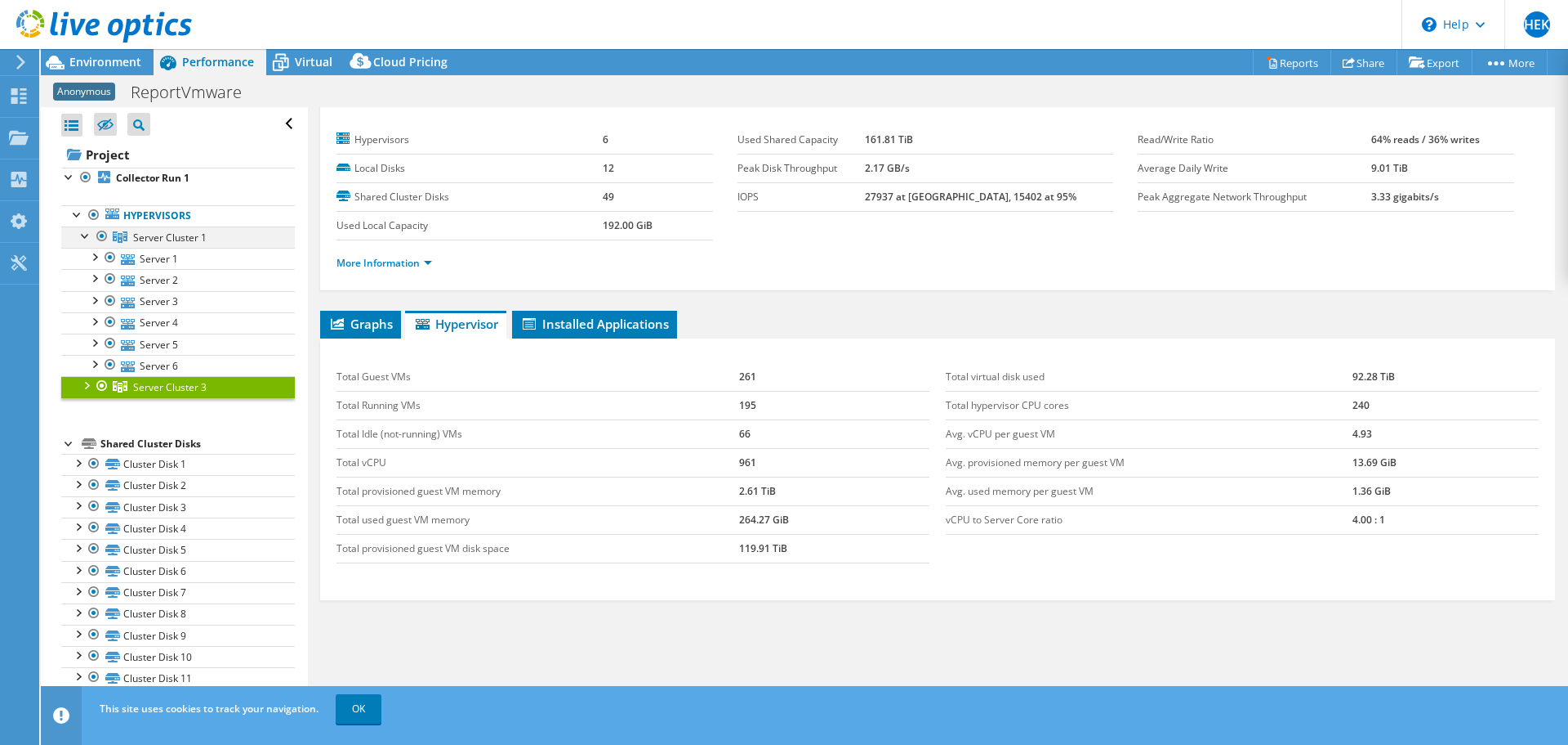
click at [84, 237] on div at bounding box center [85, 234] width 16 height 16
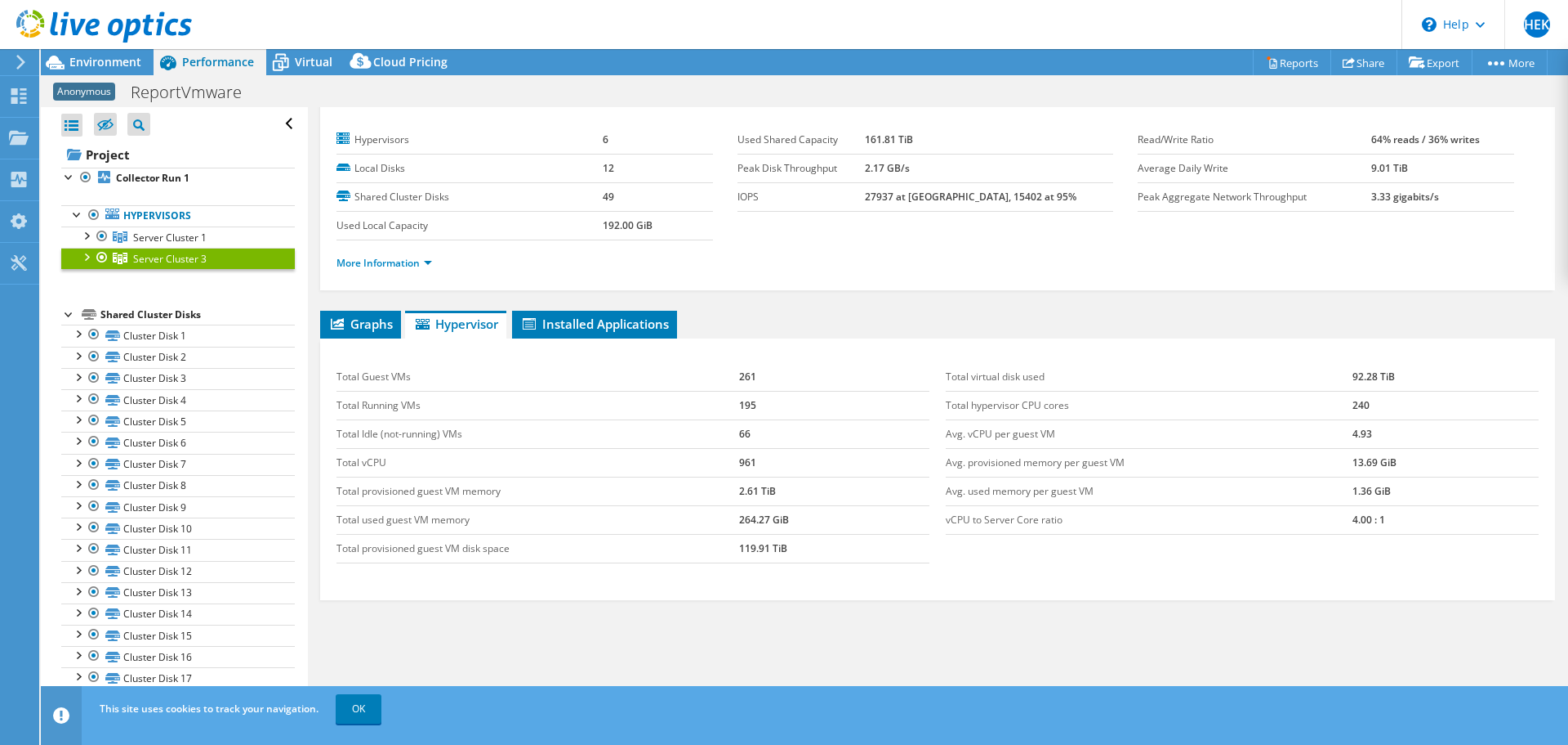
click at [87, 258] on div at bounding box center [85, 256] width 16 height 16
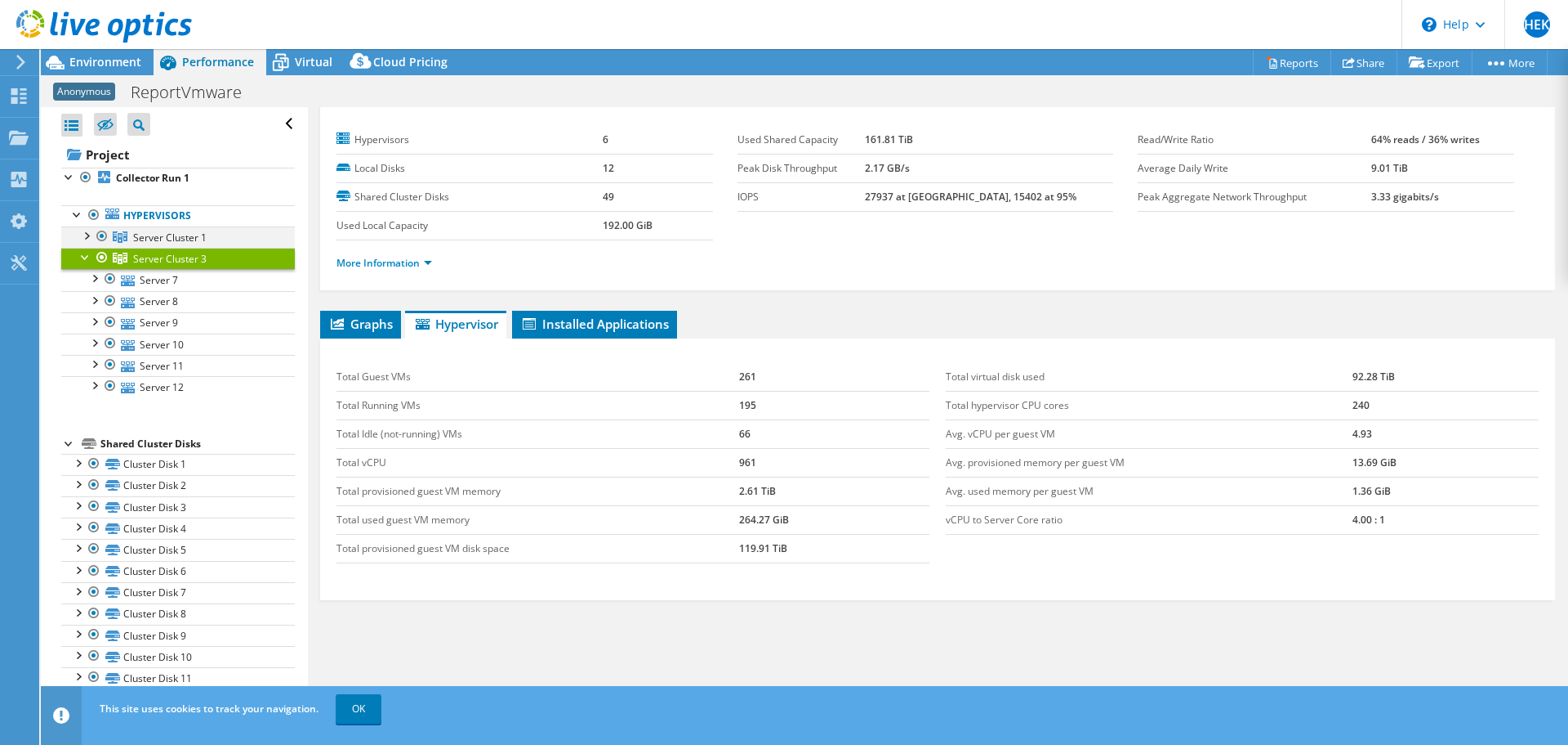
click at [88, 235] on div at bounding box center [85, 234] width 16 height 16
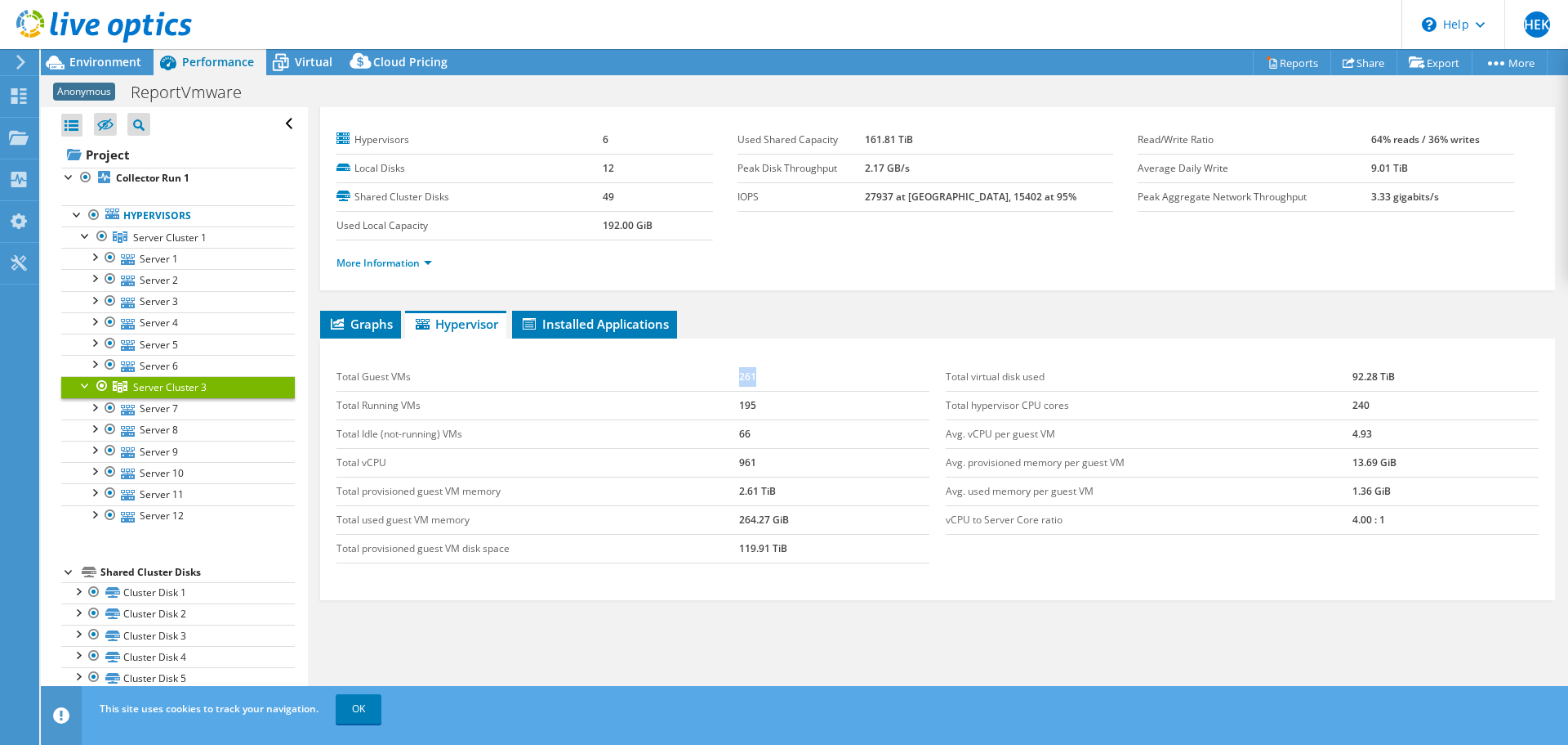
drag, startPoint x: 725, startPoint y: 377, endPoint x: 769, endPoint y: 370, distance: 44.6
click at [769, 370] on tr "Total Guest VMs 261" at bounding box center [633, 378] width 593 height 29
click at [739, 404] on td "195" at bounding box center [834, 405] width 190 height 29
drag, startPoint x: 734, startPoint y: 406, endPoint x: 753, endPoint y: 404, distance: 19.1
click at [753, 404] on tr "Total Running VMs 195" at bounding box center [633, 405] width 593 height 29
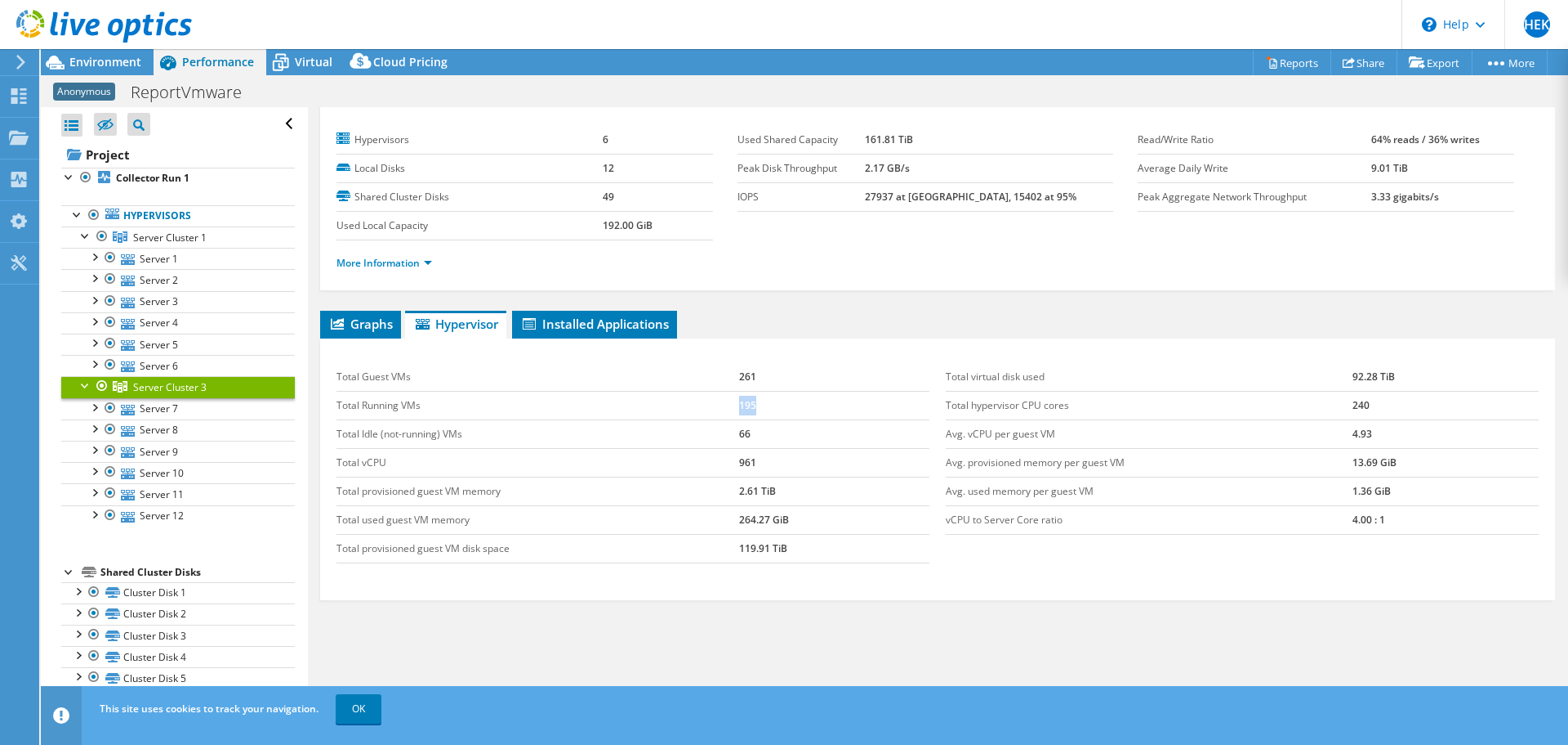
click at [779, 397] on td "195" at bounding box center [834, 405] width 190 height 29
click at [146, 232] on span "Server Cluster 1" at bounding box center [169, 237] width 73 height 14
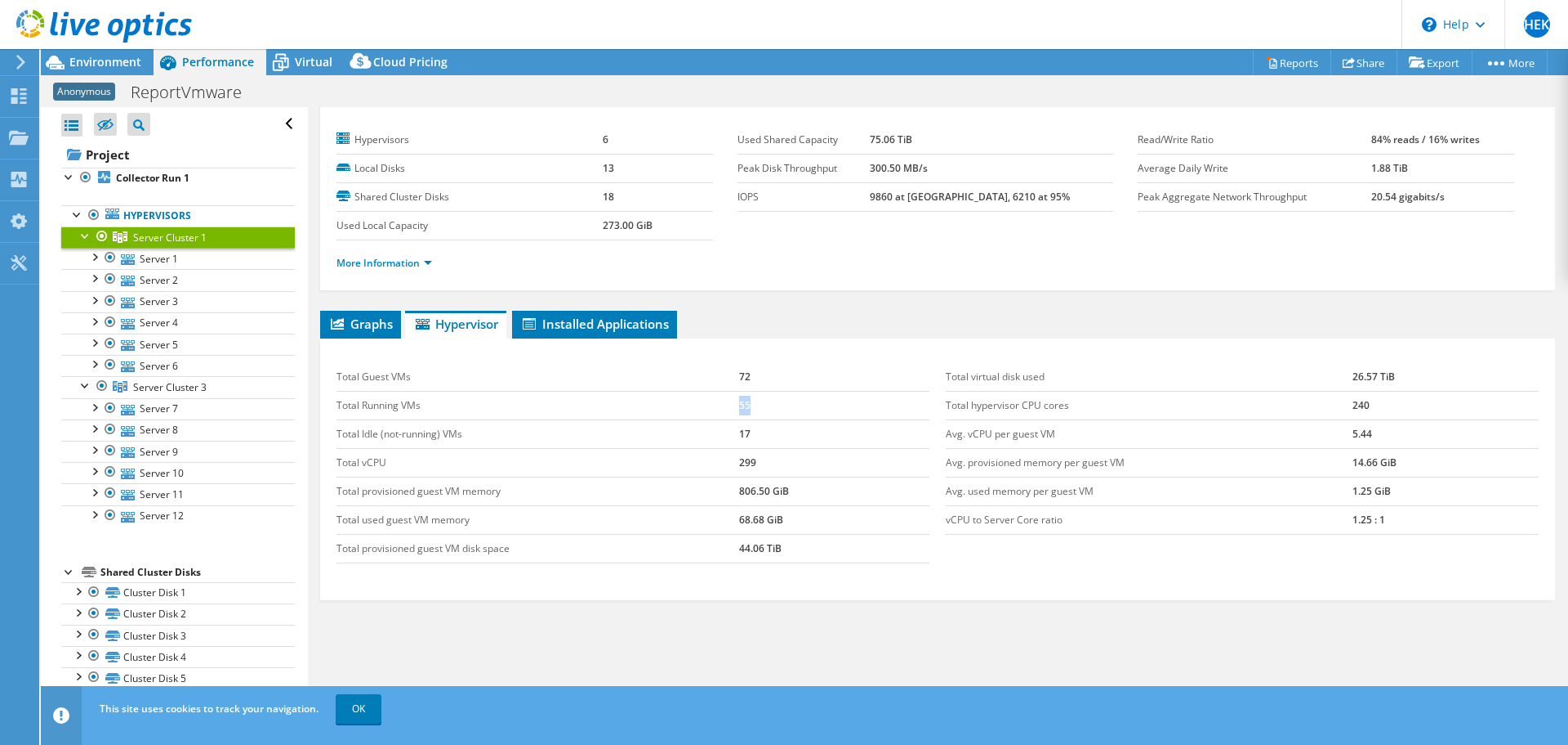
drag, startPoint x: 731, startPoint y: 409, endPoint x: 746, endPoint y: 408, distance: 15.0
click at [746, 408] on tr "Total Running VMs 55" at bounding box center [633, 405] width 593 height 29
click at [745, 375] on td "72" at bounding box center [834, 378] width 190 height 29
click at [85, 234] on div at bounding box center [85, 234] width 16 height 16
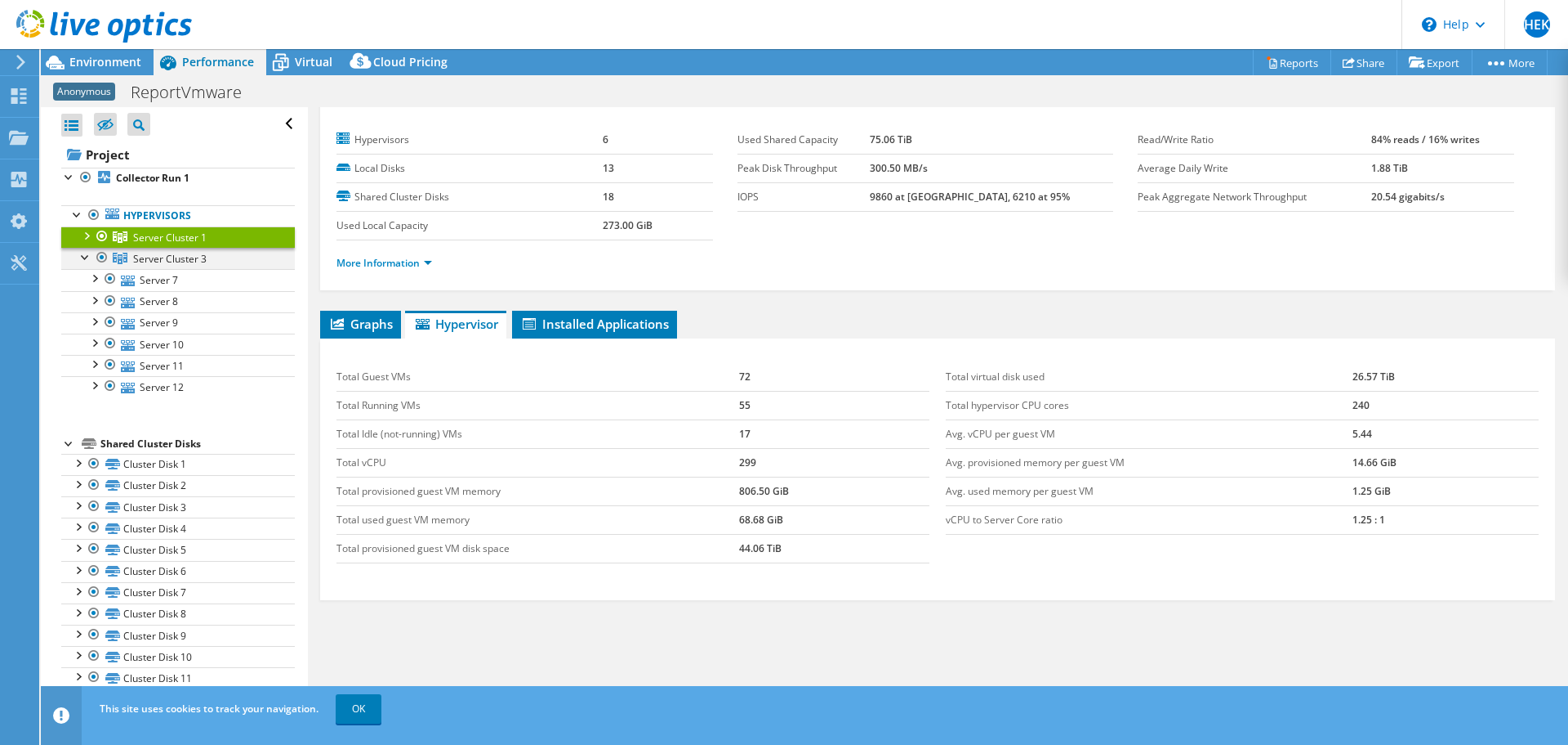
click at [82, 257] on div at bounding box center [85, 256] width 16 height 16
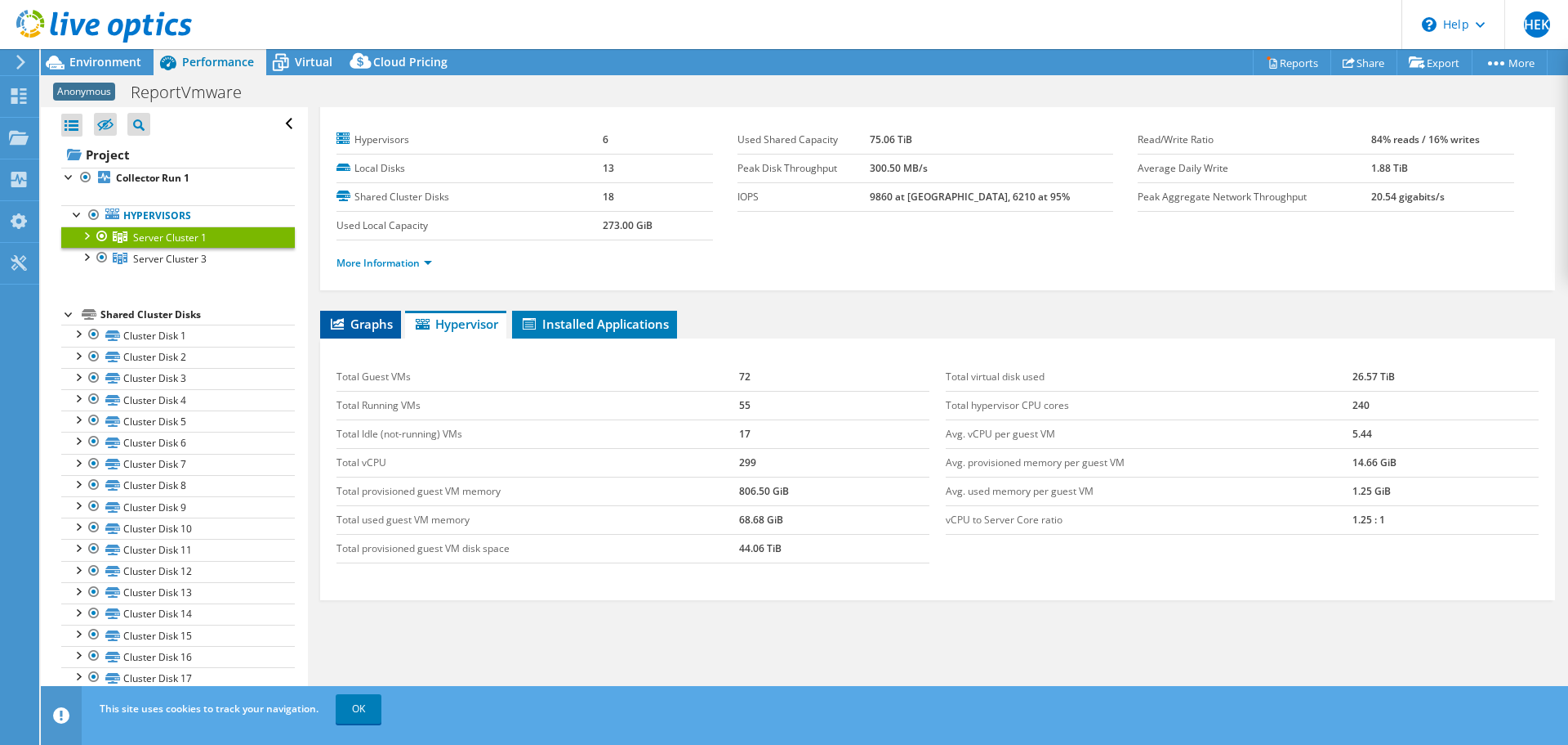
click at [365, 325] on span "Graphs" at bounding box center [360, 323] width 65 height 16
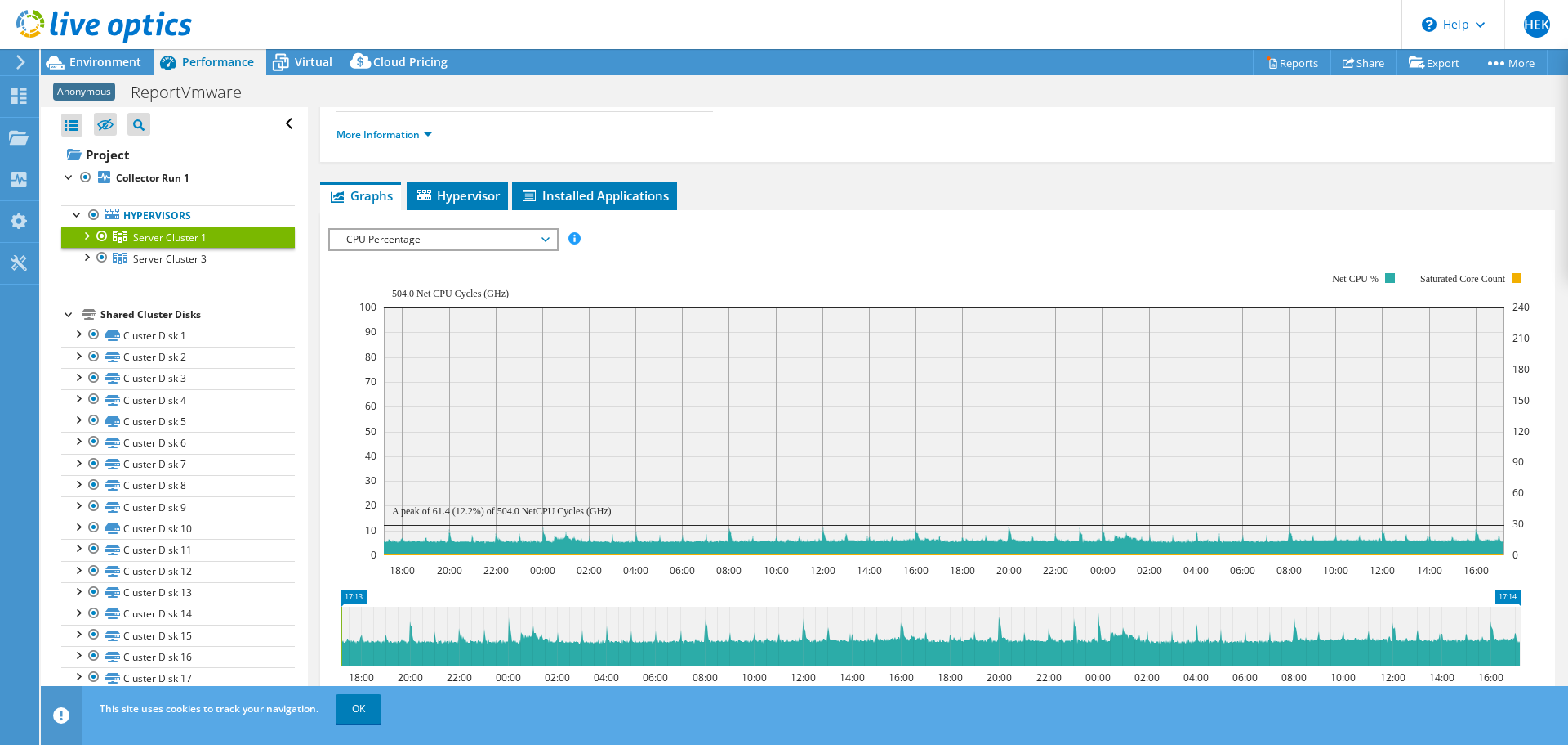
scroll to position [163, 0]
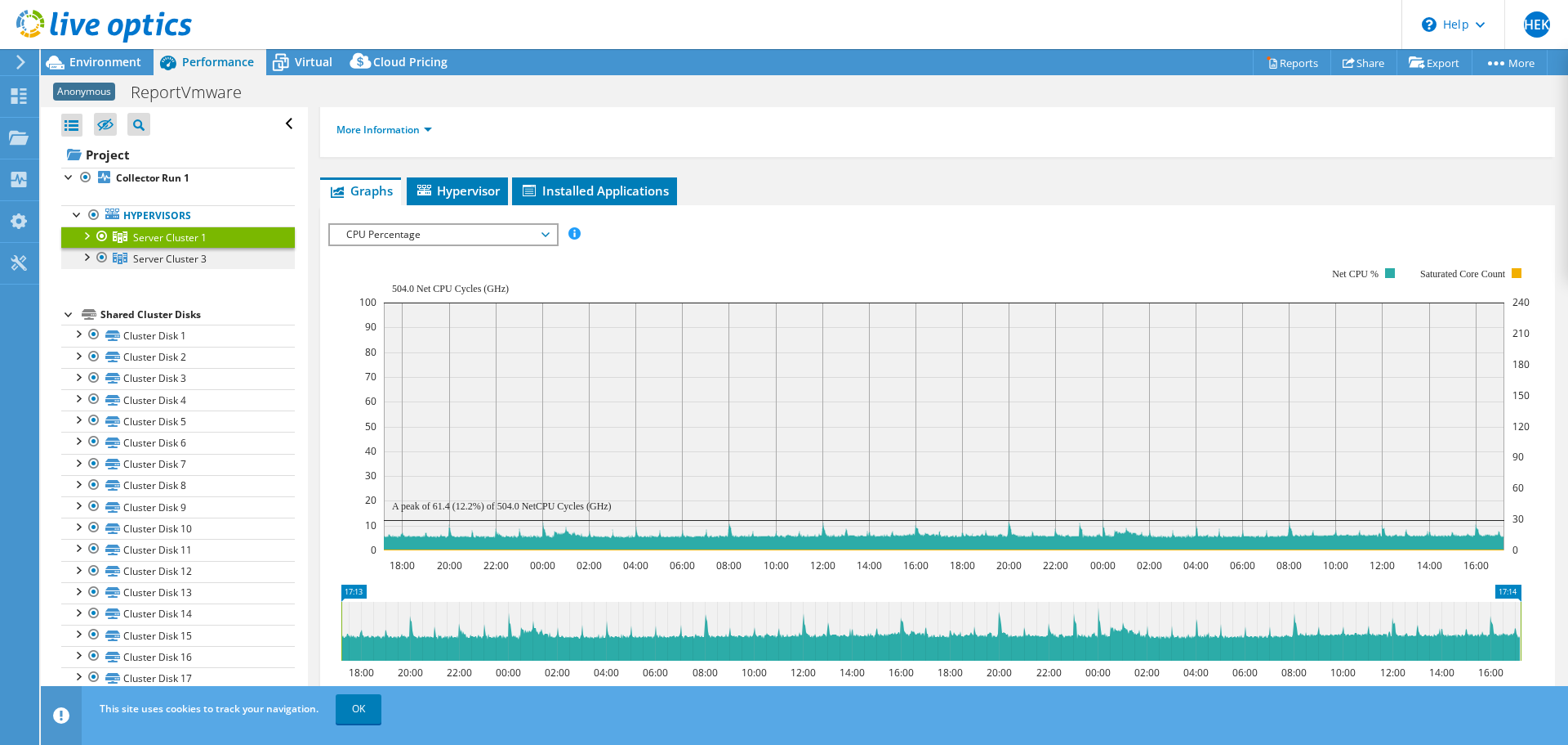
click at [164, 262] on span "Server Cluster 3" at bounding box center [169, 258] width 73 height 14
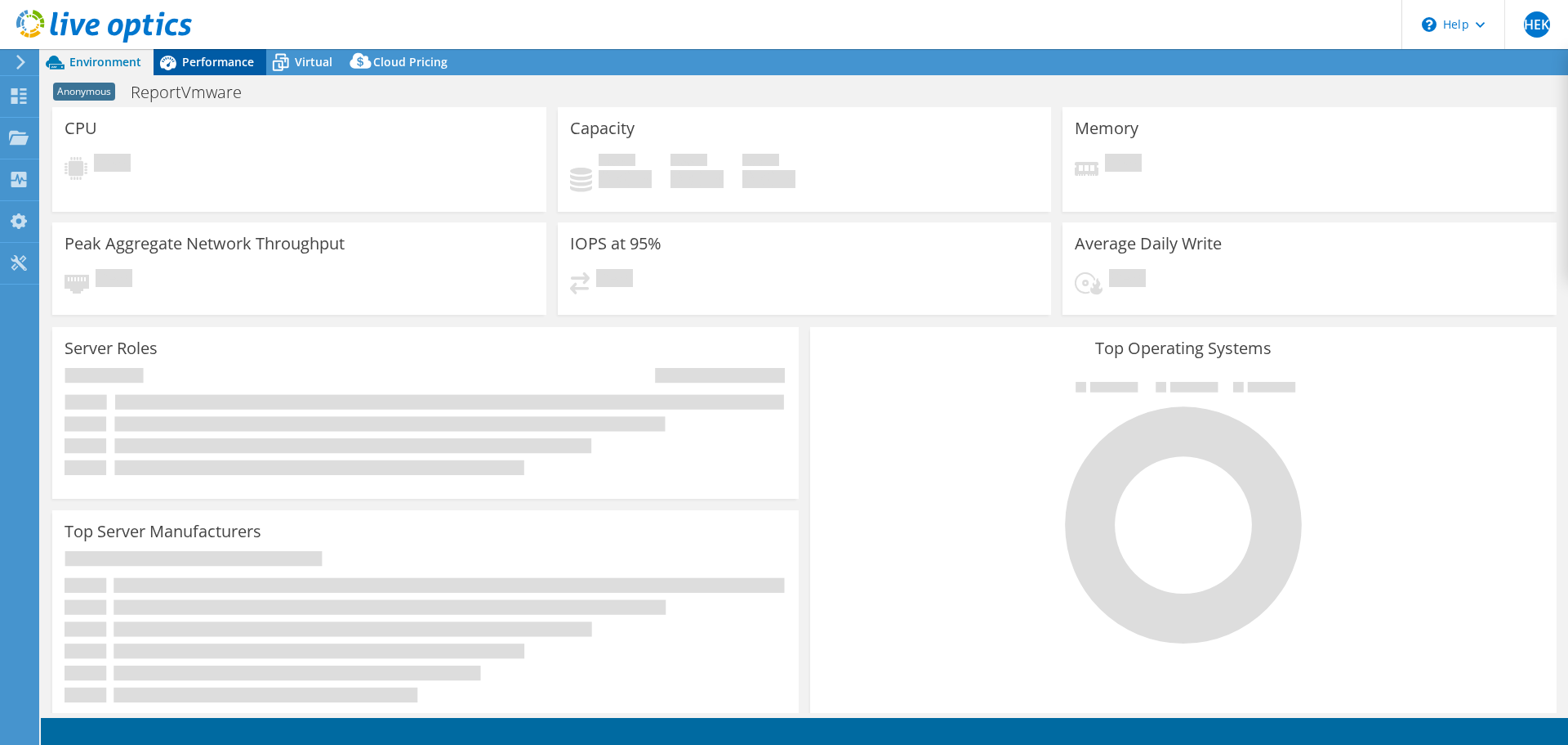
click at [213, 64] on span "Performance" at bounding box center [218, 61] width 72 height 15
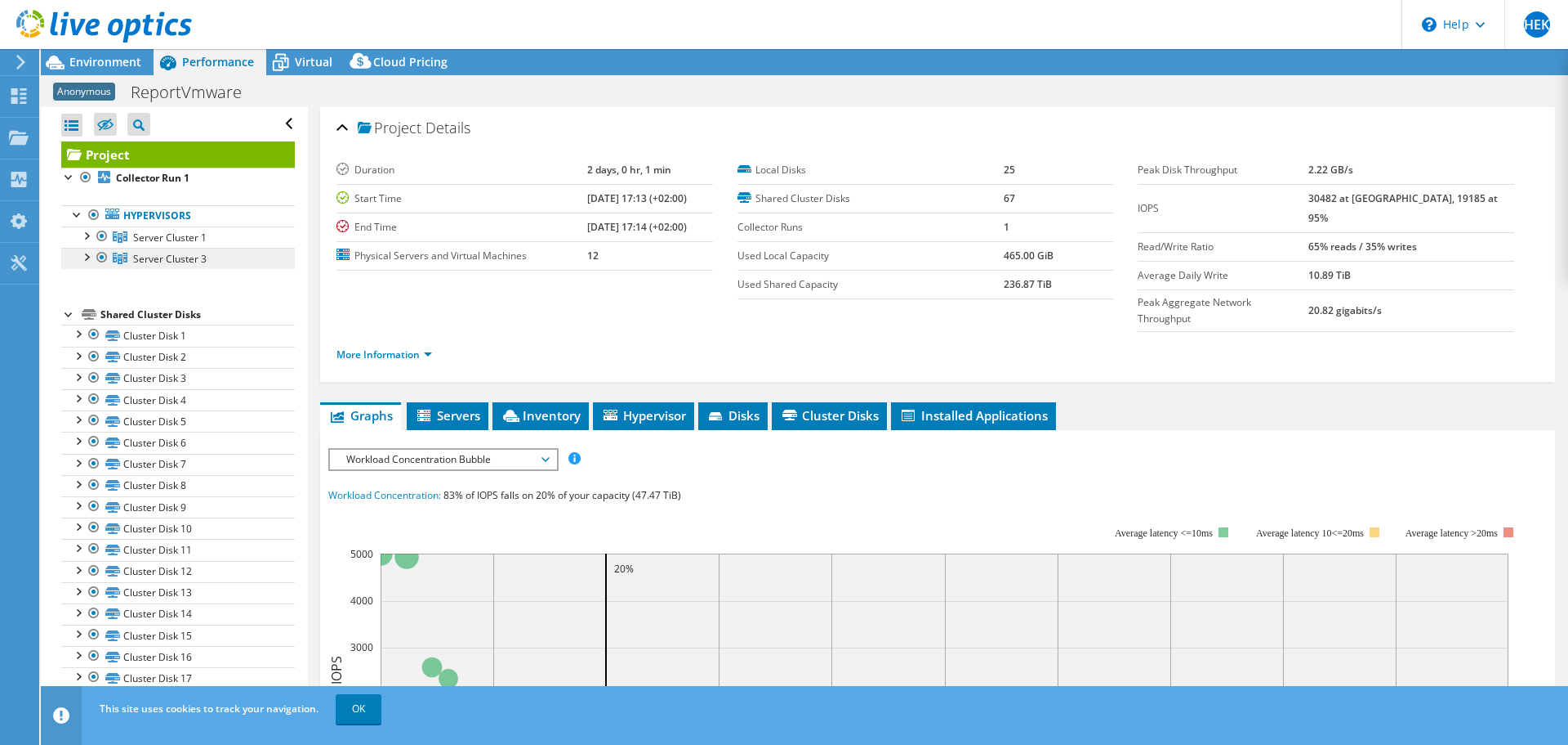
click at [161, 253] on span "Server Cluster 3" at bounding box center [169, 258] width 73 height 14
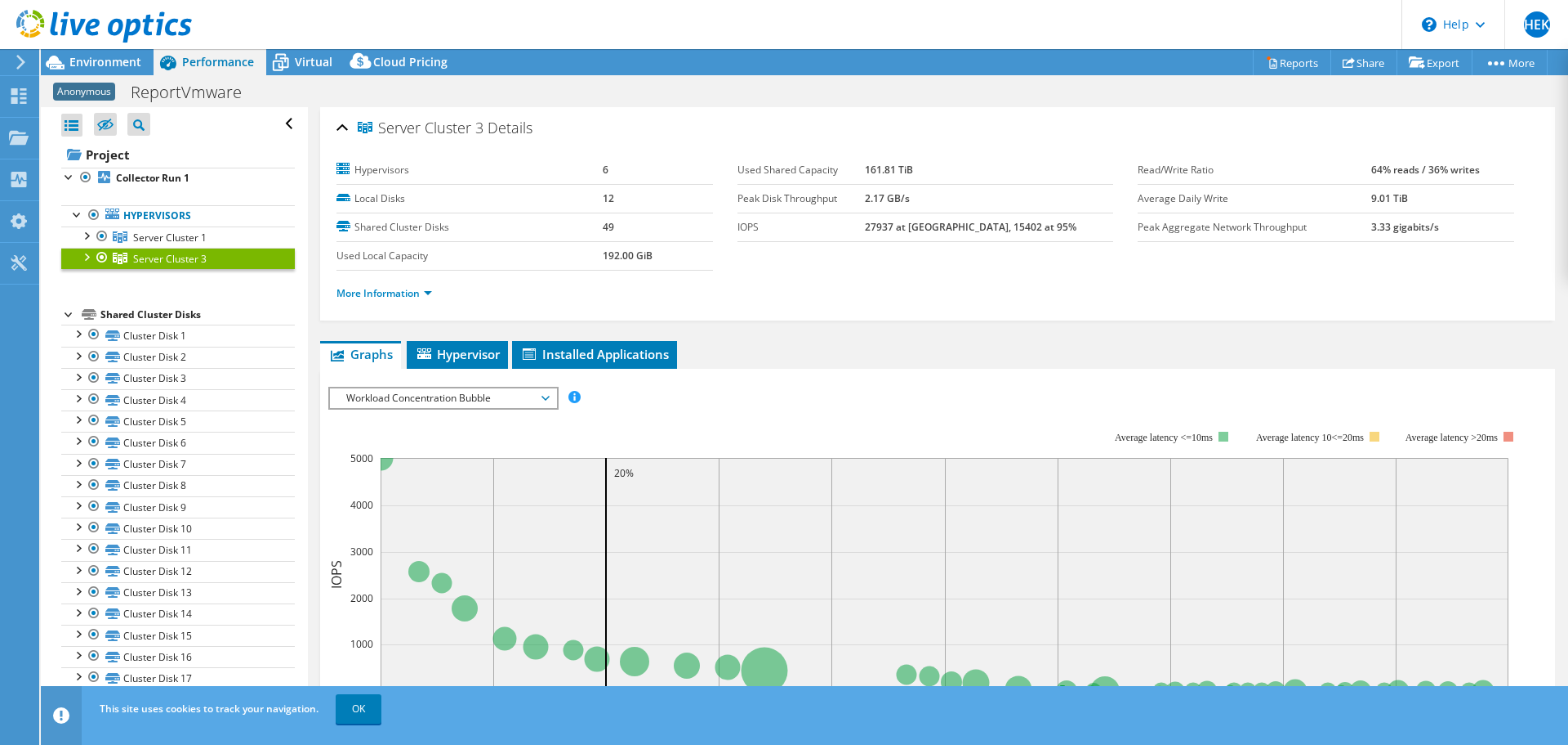
click at [394, 395] on span "Workload Concentration Bubble" at bounding box center [443, 398] width 210 height 19
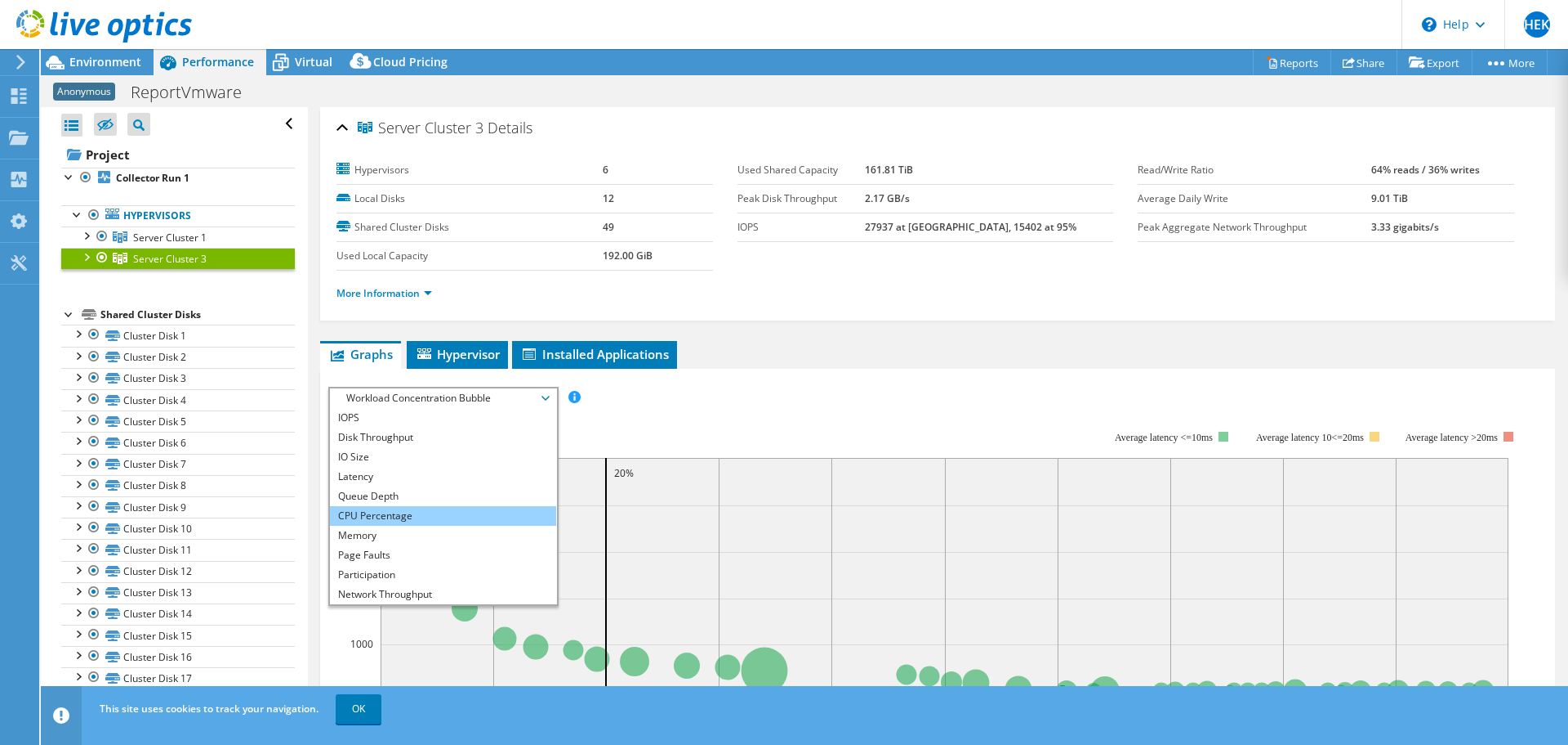
click at [372, 507] on li "CPU Percentage" at bounding box center [443, 515] width 226 height 19
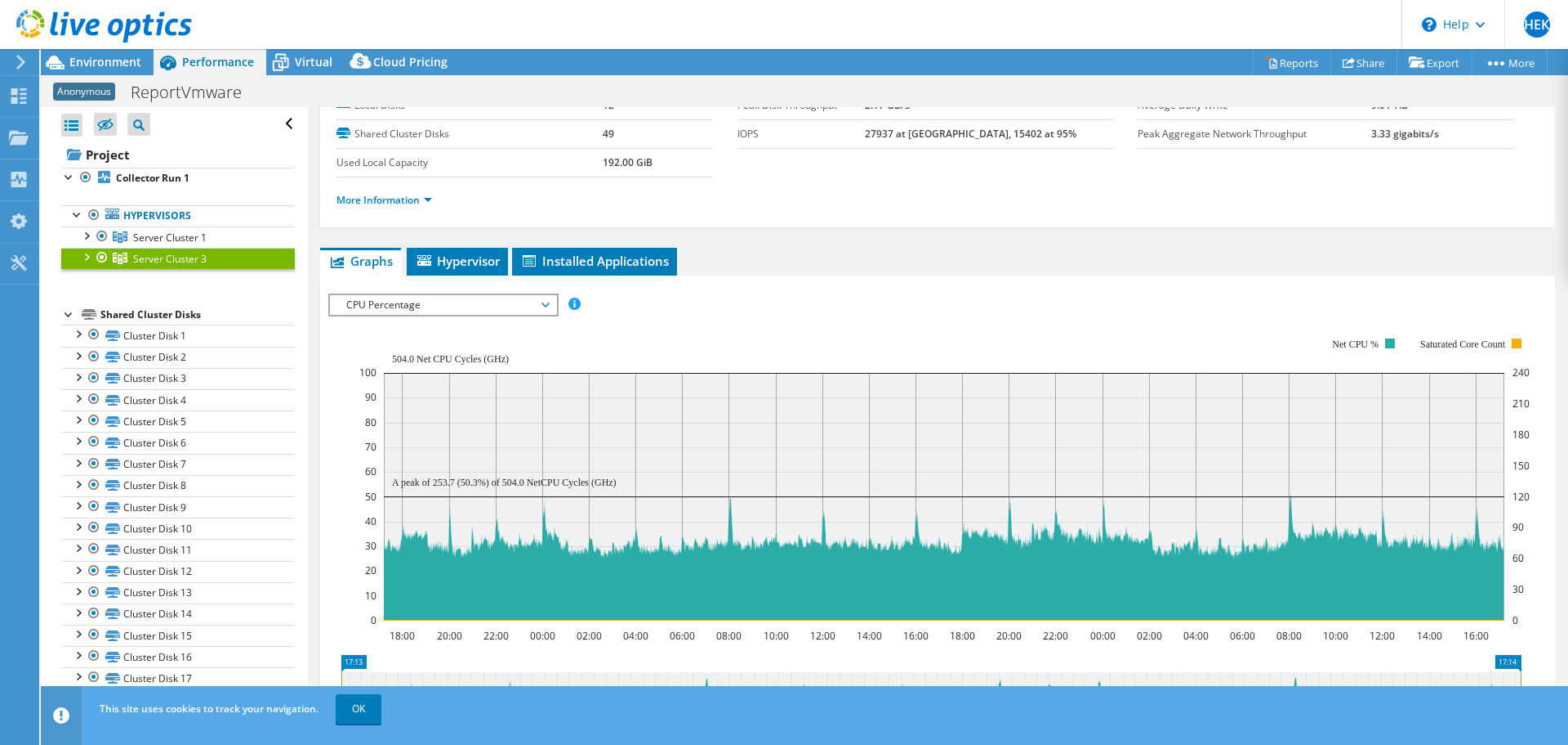
scroll to position [163, 0]
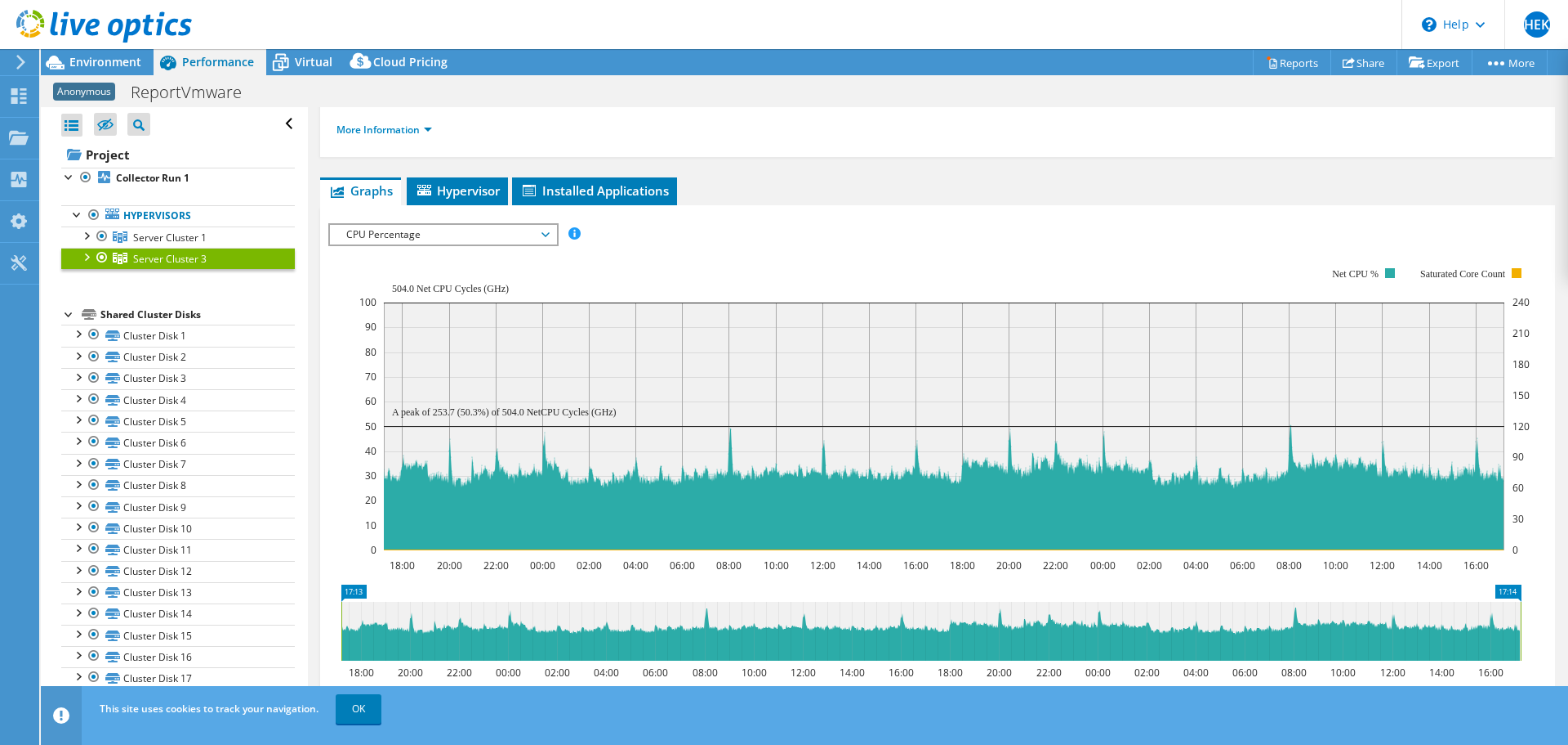
click at [401, 233] on span "CPU Percentage" at bounding box center [443, 234] width 210 height 19
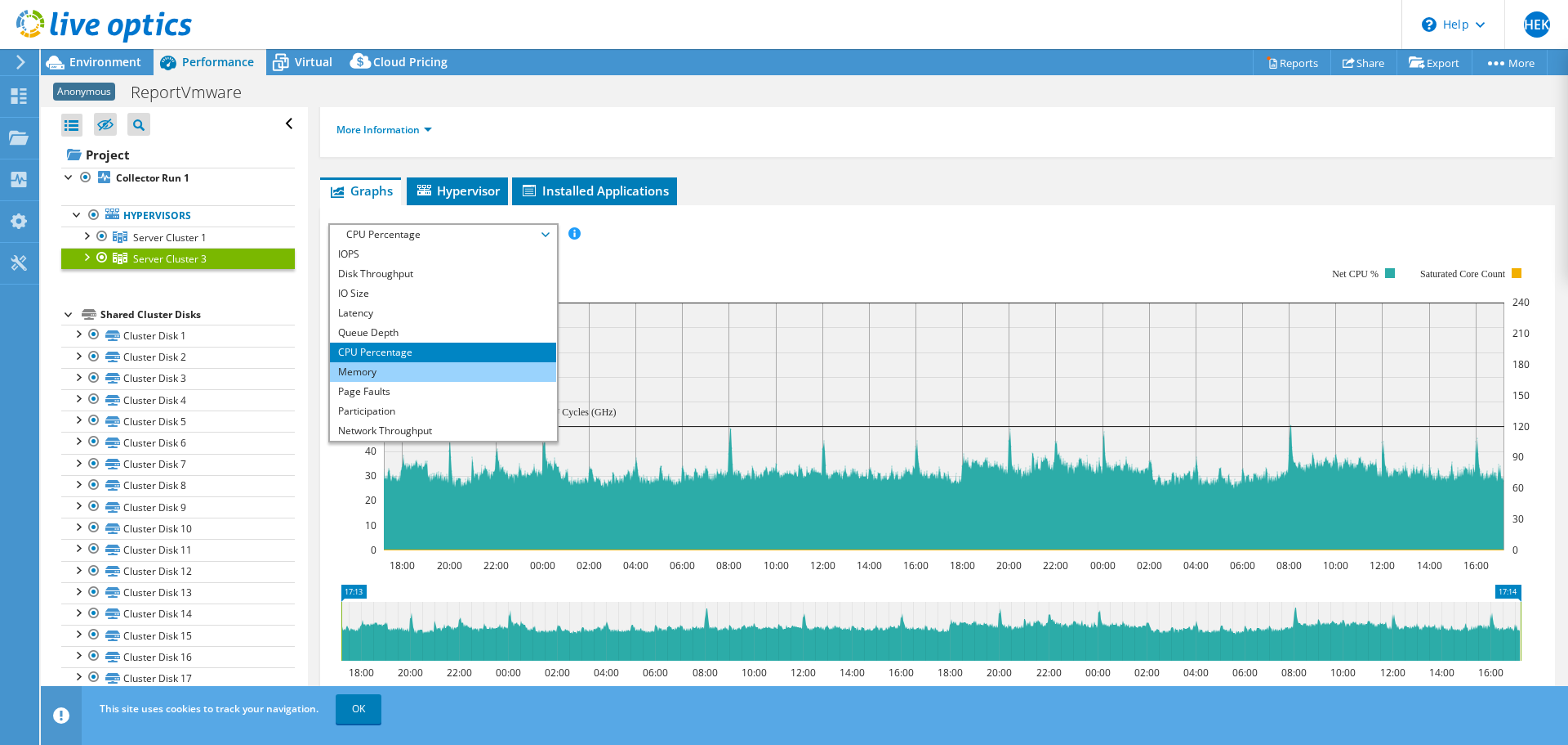
click at [407, 369] on li "Memory" at bounding box center [443, 372] width 226 height 19
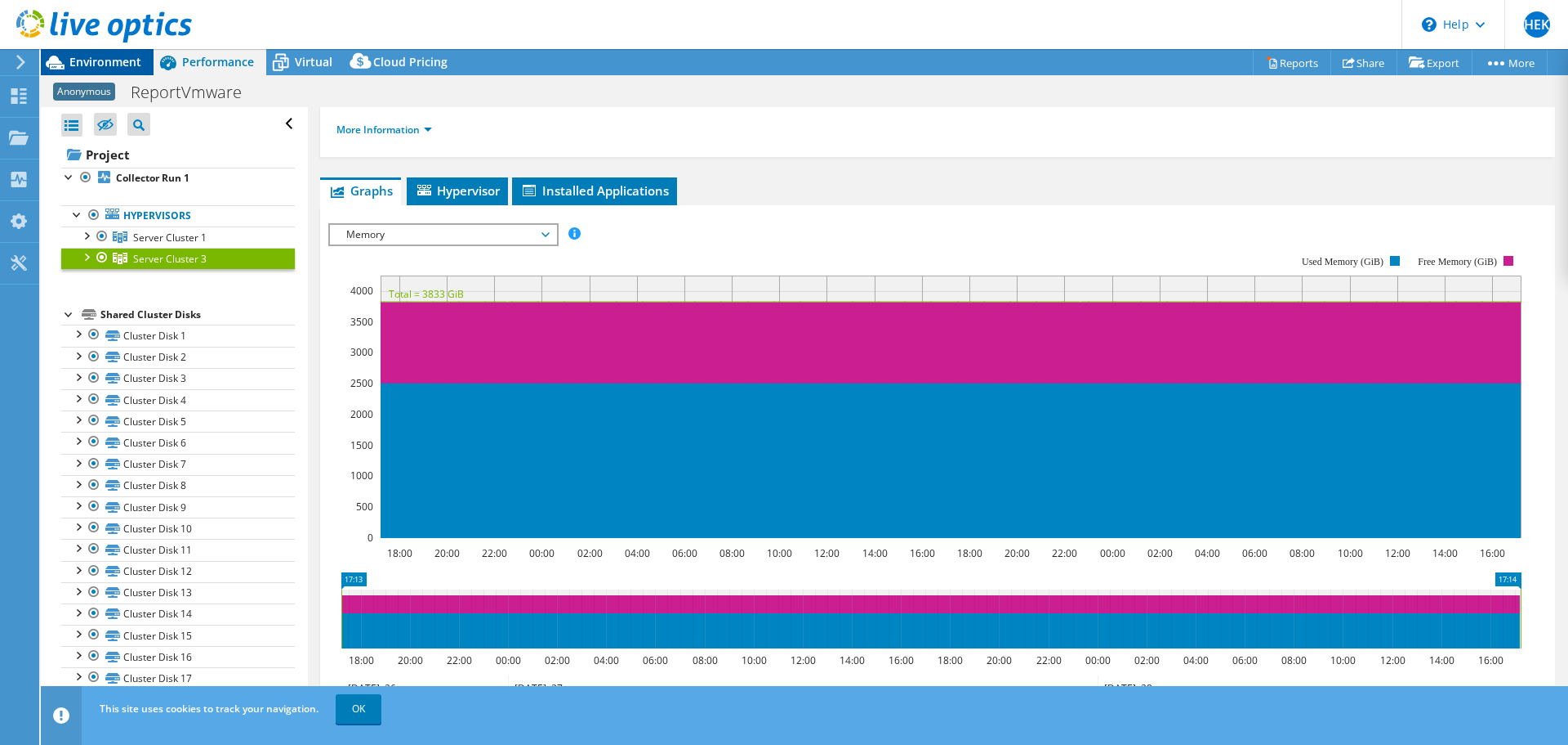
click at [113, 64] on span "Environment" at bounding box center [106, 61] width 72 height 15
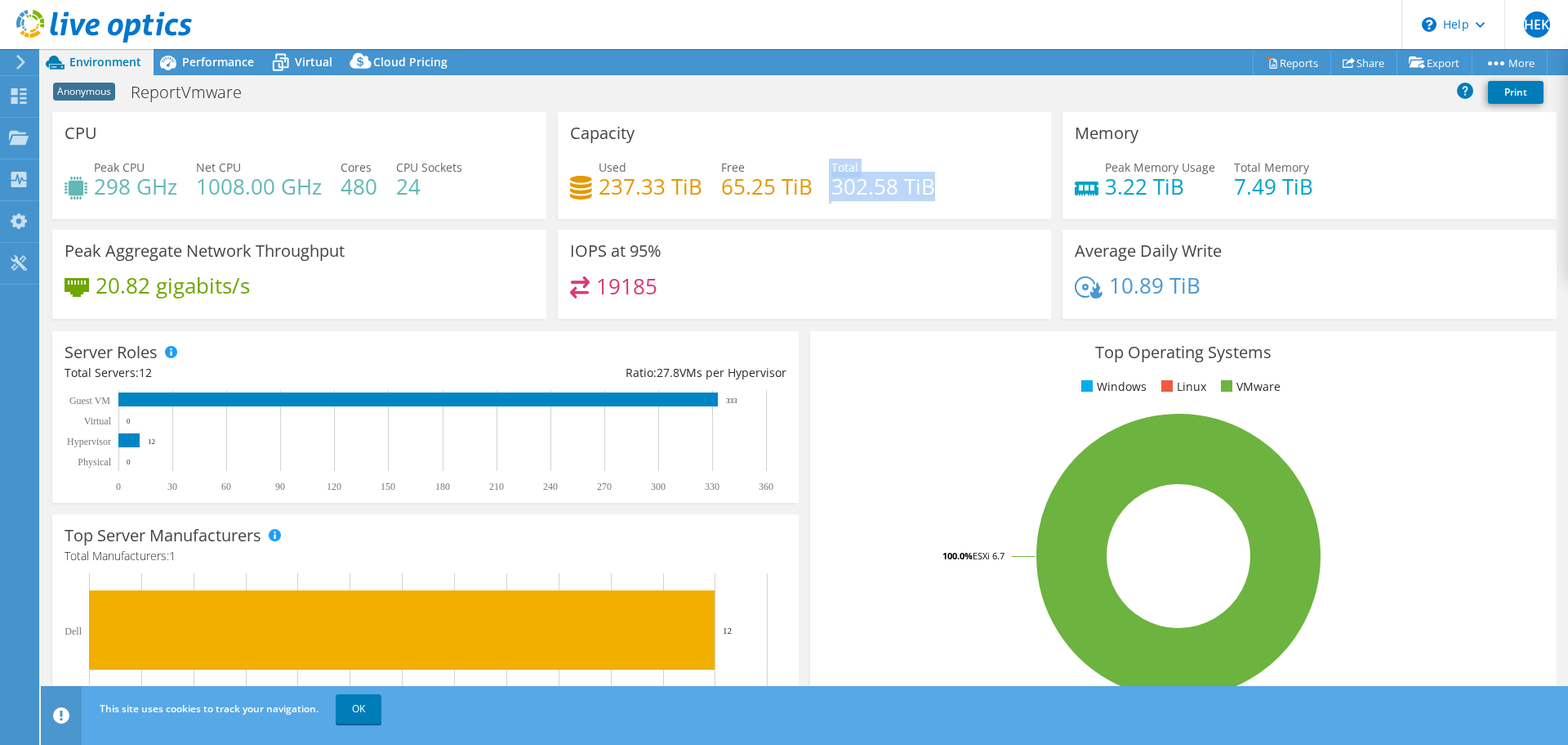
drag, startPoint x: 821, startPoint y: 183, endPoint x: 947, endPoint y: 182, distance: 126.0
click at [947, 182] on div "Used 237.33 TiB Free 65.25 TiB Total 302.58 TiB" at bounding box center [804, 185] width 470 height 53
click at [933, 192] on div "Used 237.33 TiB Free 65.25 TiB Total 302.58 TiB" at bounding box center [804, 185] width 470 height 53
drag, startPoint x: 826, startPoint y: 182, endPoint x: 944, endPoint y: 190, distance: 118.3
click at [944, 190] on div "Used 237.33 TiB Free 65.25 TiB Total 302.58 TiB" at bounding box center [804, 185] width 470 height 53
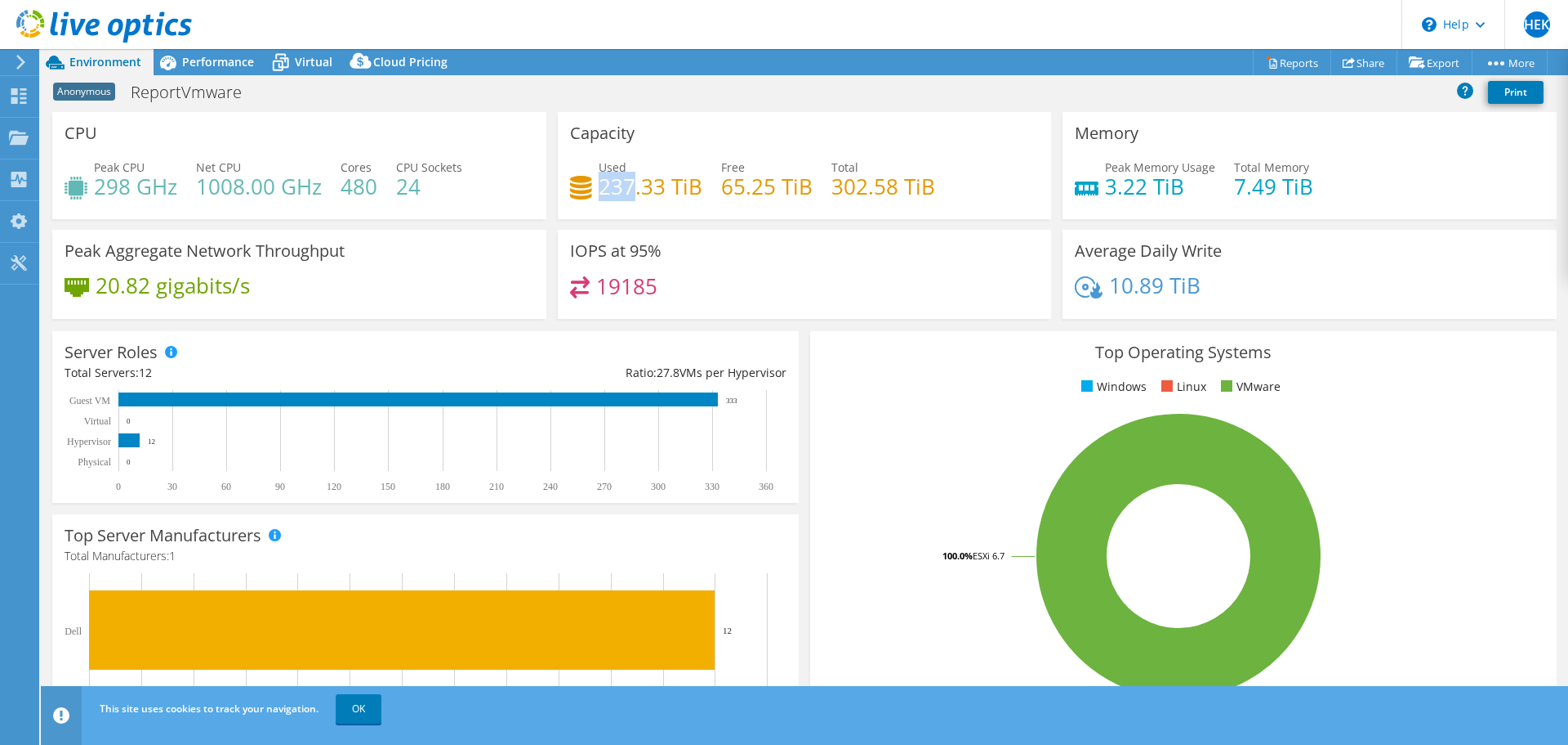
drag, startPoint x: 598, startPoint y: 189, endPoint x: 631, endPoint y: 184, distance: 33.4
click at [631, 184] on h4 "237.33 TiB" at bounding box center [650, 186] width 103 height 18
click at [629, 185] on h4 "237.33 TiB" at bounding box center [650, 186] width 103 height 18
click at [203, 59] on span "Performance" at bounding box center [218, 61] width 72 height 15
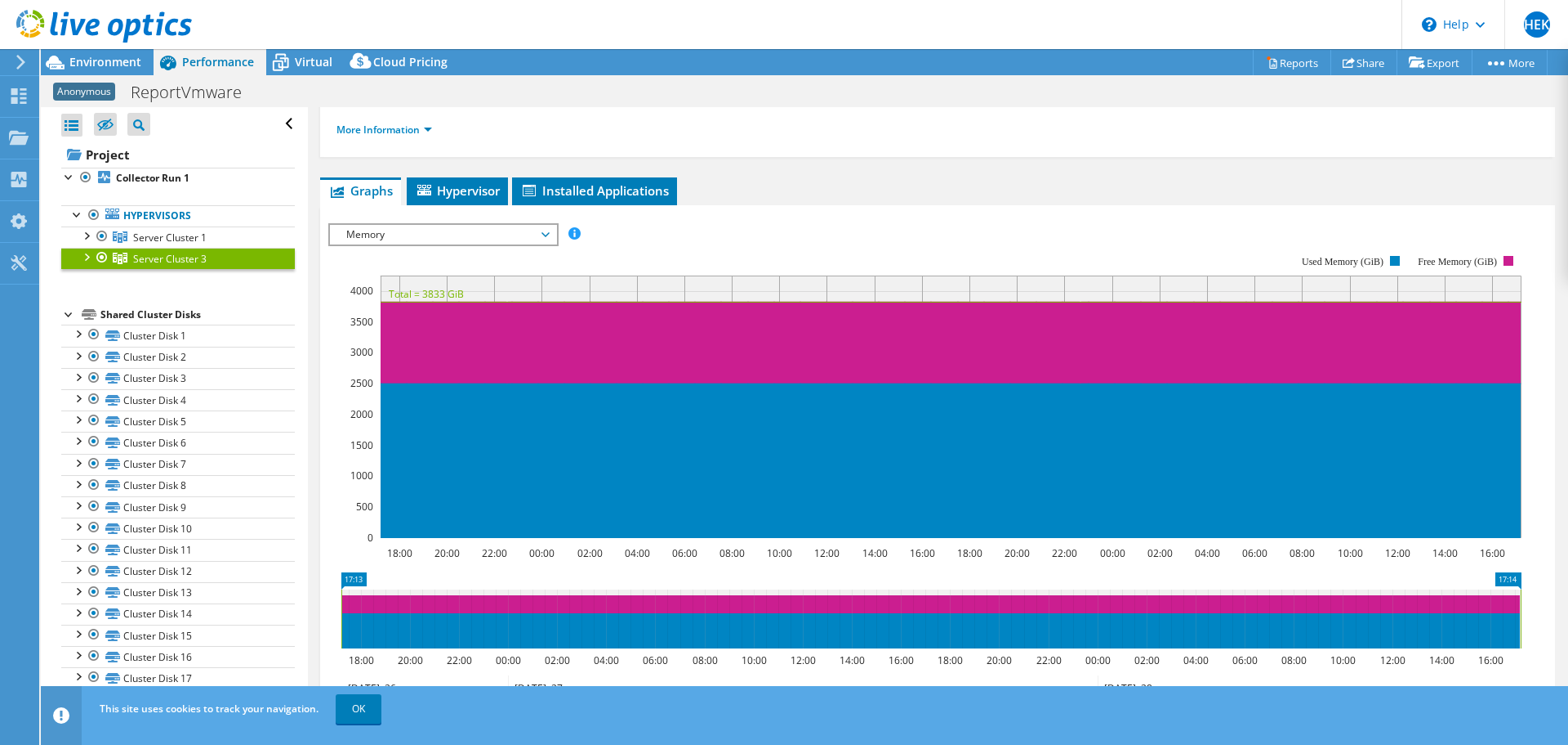
click at [1538, 261] on section "IOPS Disk Throughput IO Size Latency Queue Depth CPU Percentage Memory Page Fau…" at bounding box center [938, 535] width 1235 height 660
click at [183, 231] on span "Server Cluster 1" at bounding box center [169, 237] width 73 height 14
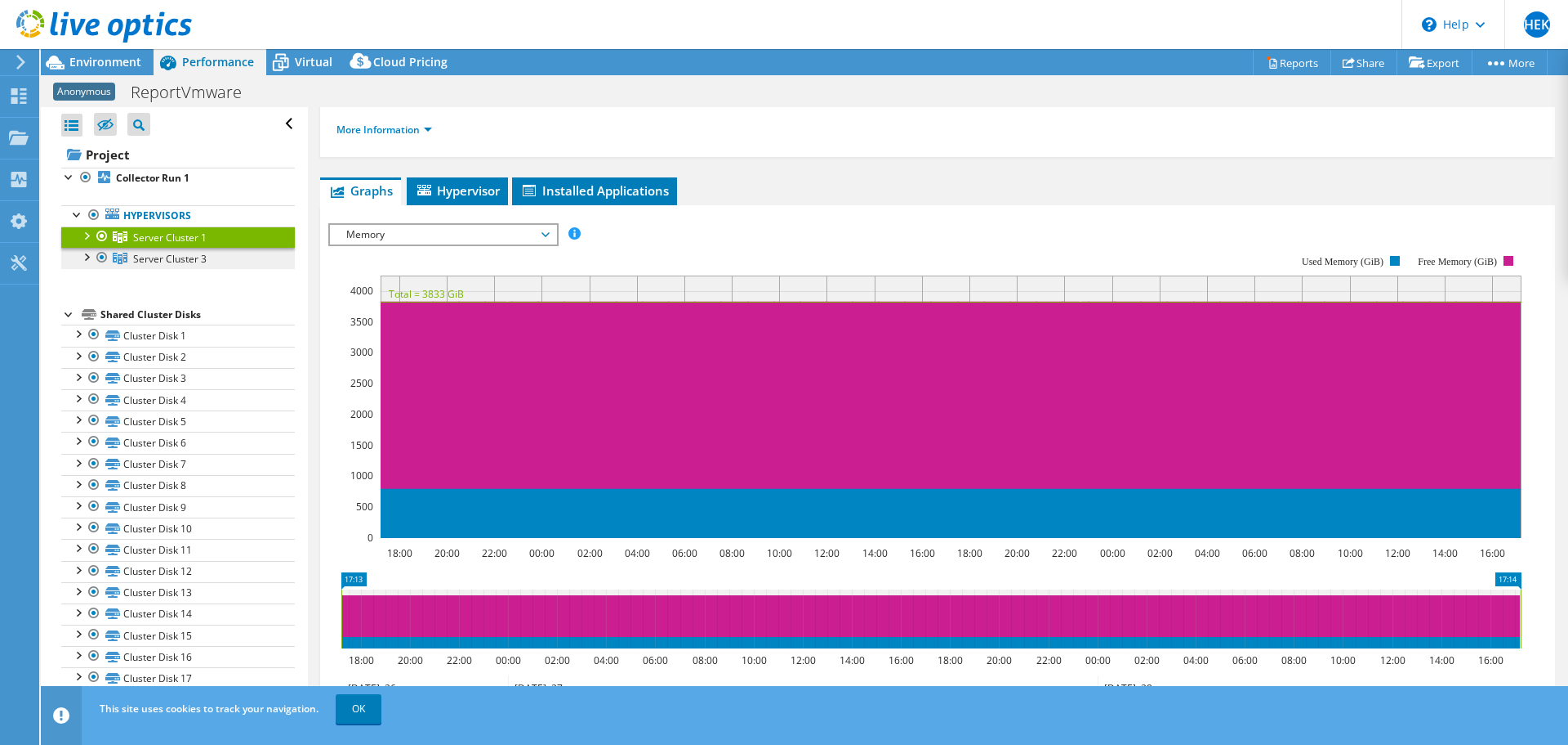
click at [193, 254] on span "Server Cluster 3" at bounding box center [169, 258] width 73 height 14
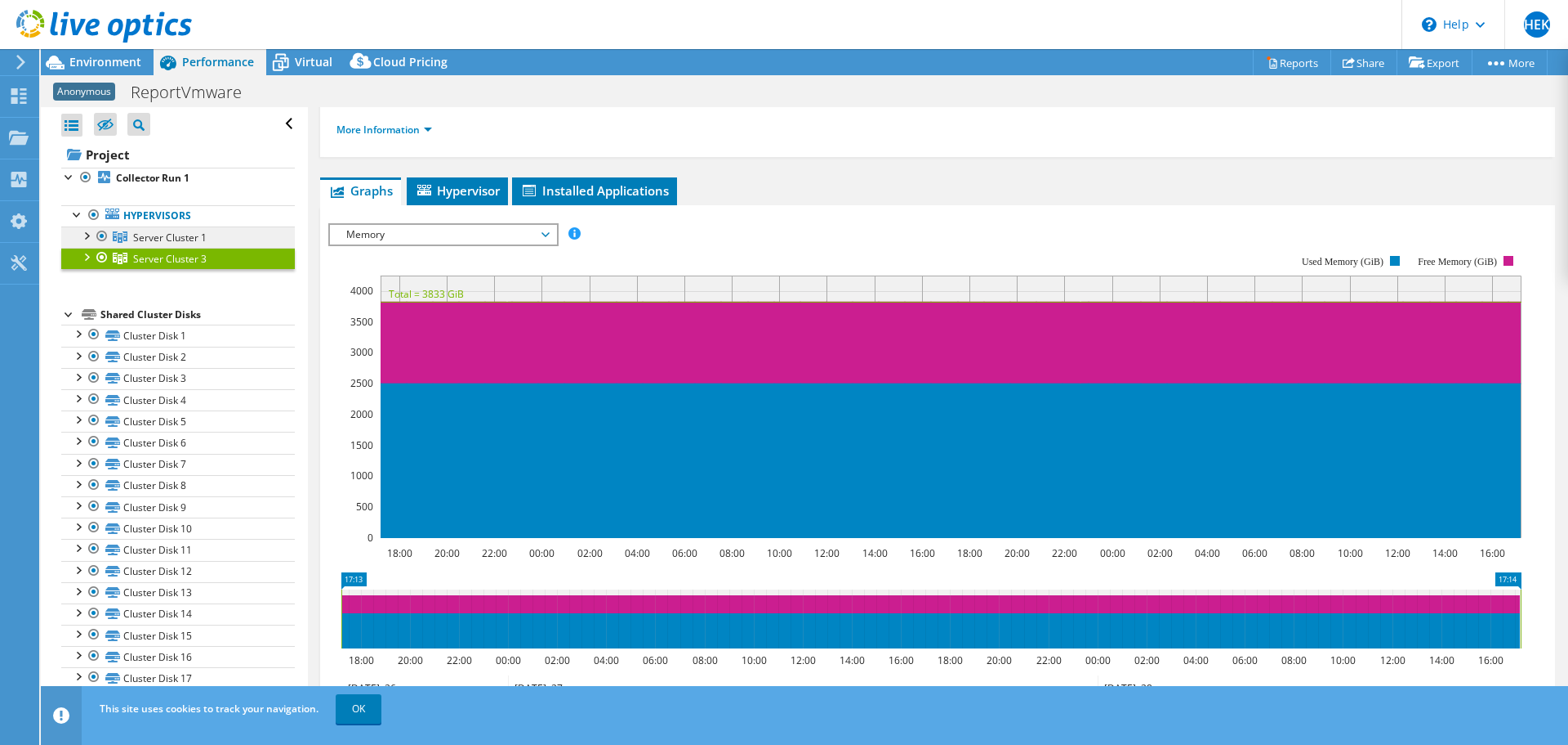
click at [208, 237] on link "Server Cluster 1" at bounding box center [178, 236] width 234 height 21
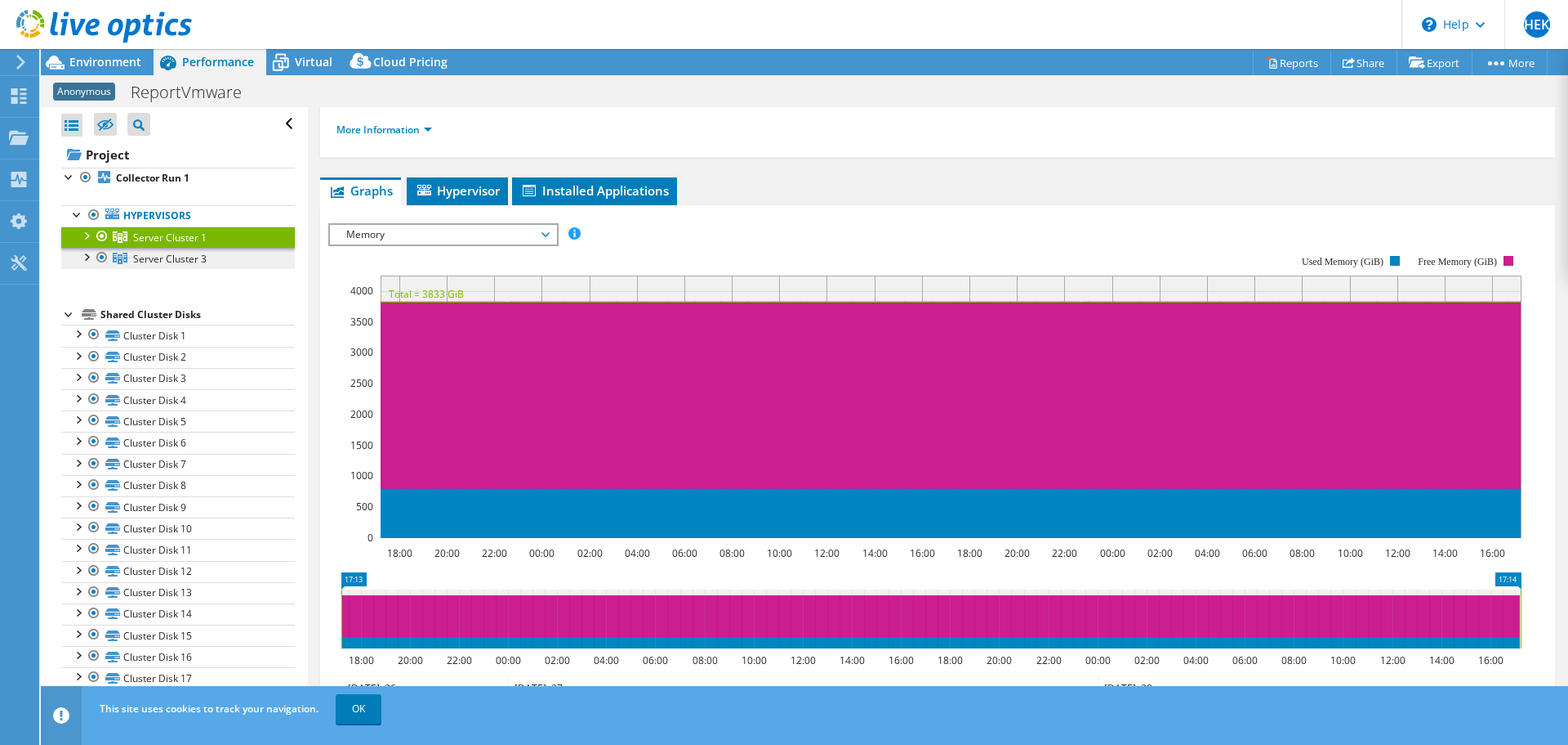
click at [156, 256] on span "Server Cluster 3" at bounding box center [169, 258] width 73 height 14
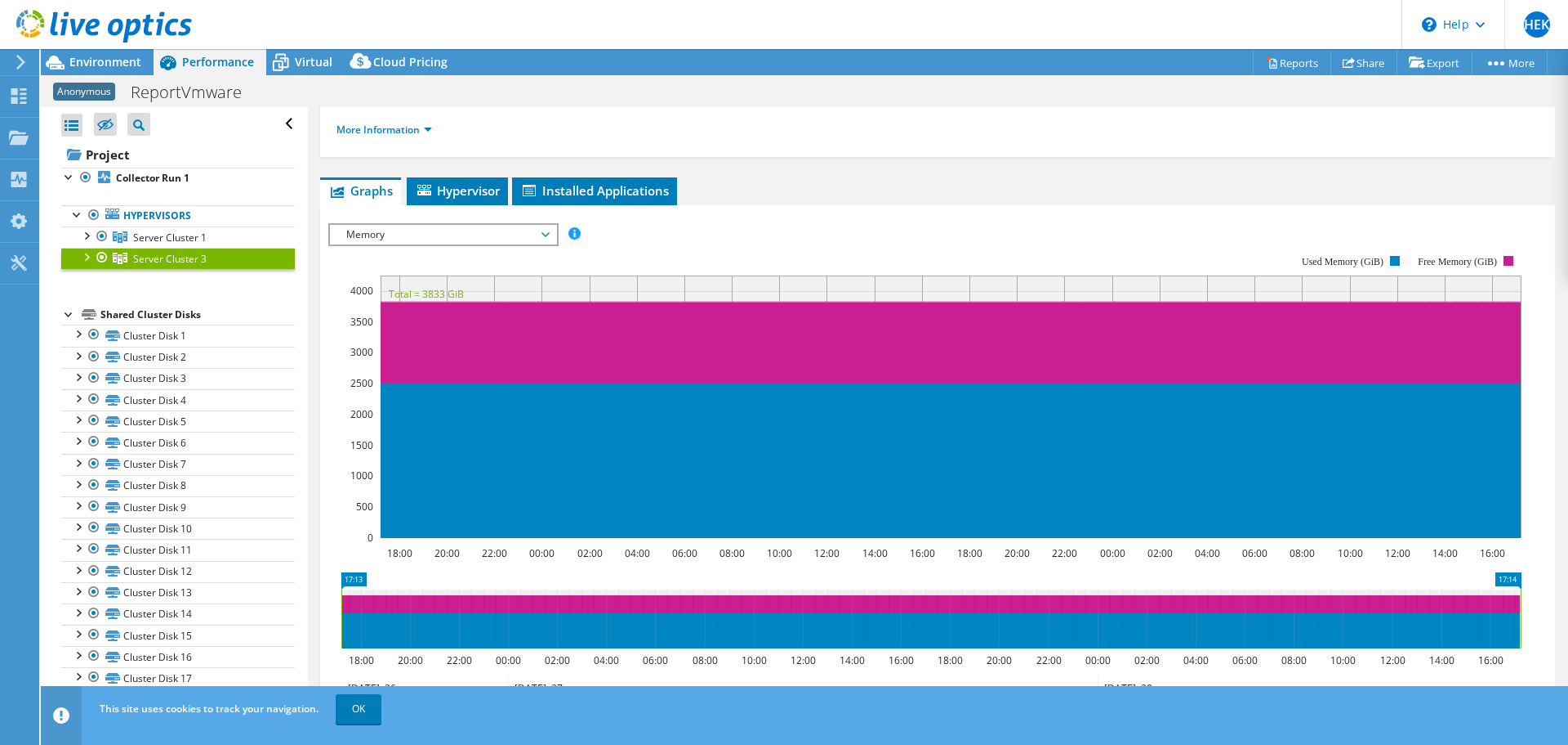
click at [373, 226] on span "Memory" at bounding box center [443, 234] width 210 height 19
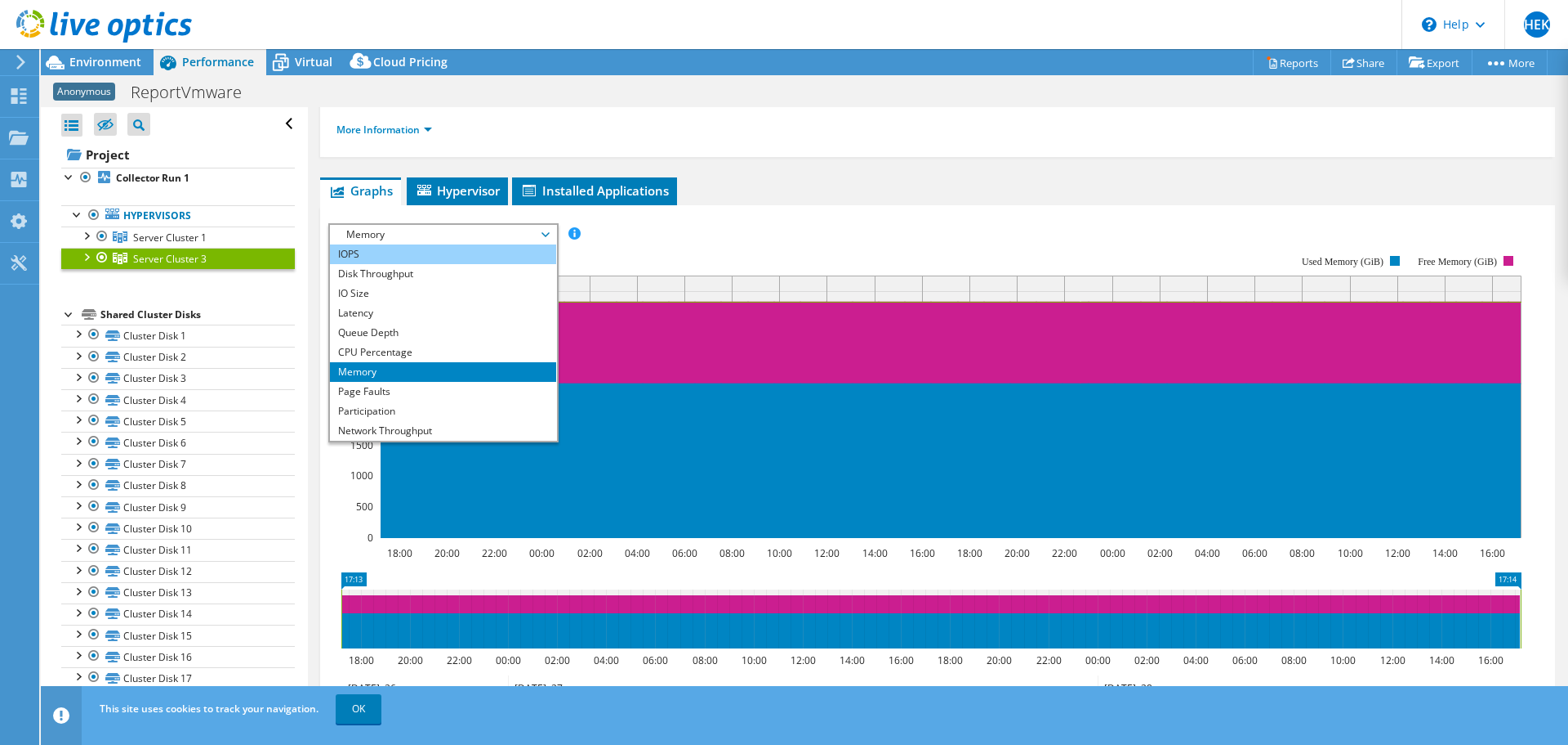
click at [366, 254] on li "IOPS" at bounding box center [443, 254] width 226 height 19
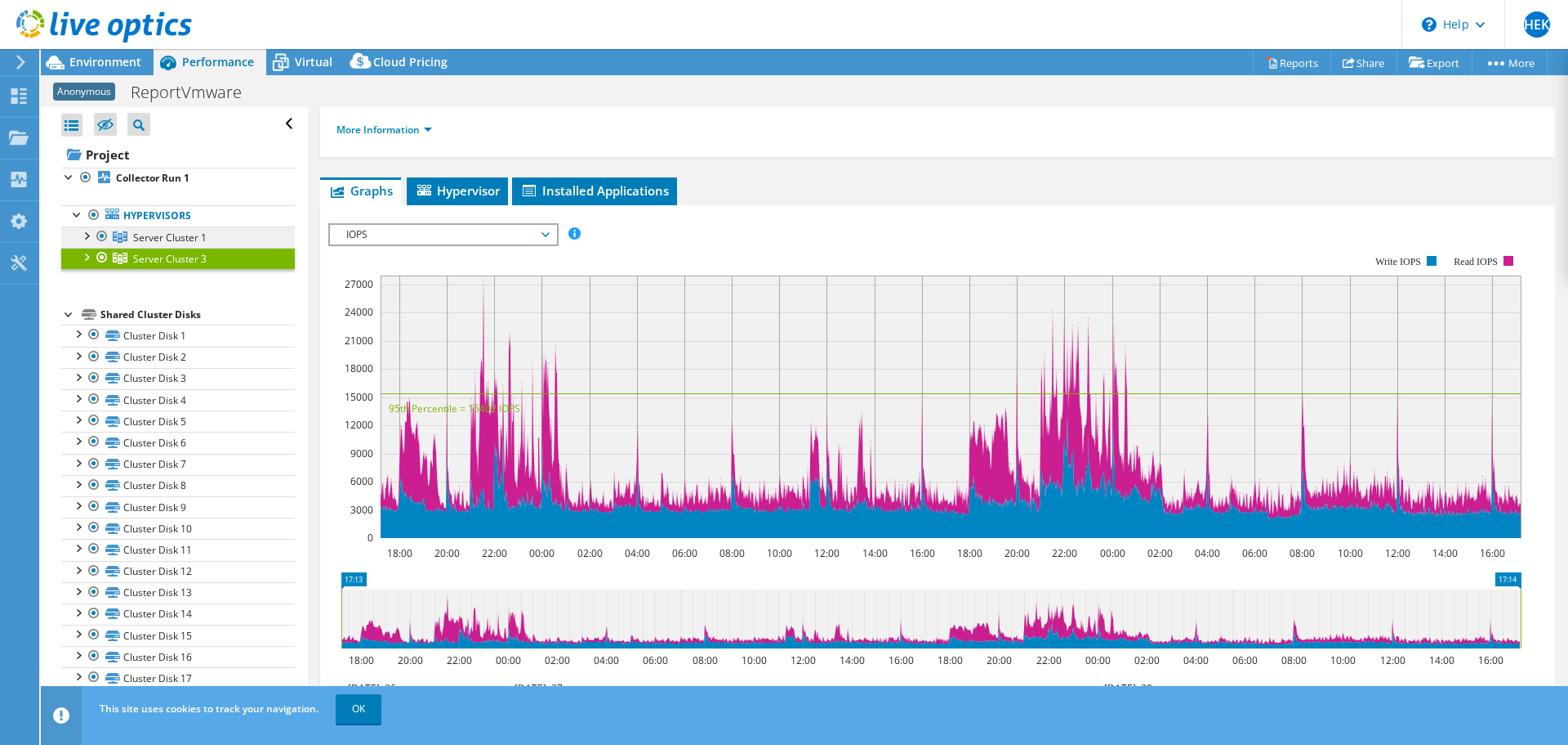
click at [203, 239] on span "Server Cluster 1" at bounding box center [169, 237] width 73 height 14
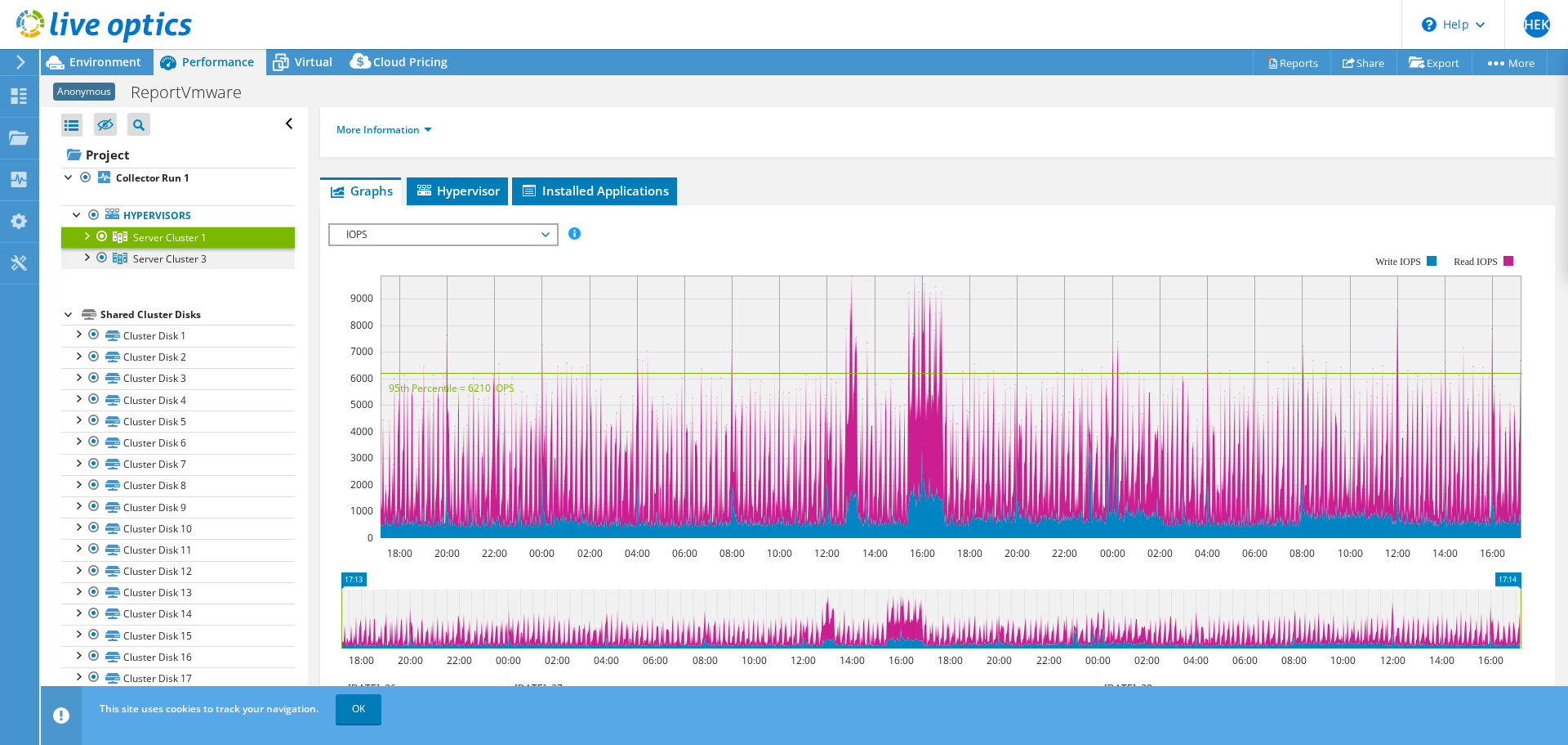
click at [190, 251] on span "Server Cluster 3" at bounding box center [169, 258] width 73 height 14
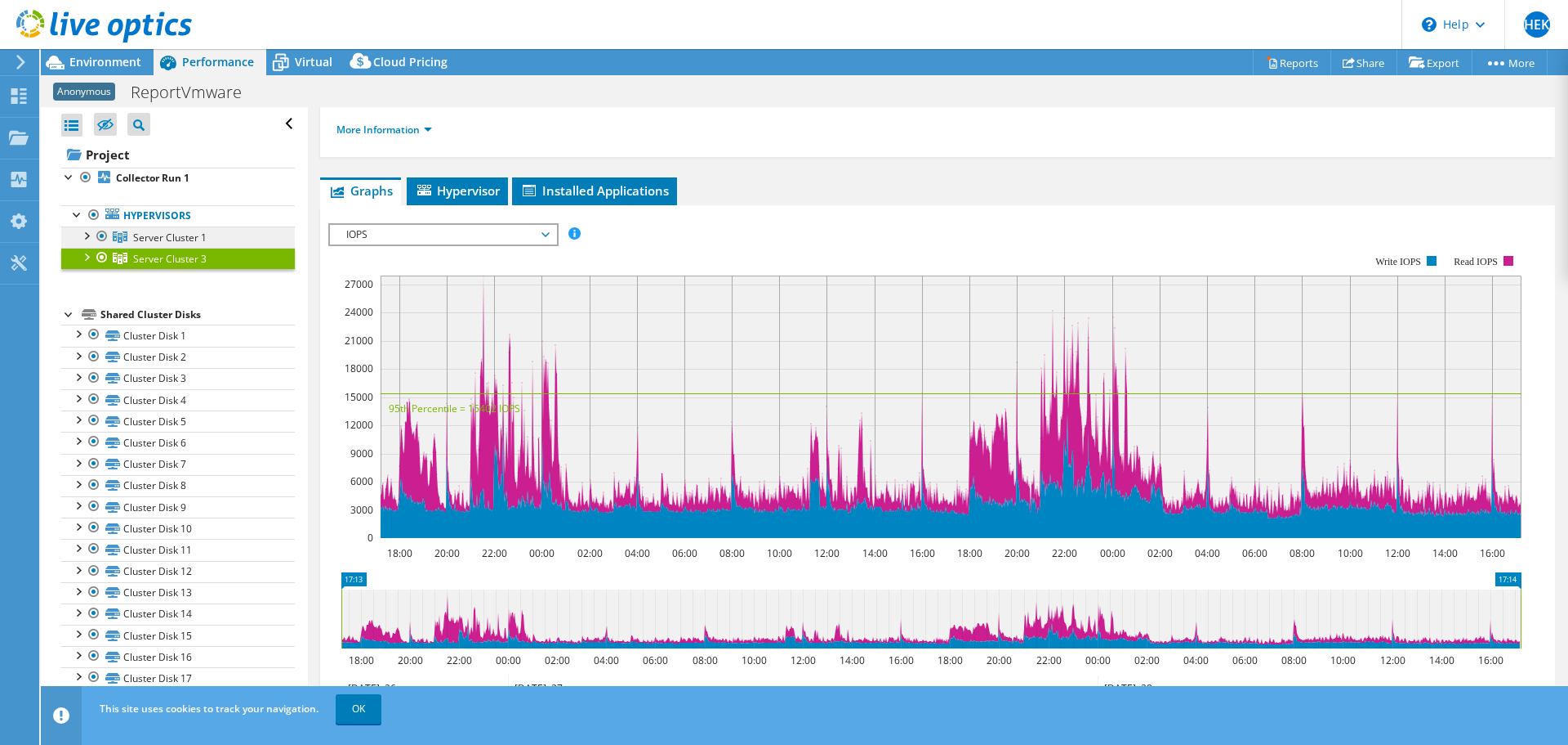
click at [175, 235] on span "Server Cluster 1" at bounding box center [169, 237] width 73 height 14
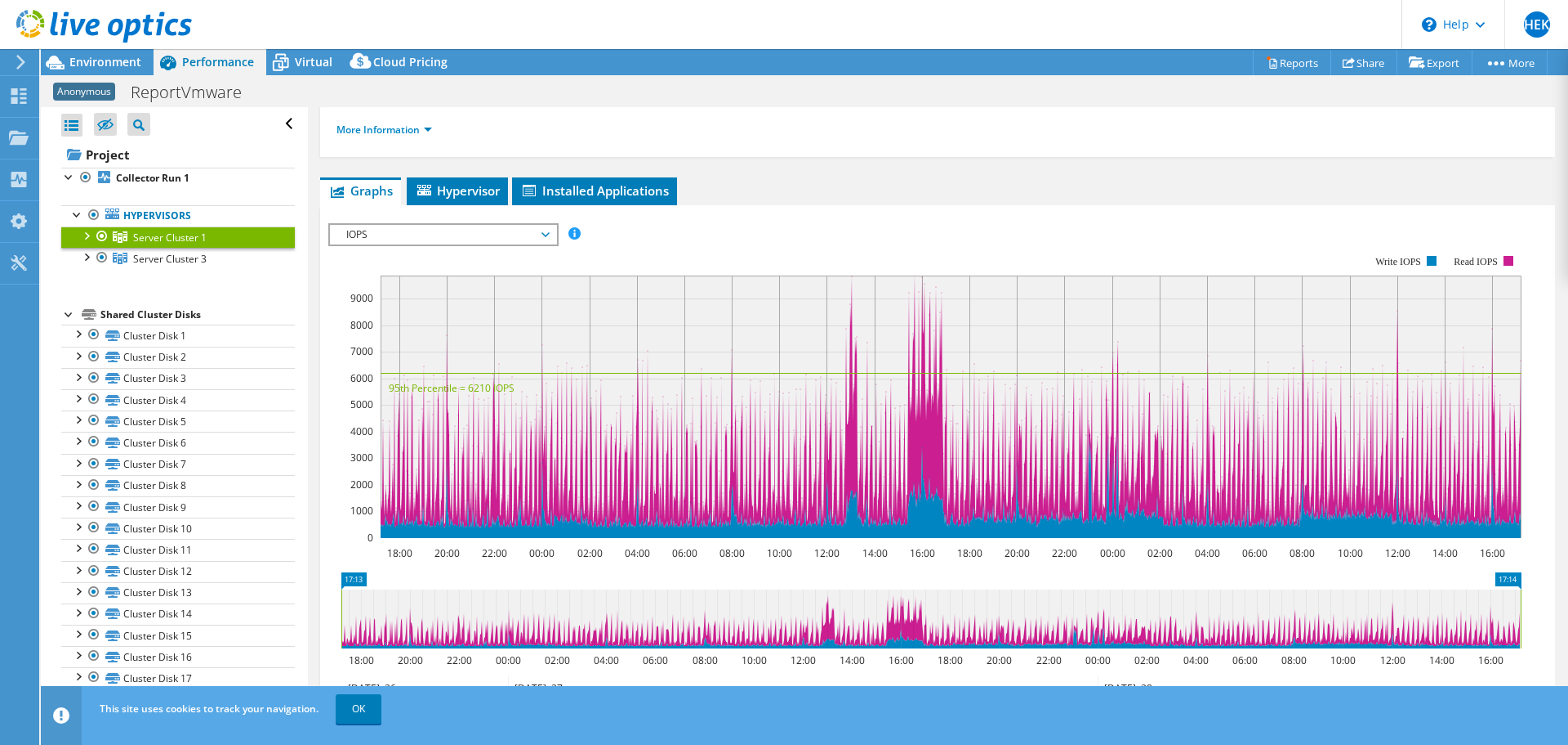
click at [446, 233] on span "IOPS" at bounding box center [443, 234] width 210 height 19
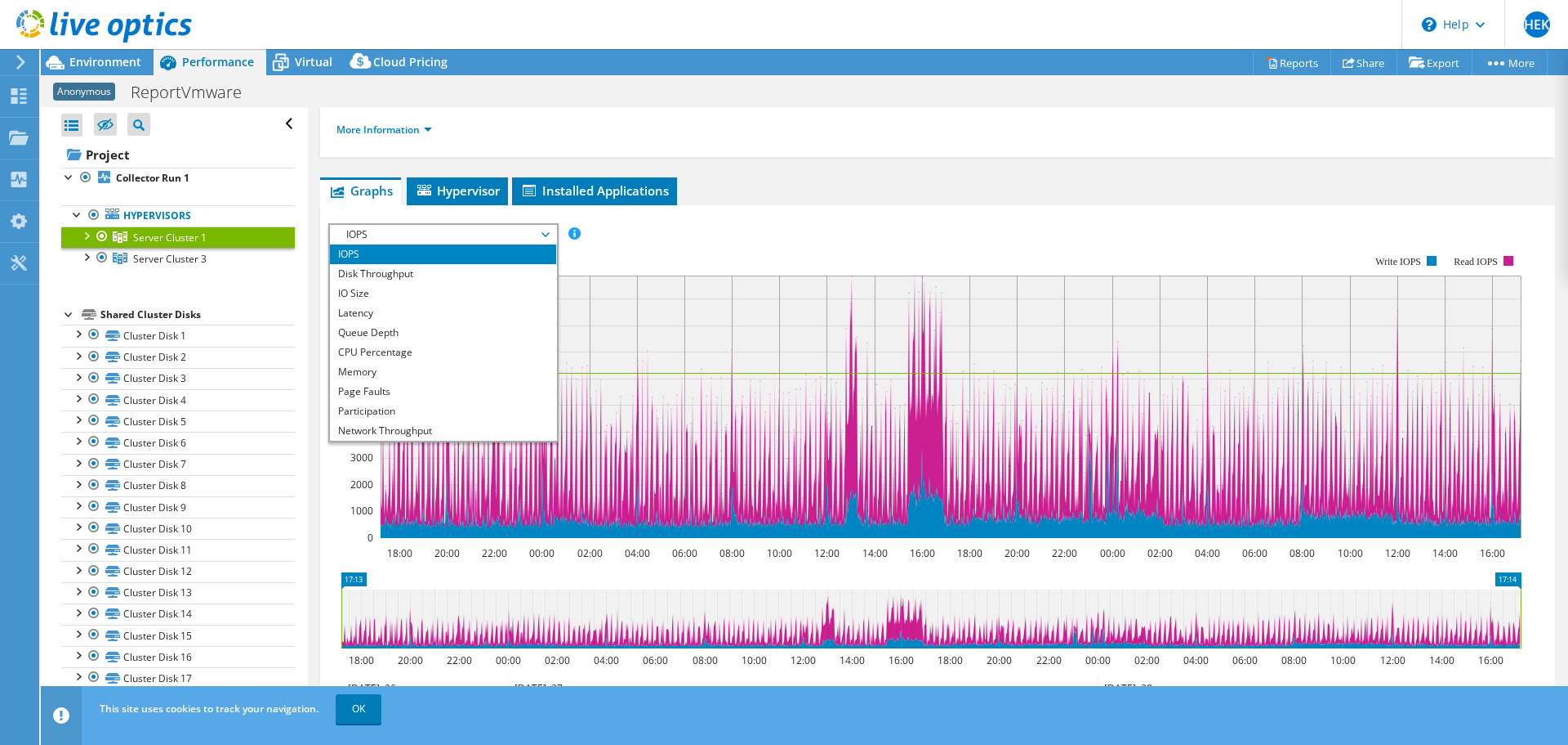
click at [795, 209] on div "IOPS Disk Throughput IO Size Latency Queue Depth CPU Percentage Memory Page Fau…" at bounding box center [938, 493] width 1218 height 576
